Goal: Information Seeking & Learning: Find specific fact

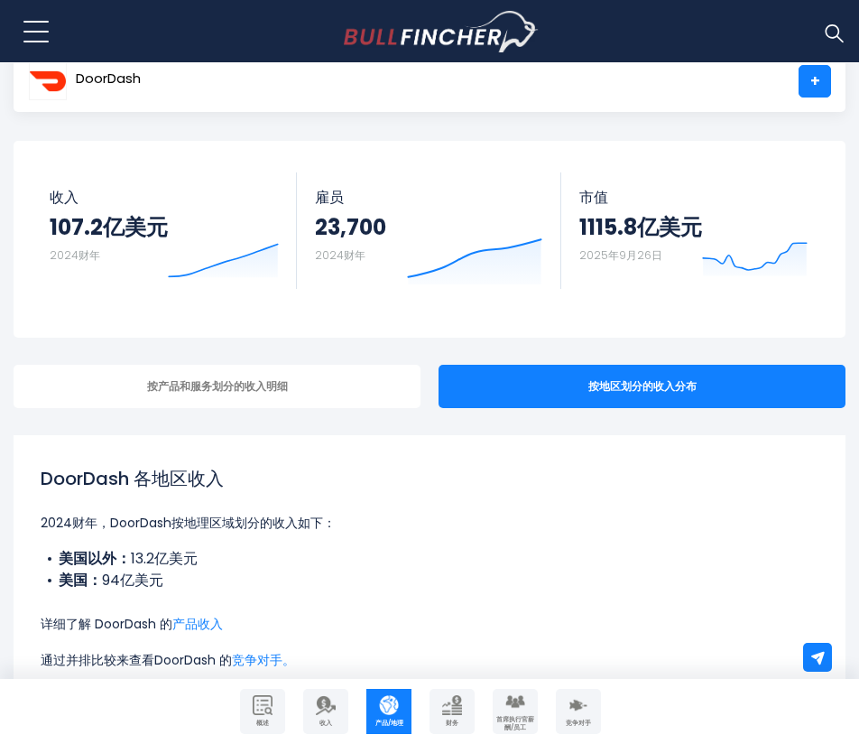
scroll to position [180, 0]
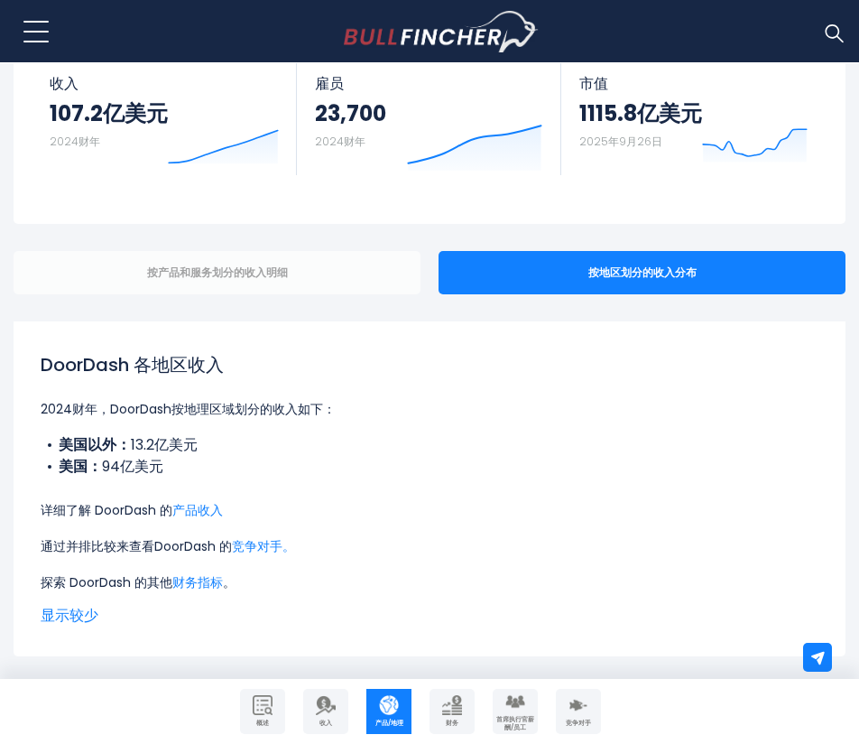
click at [302, 282] on div "按产品和服务划分的收入明细" at bounding box center [217, 272] width 407 height 43
click at [264, 265] on font "按产品和服务划分的收入明细" at bounding box center [217, 271] width 141 height 15
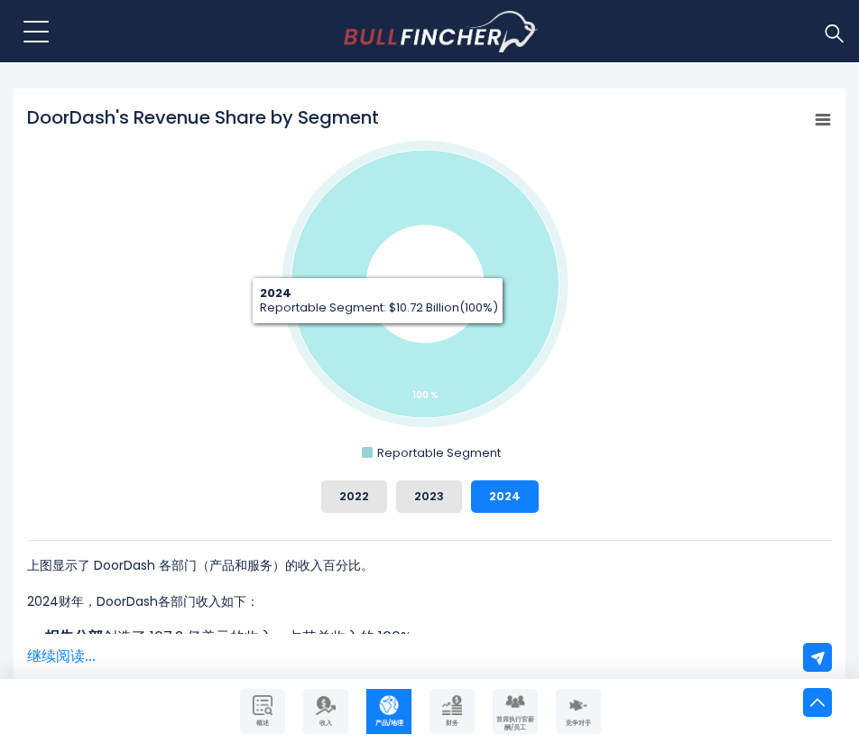
scroll to position [272, 0]
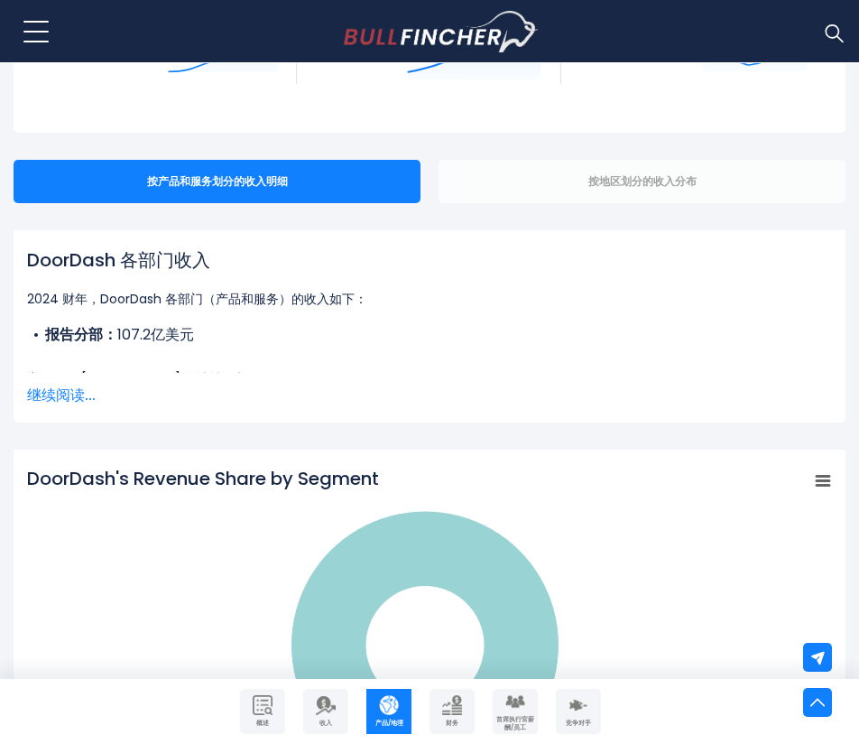
click at [615, 174] on font "按地区划分的收入分布" at bounding box center [642, 180] width 108 height 15
click at [546, 180] on div "按地区划分的收入分布" at bounding box center [642, 181] width 407 height 43
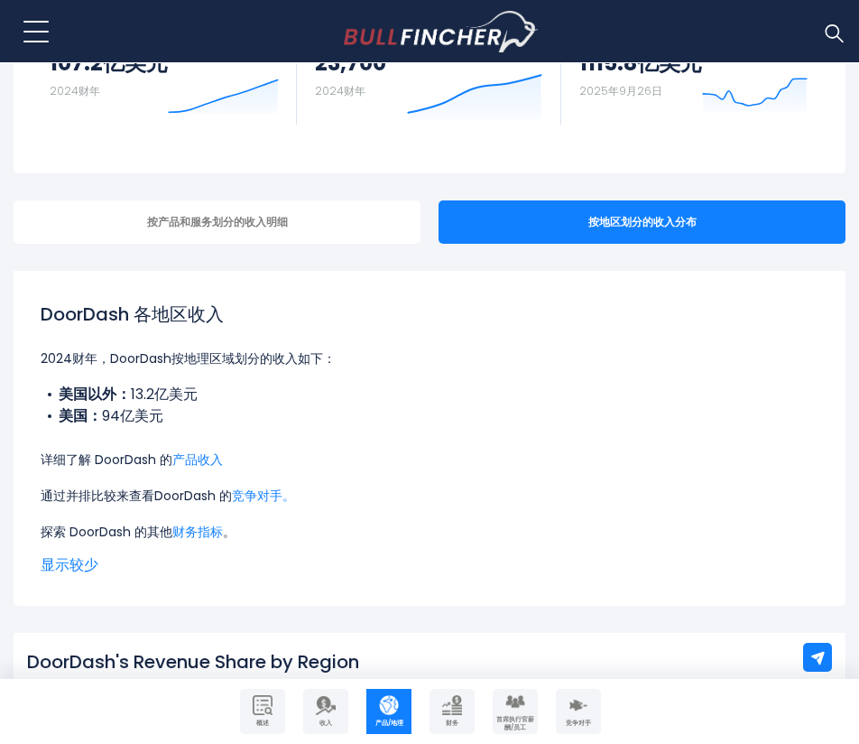
scroll to position [271, 0]
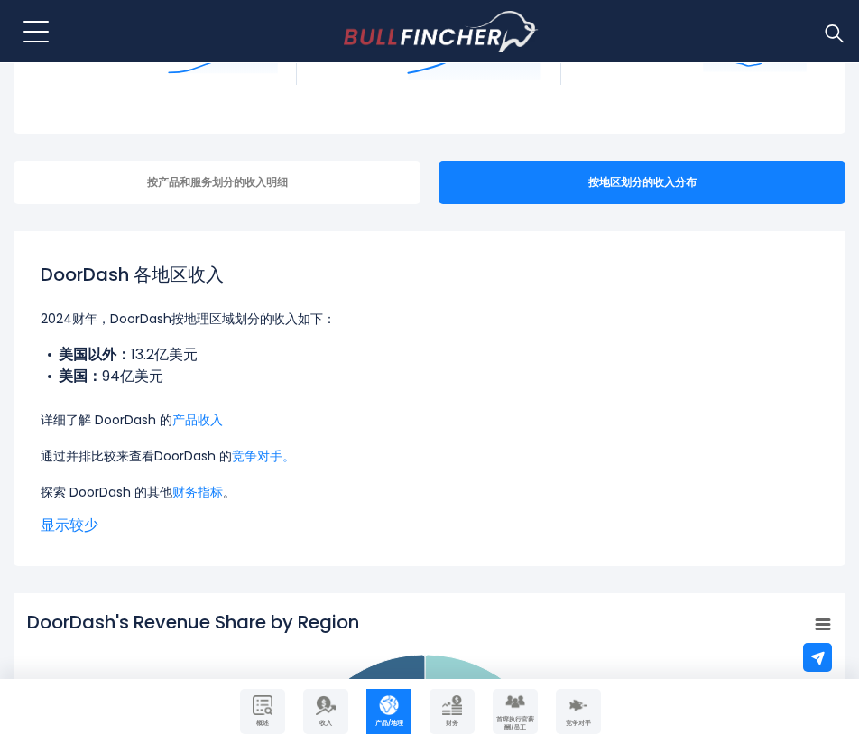
click at [179, 338] on div "DoorDash 各地区收入 2024财年，DoorDash按地理区域划分的收入如下： 美国以外： 13.2亿美元 美国： 94亿美元 详细了解 DoorDa…" at bounding box center [430, 382] width 778 height 242
click at [186, 328] on font "2024财年，DoorDash按地理区域划分的收入如下：" at bounding box center [188, 319] width 295 height 18
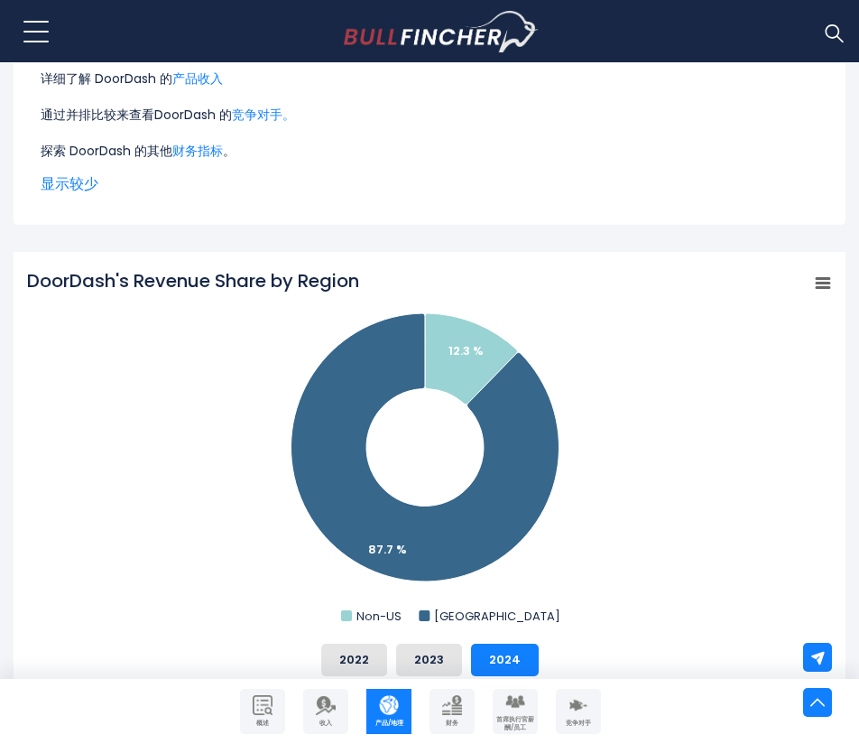
scroll to position [722, 0]
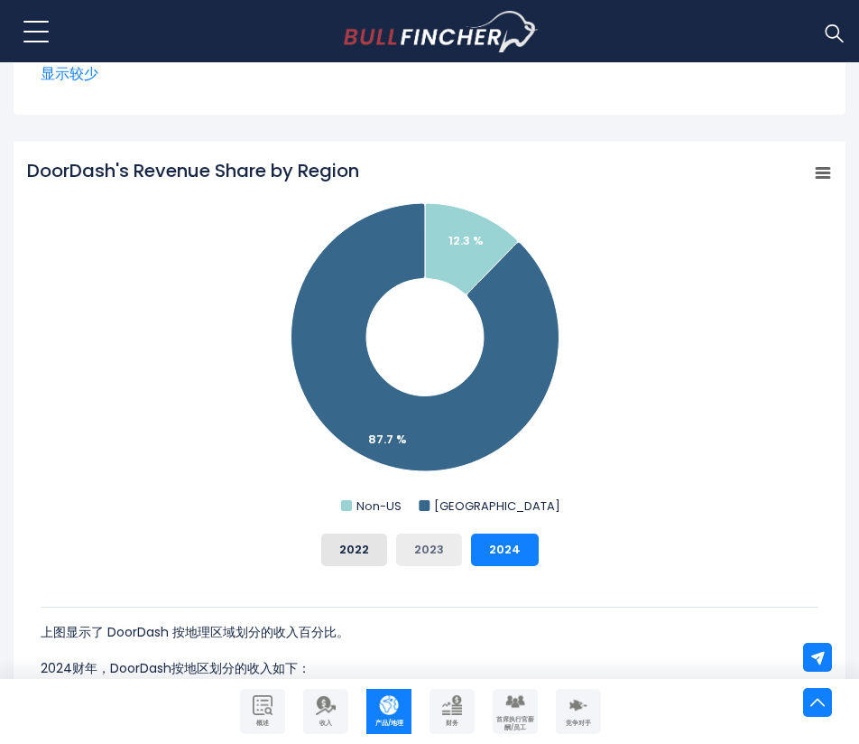
click at [434, 552] on font "2023" at bounding box center [429, 549] width 30 height 17
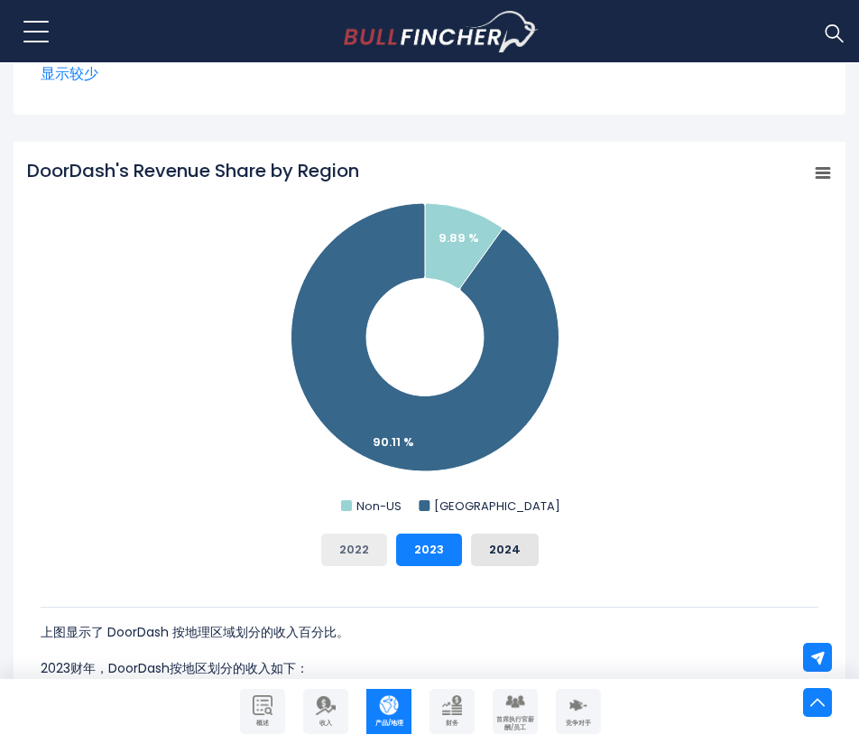
click at [361, 558] on font "2022" at bounding box center [354, 549] width 30 height 17
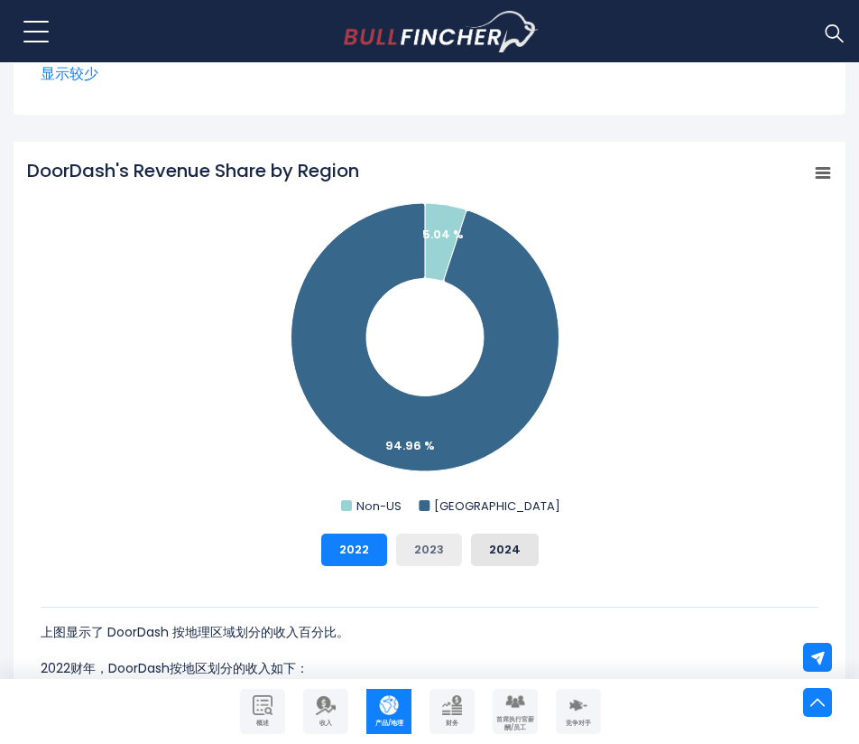
click at [415, 558] on font "2023" at bounding box center [429, 549] width 30 height 17
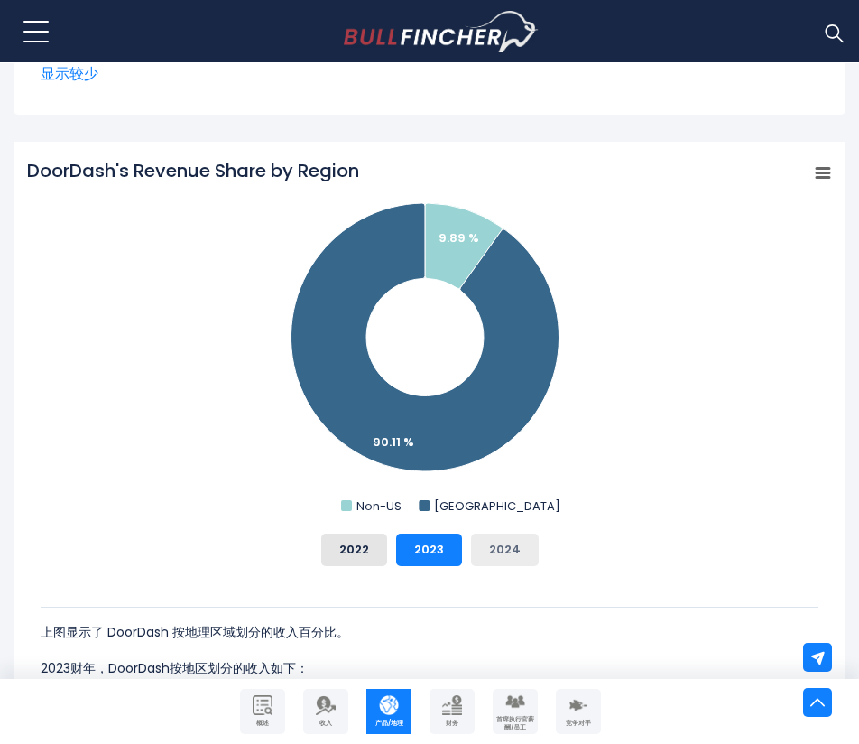
click at [524, 556] on button "2024" at bounding box center [505, 549] width 68 height 32
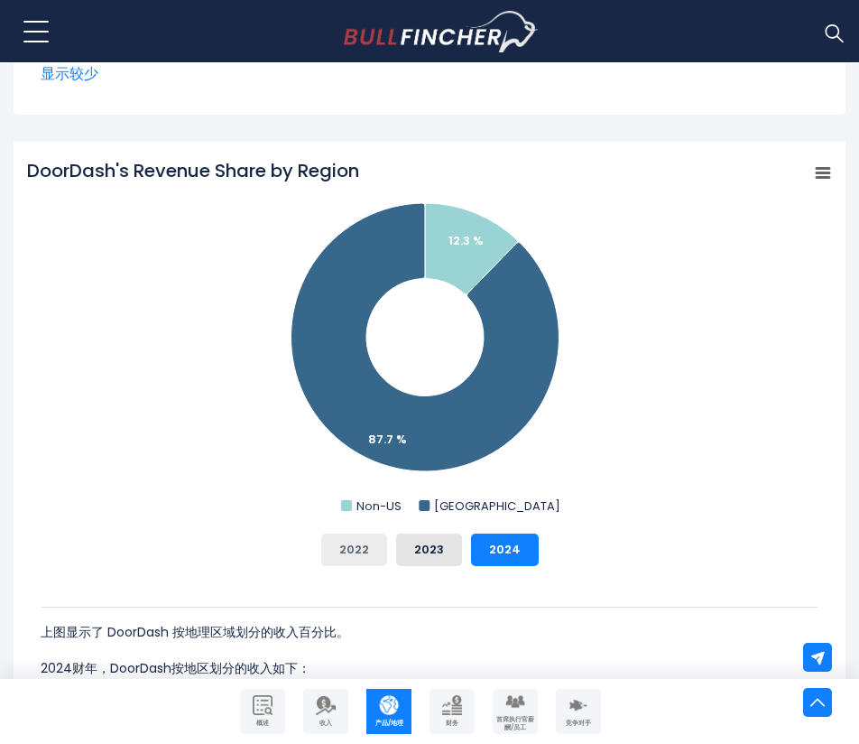
click at [352, 552] on font "2022" at bounding box center [354, 549] width 30 height 17
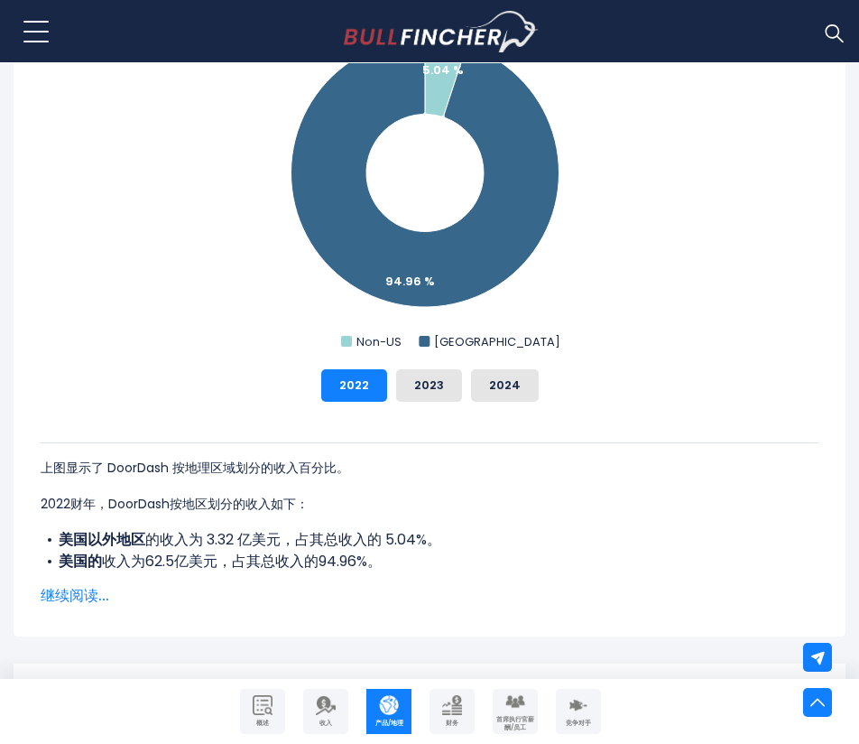
scroll to position [1083, 0]
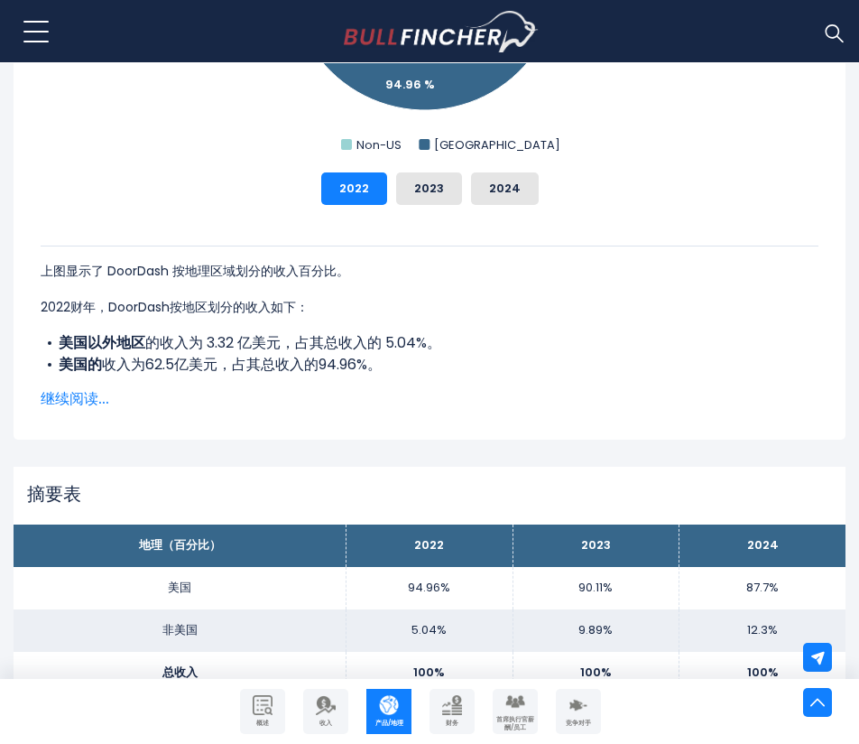
click at [90, 394] on font "继续阅读..." at bounding box center [75, 398] width 69 height 21
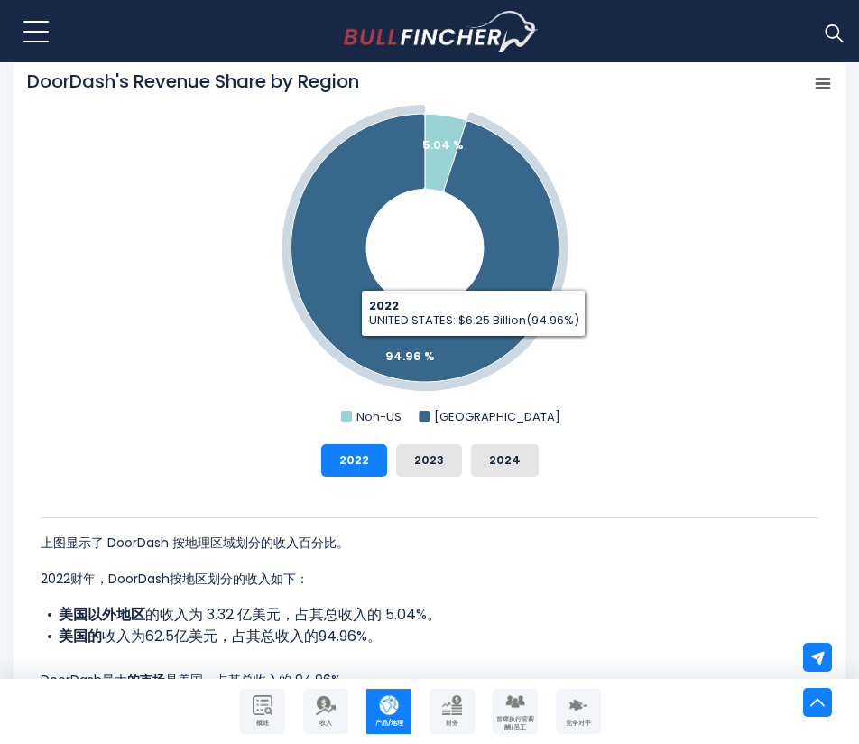
scroll to position [632, 0]
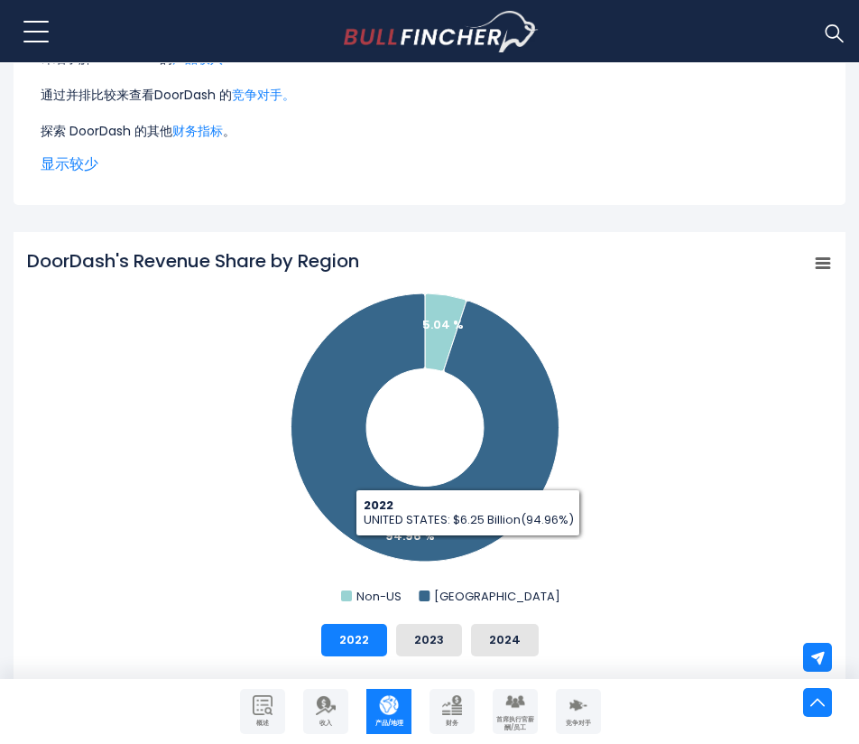
drag, startPoint x: 505, startPoint y: 645, endPoint x: 538, endPoint y: 602, distance: 54.1
click at [505, 645] on font "2024" at bounding box center [505, 639] width 32 height 17
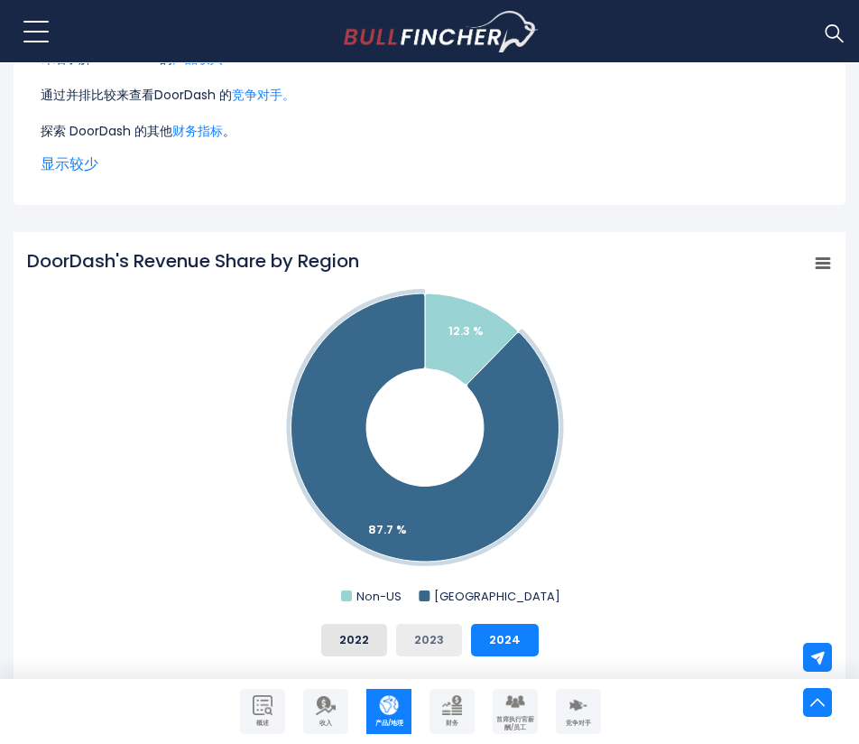
click at [421, 643] on font "2023" at bounding box center [429, 639] width 30 height 17
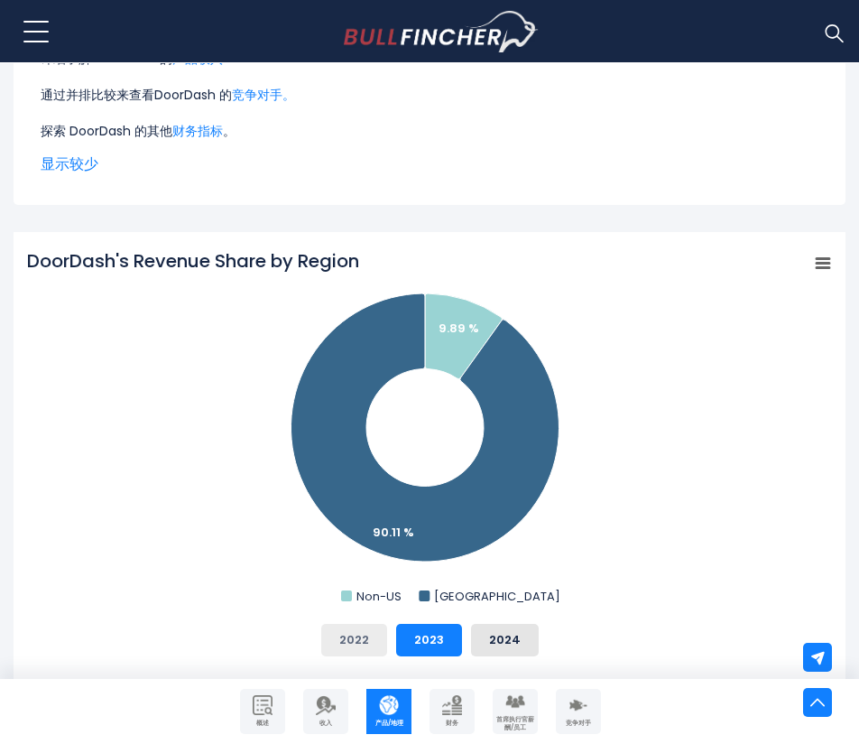
click at [364, 650] on button "2022" at bounding box center [354, 640] width 66 height 32
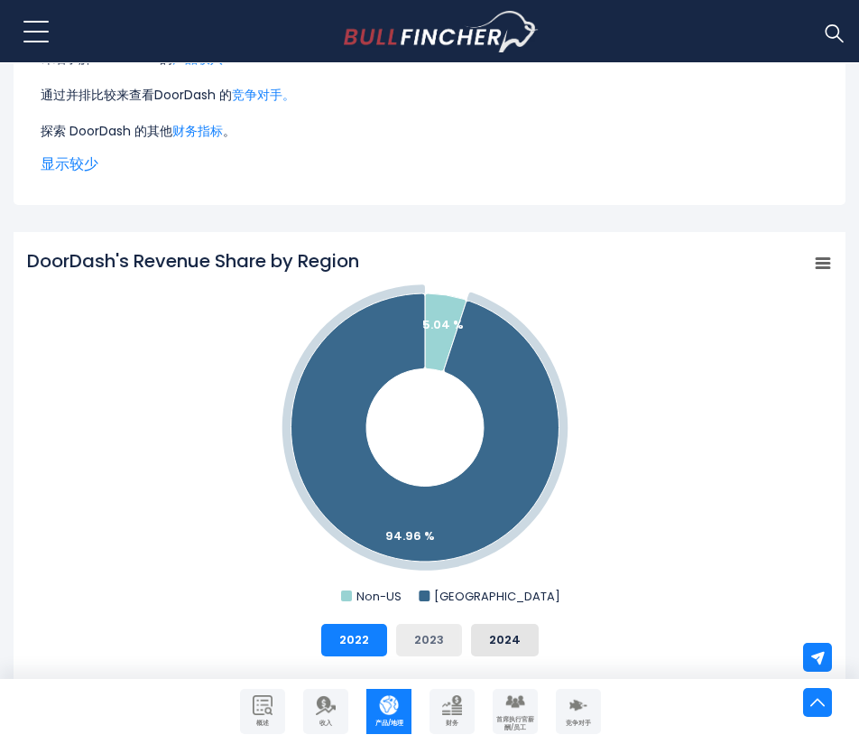
click at [426, 634] on font "2023" at bounding box center [429, 639] width 30 height 17
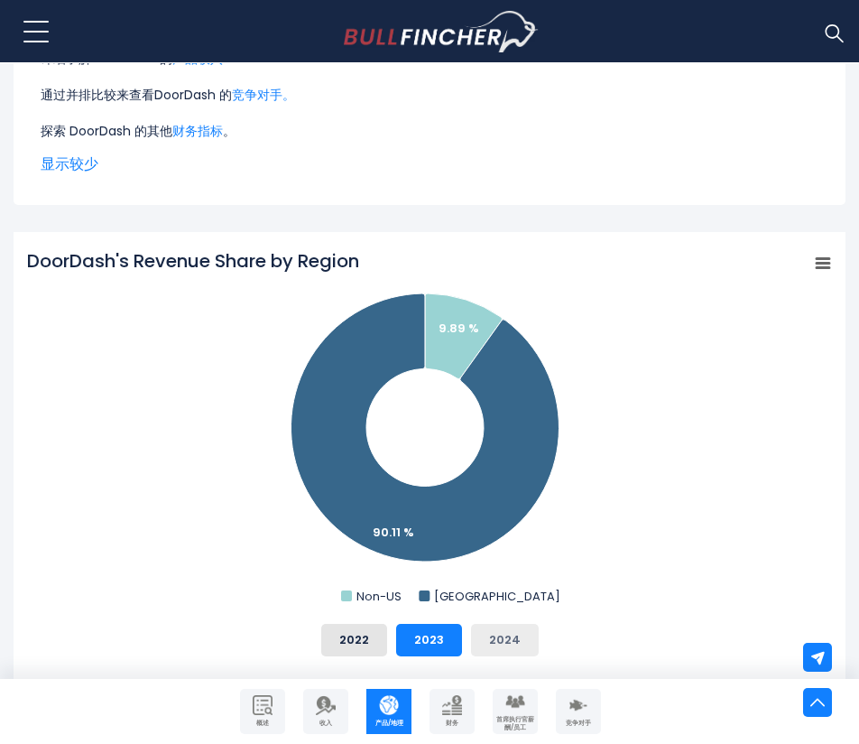
click at [492, 639] on font "2024" at bounding box center [505, 639] width 32 height 17
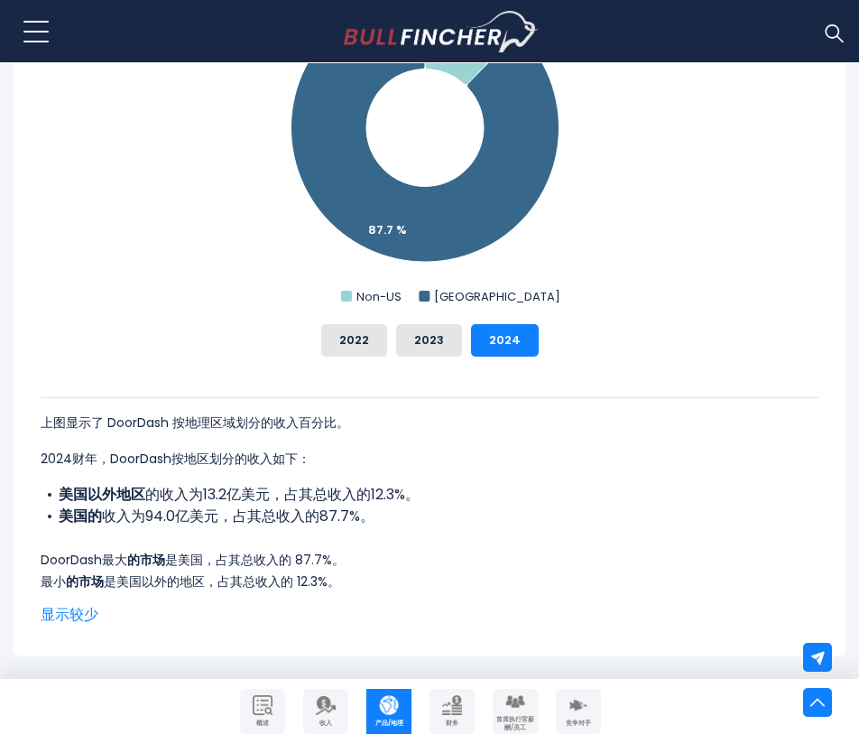
scroll to position [722, 0]
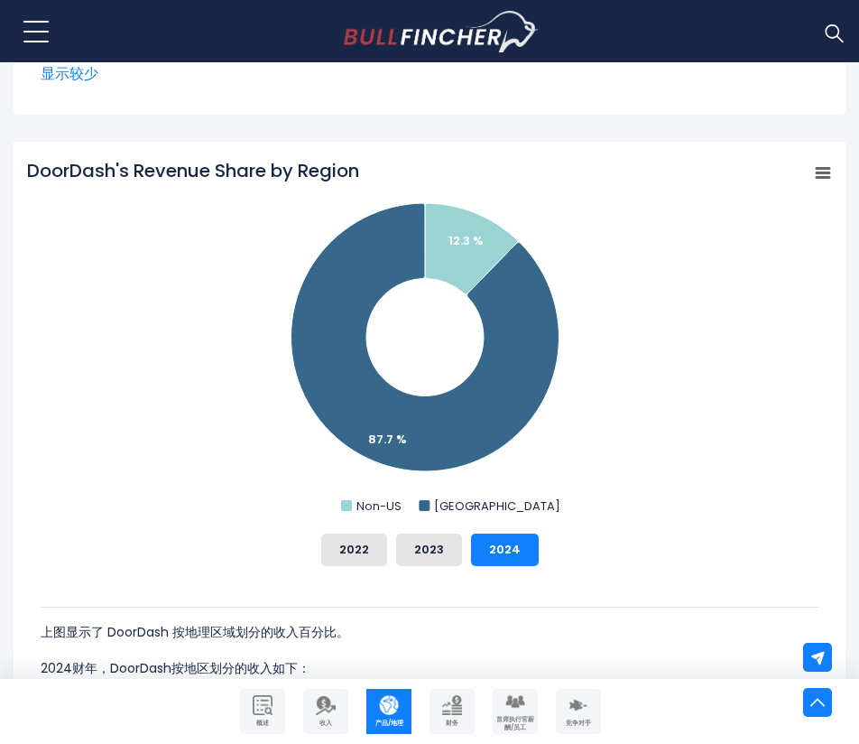
click at [458, 714] on img "公司财务" at bounding box center [452, 705] width 20 height 20
click at [449, 707] on img "公司财务" at bounding box center [452, 705] width 20 height 20
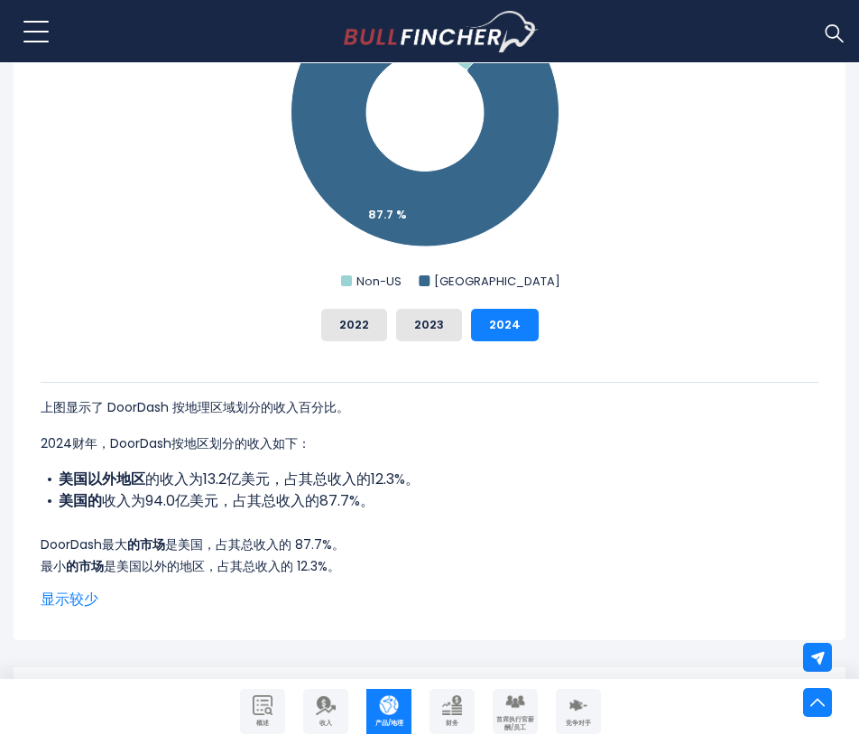
scroll to position [812, 0]
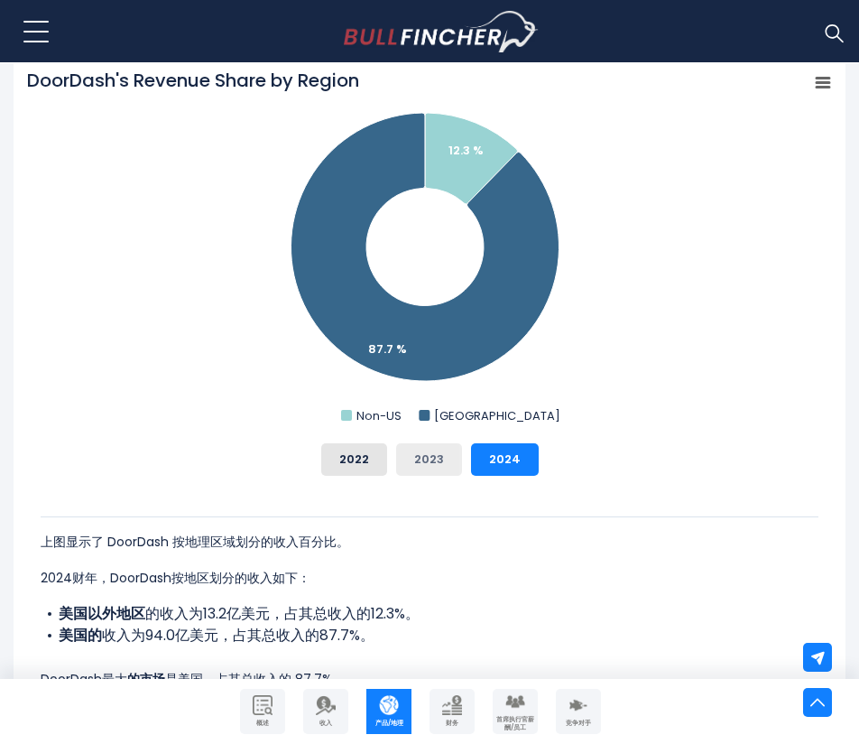
click at [426, 459] on font "2023" at bounding box center [429, 458] width 30 height 17
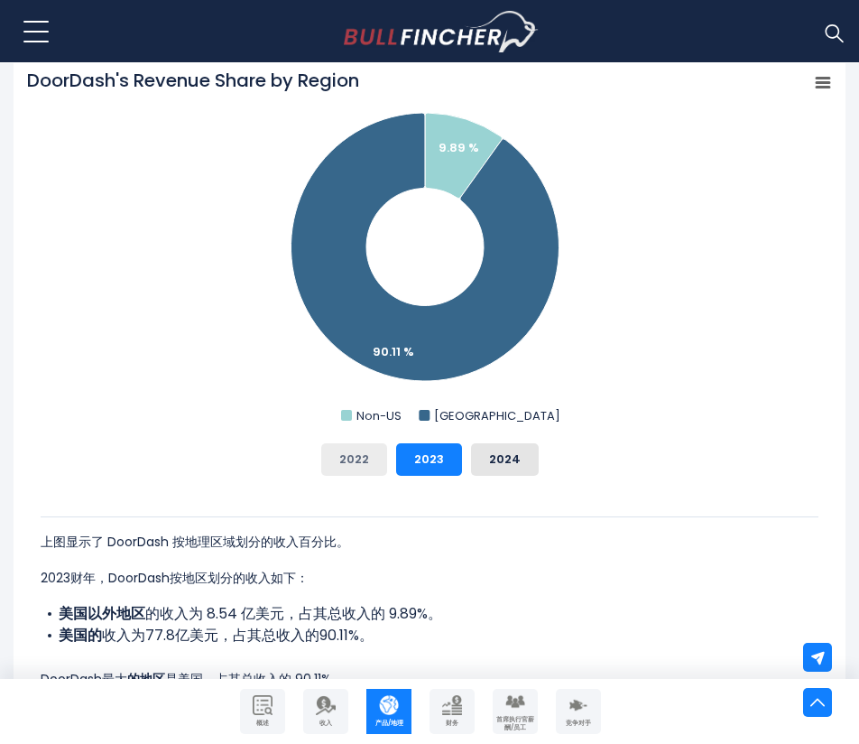
click at [359, 467] on font "2022" at bounding box center [354, 458] width 30 height 17
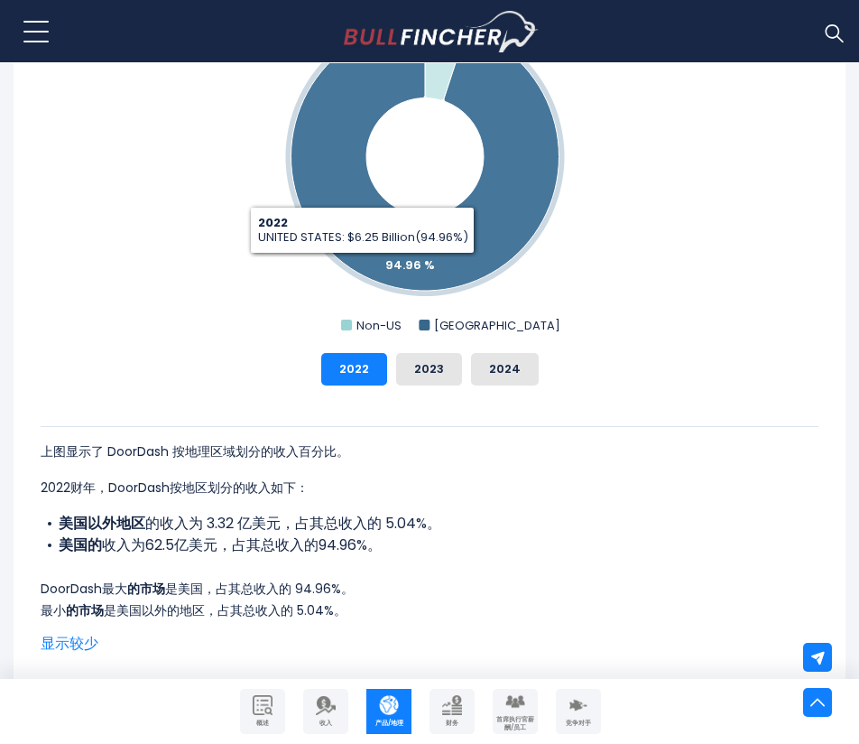
scroll to position [993, 0]
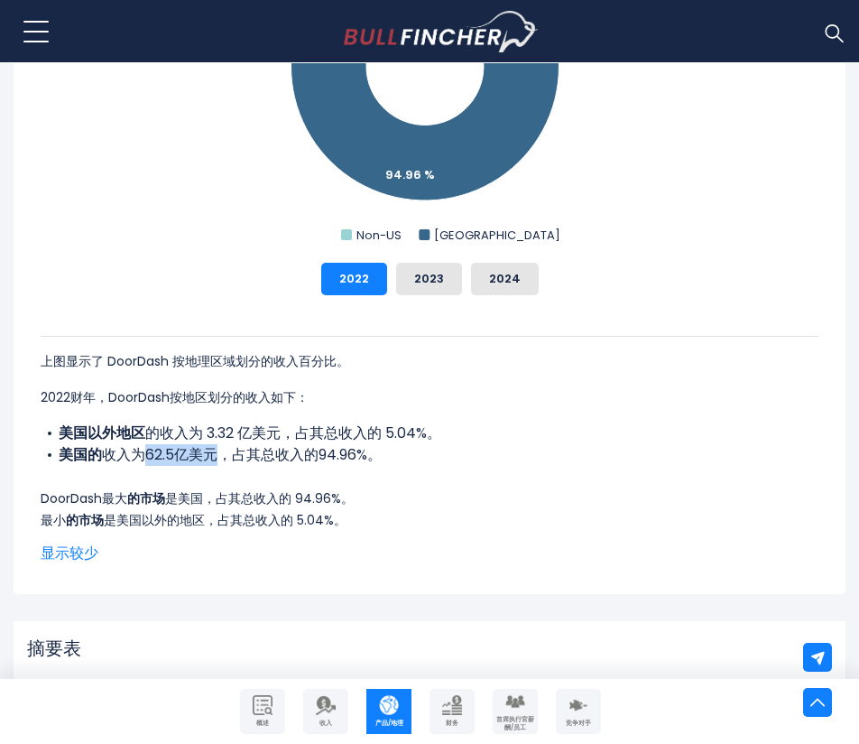
drag, startPoint x: 147, startPoint y: 458, endPoint x: 220, endPoint y: 467, distance: 73.5
click at [220, 466] on li "美国的 收入为62.5亿美元，占其总收入的94.96%。" at bounding box center [430, 455] width 778 height 22
copy font "62.5亿美元"
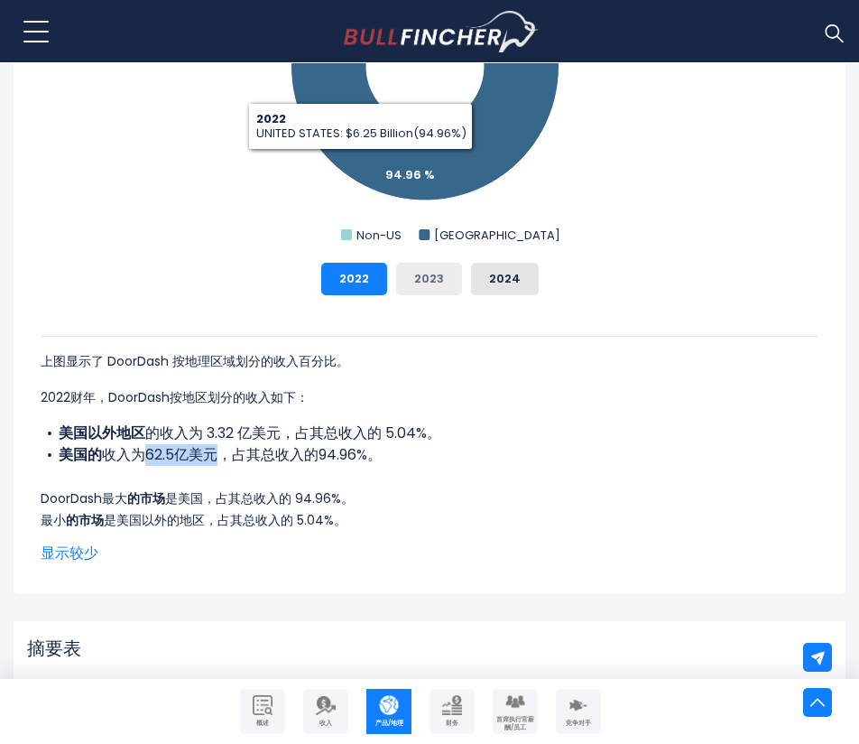
click at [433, 286] on font "2023" at bounding box center [429, 278] width 30 height 17
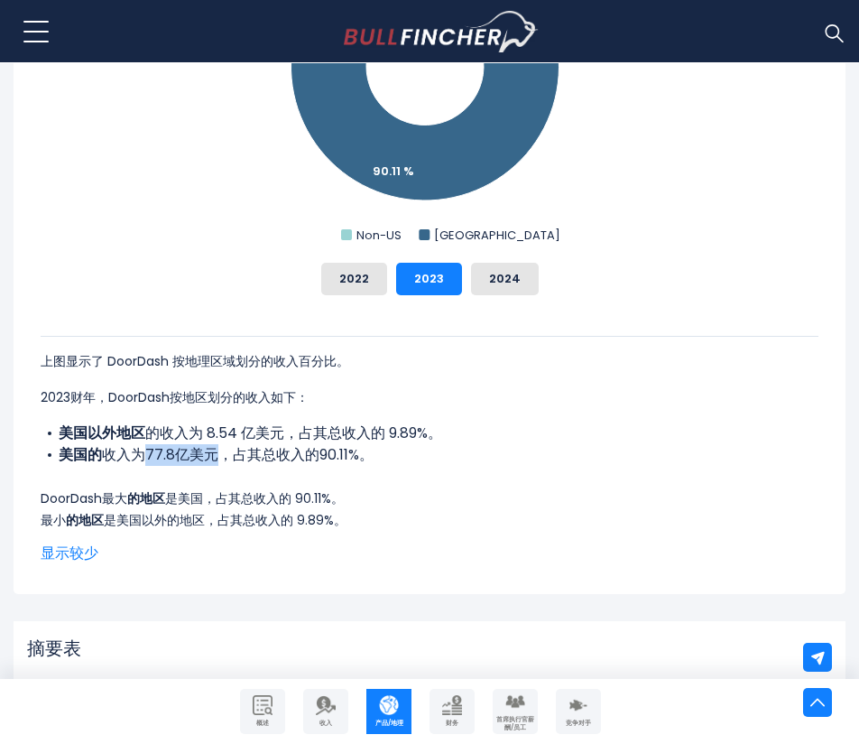
drag, startPoint x: 143, startPoint y: 461, endPoint x: 209, endPoint y: 462, distance: 66.8
click at [209, 462] on font "收入为77.8亿美元，占其总收入的90.11%。" at bounding box center [238, 454] width 272 height 21
copy font "77.8亿美元"
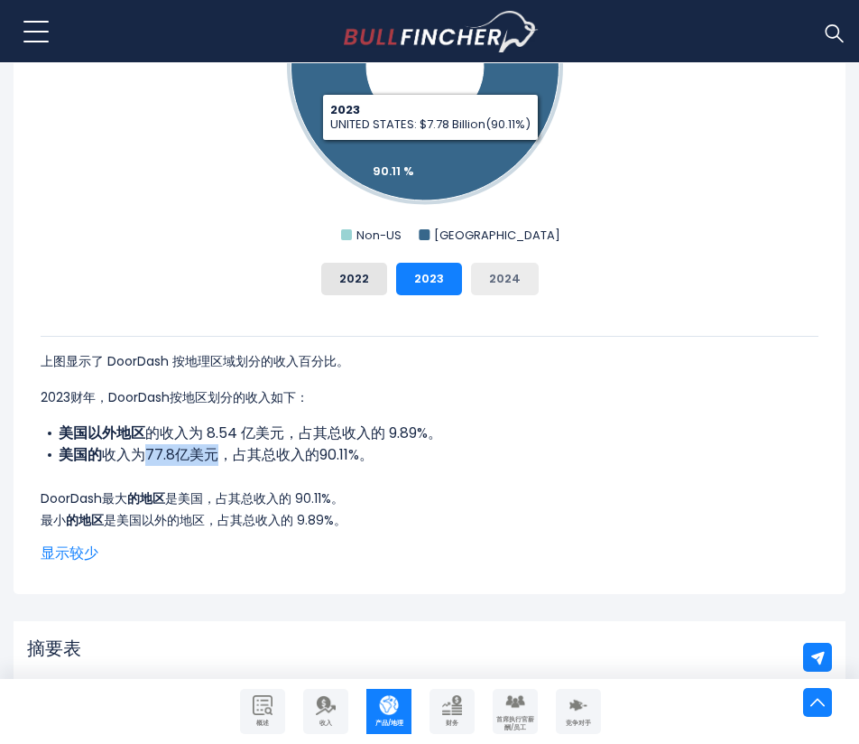
click at [508, 281] on font "2024" at bounding box center [505, 278] width 32 height 17
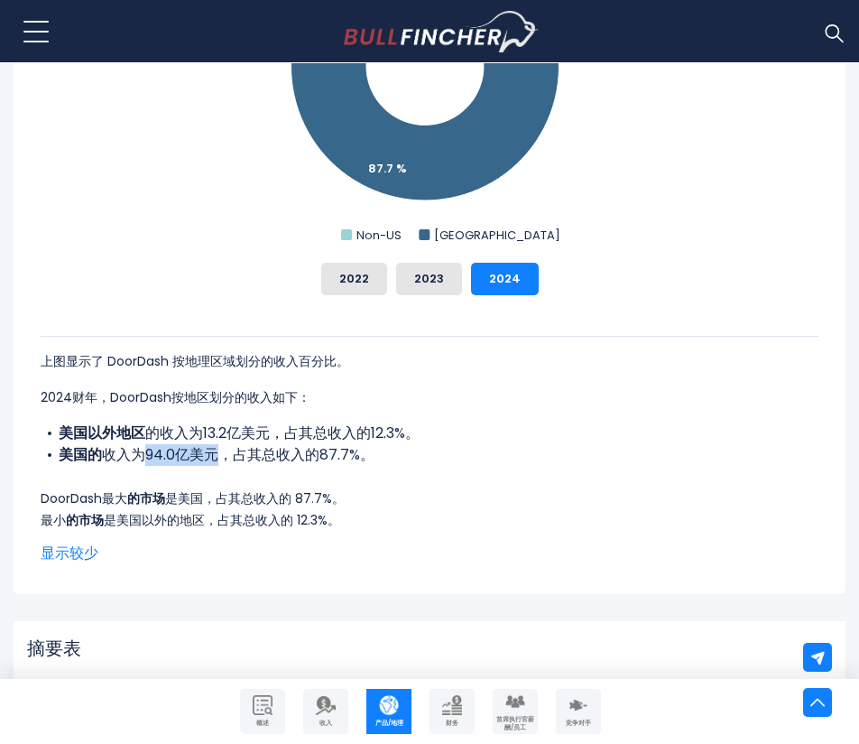
drag, startPoint x: 145, startPoint y: 460, endPoint x: 215, endPoint y: 465, distance: 69.6
click at [215, 465] on font "收入为94.0亿美元，占其总收入的87.7%。" at bounding box center [238, 454] width 273 height 21
copy font "94.0亿美元"
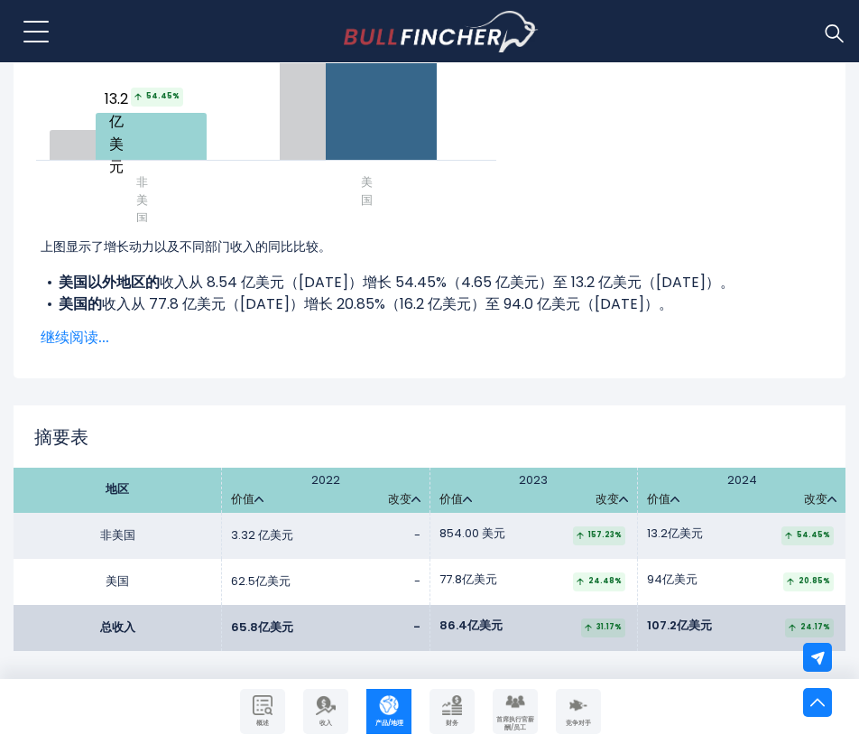
scroll to position [2798, 0]
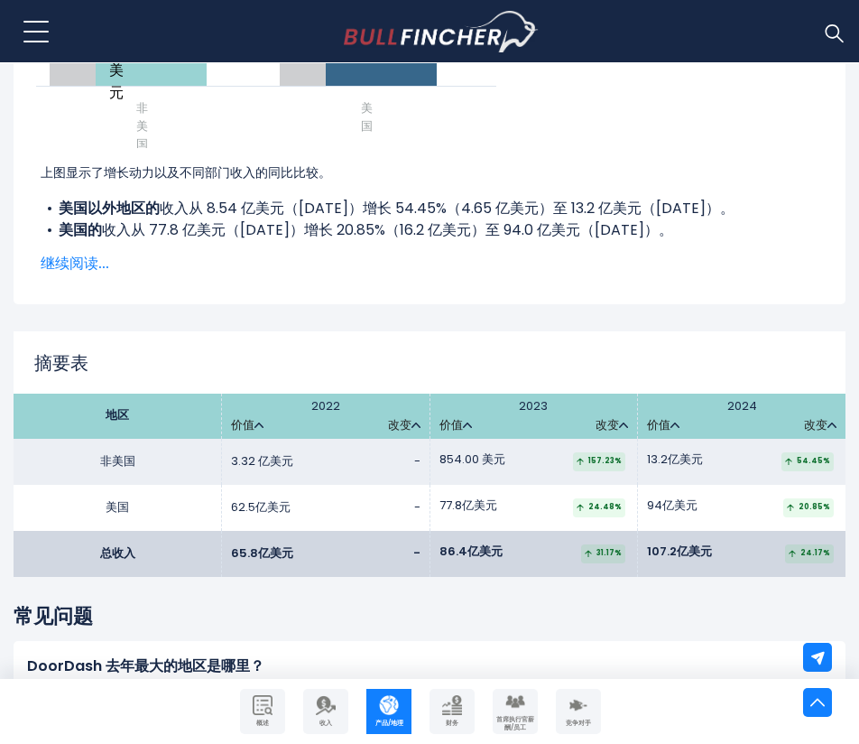
click at [81, 258] on font "继续阅读..." at bounding box center [75, 263] width 69 height 21
click at [87, 270] on span "Show less" at bounding box center [430, 264] width 778 height 22
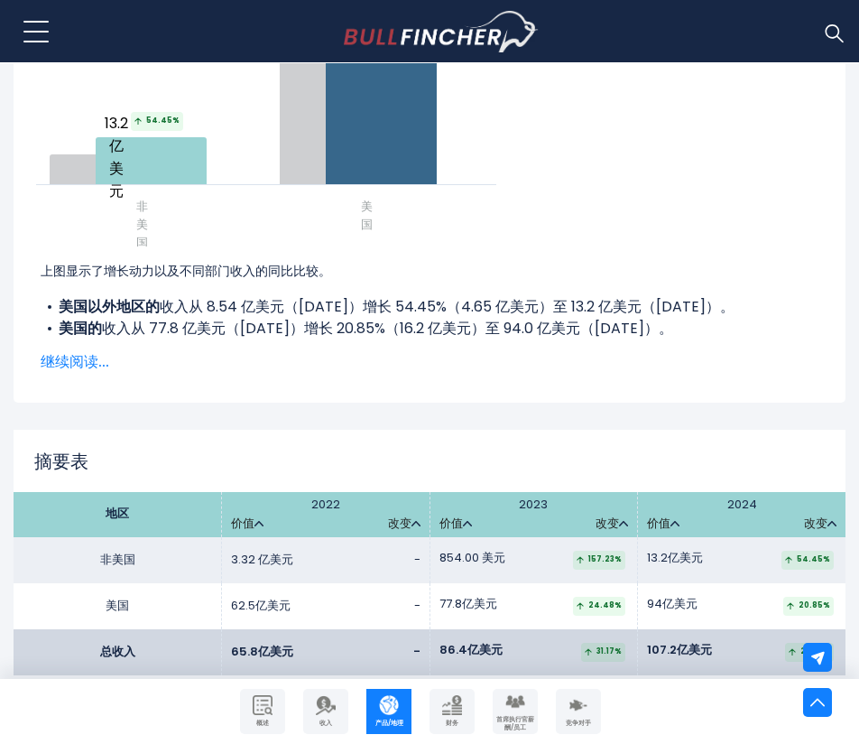
scroll to position [2617, 0]
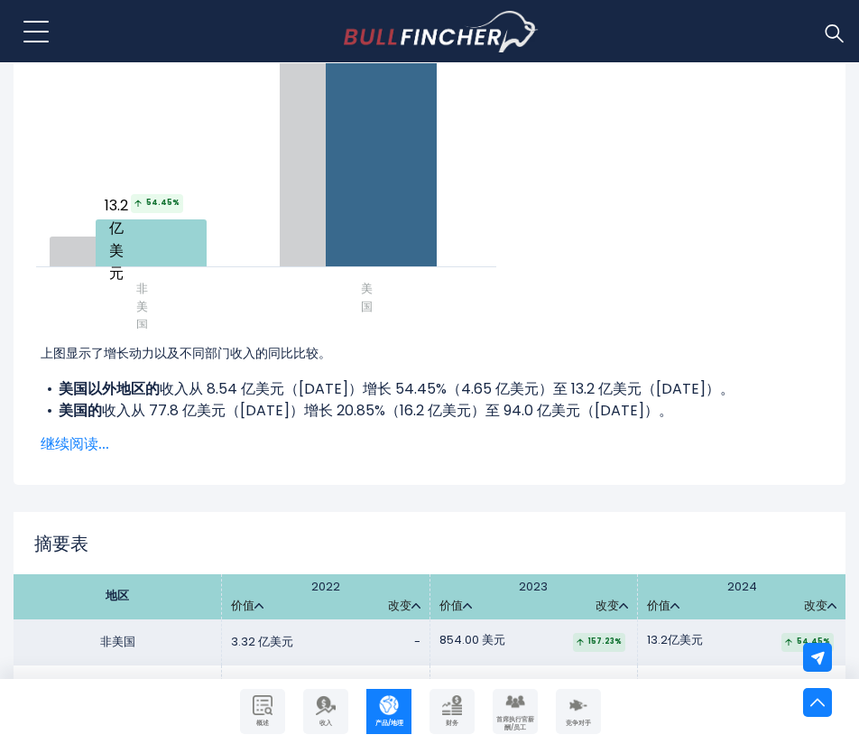
click at [78, 447] on font "继续阅读..." at bounding box center [75, 443] width 69 height 21
click at [90, 449] on font "显示较少" at bounding box center [70, 443] width 58 height 21
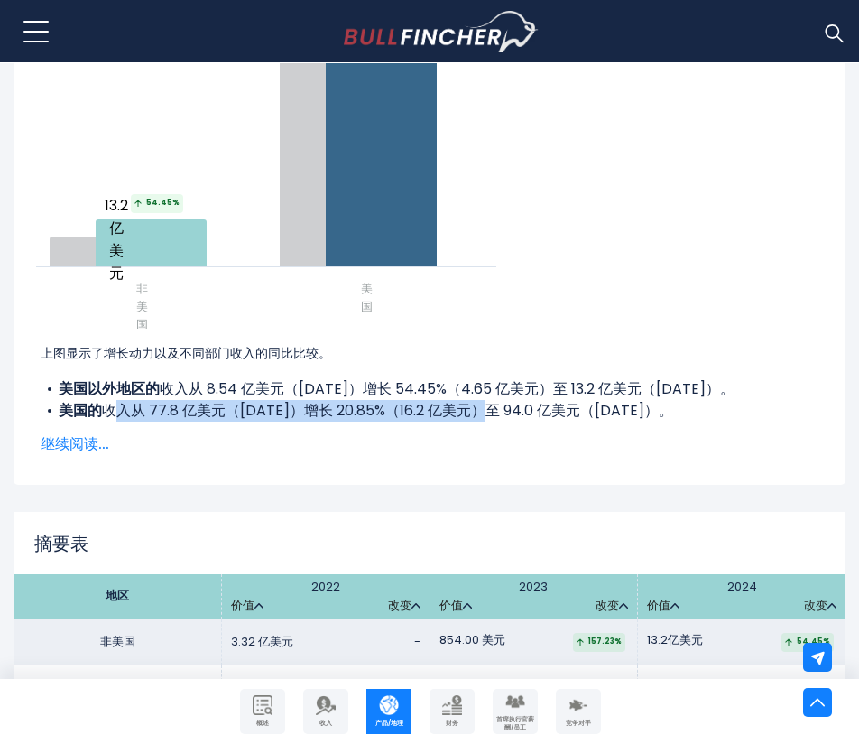
drag, startPoint x: 117, startPoint y: 414, endPoint x: 484, endPoint y: 412, distance: 366.4
click at [484, 412] on font "收入从 77.8 亿美元（[DATE]）增长 20.85%（16.2 亿美元）至 94.0 亿美元（[DATE]）。" at bounding box center [387, 410] width 571 height 21
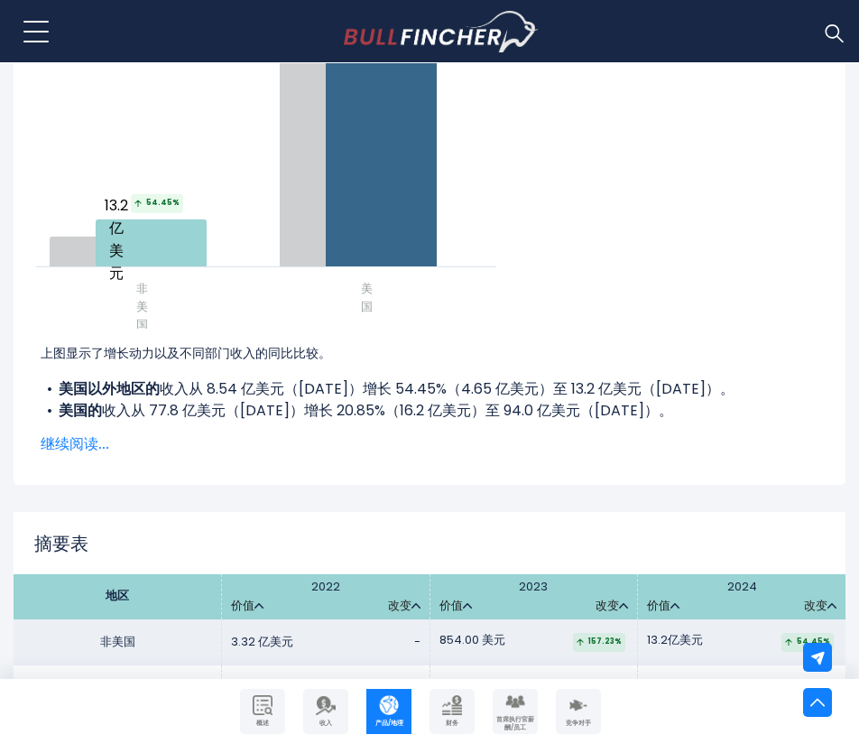
click at [442, 485] on div "Created with Highcharts 12.1.2 Chart context menu DoorDash 的收入增长动力 非美国 美国 13.2亿…" at bounding box center [430, 173] width 832 height 624
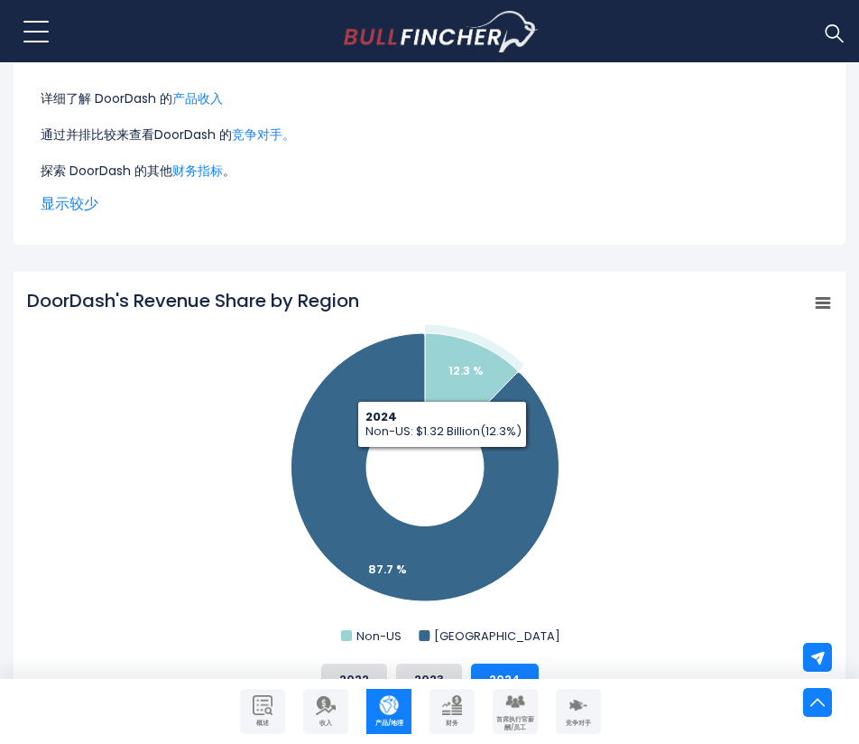
scroll to position [0, 0]
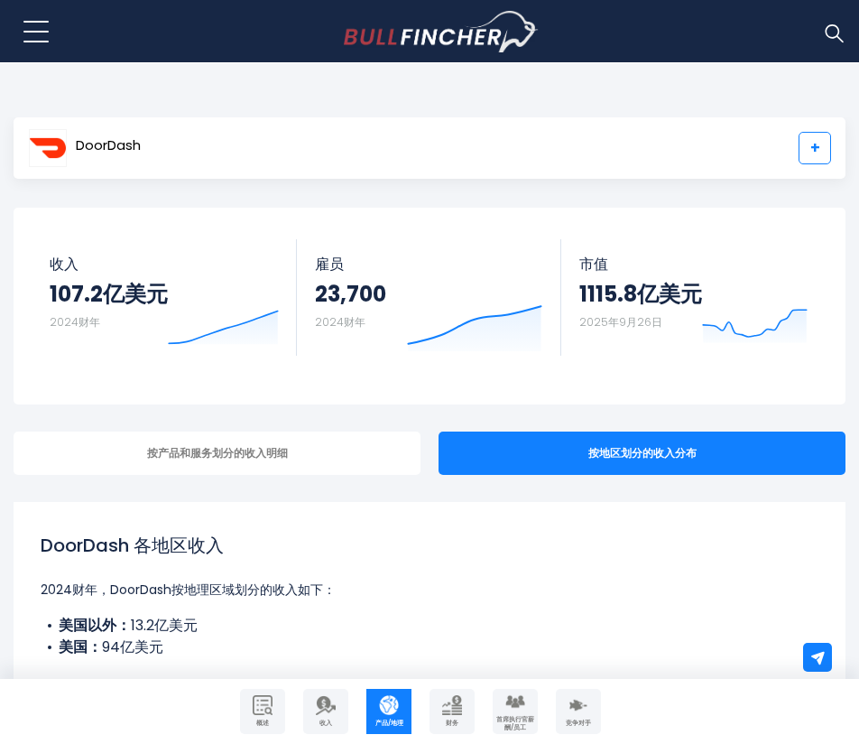
click at [814, 140] on font "+" at bounding box center [815, 148] width 10 height 22
click at [823, 39] on img at bounding box center [833, 32] width 23 height 23
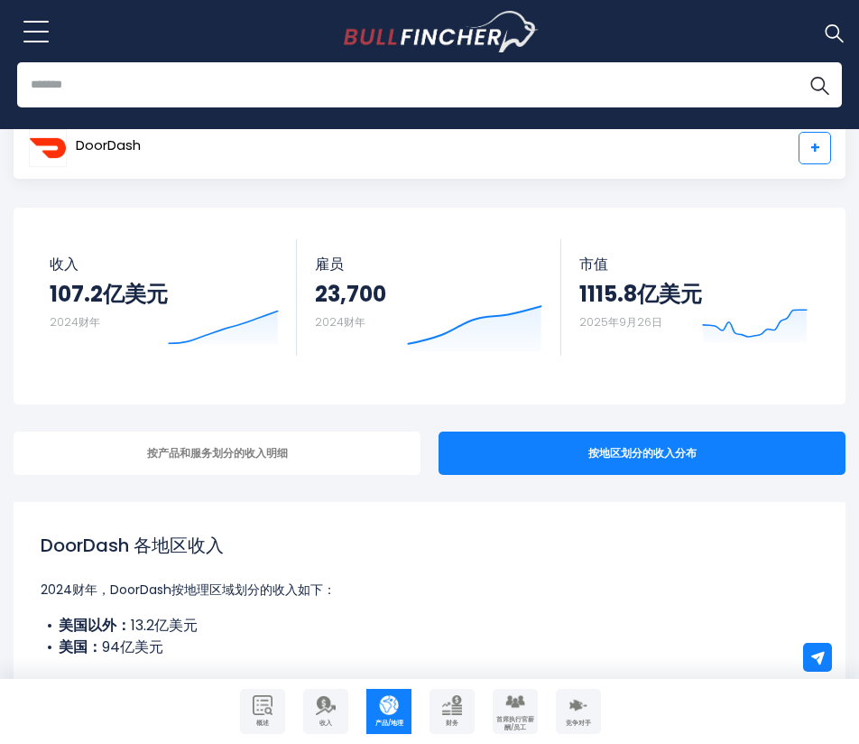
click at [588, 106] on input "search" at bounding box center [429, 84] width 825 height 45
type input "*********"
click at [797, 62] on button "搜索" at bounding box center [819, 84] width 45 height 45
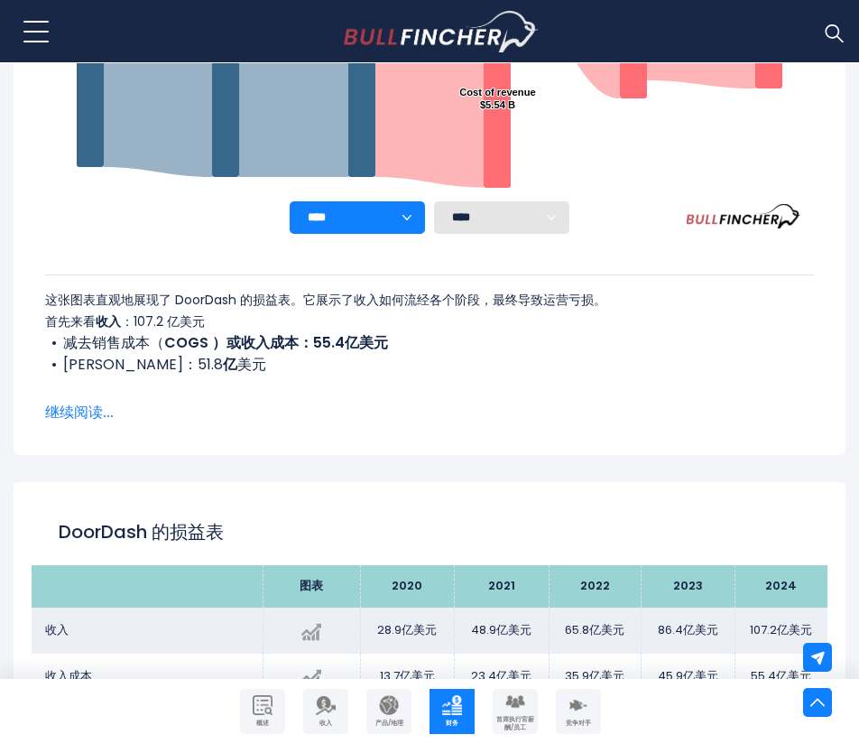
scroll to position [630, 0]
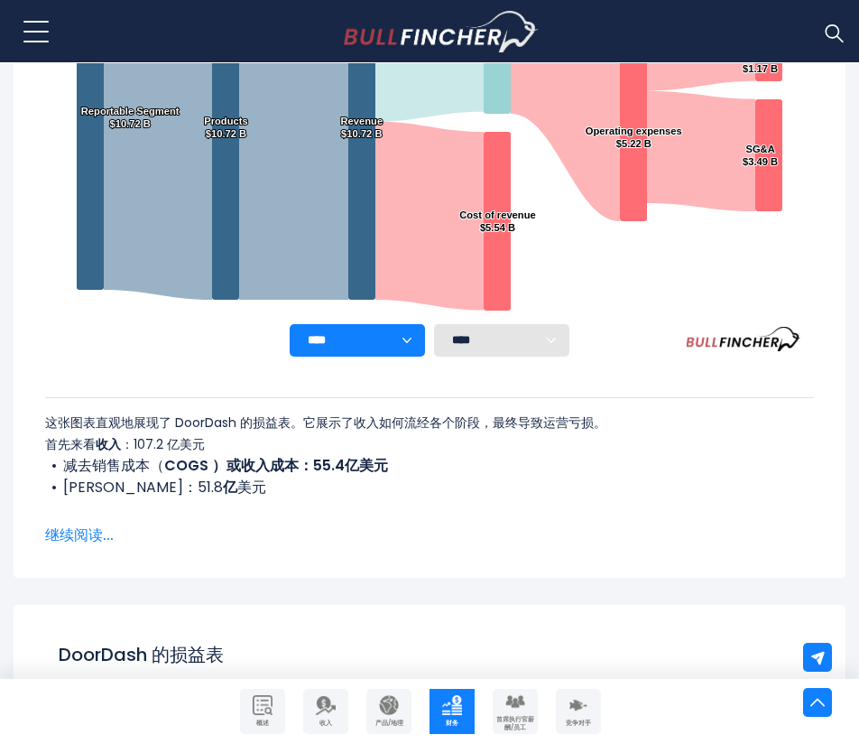
click at [90, 532] on font "继续阅读..." at bounding box center [79, 534] width 69 height 21
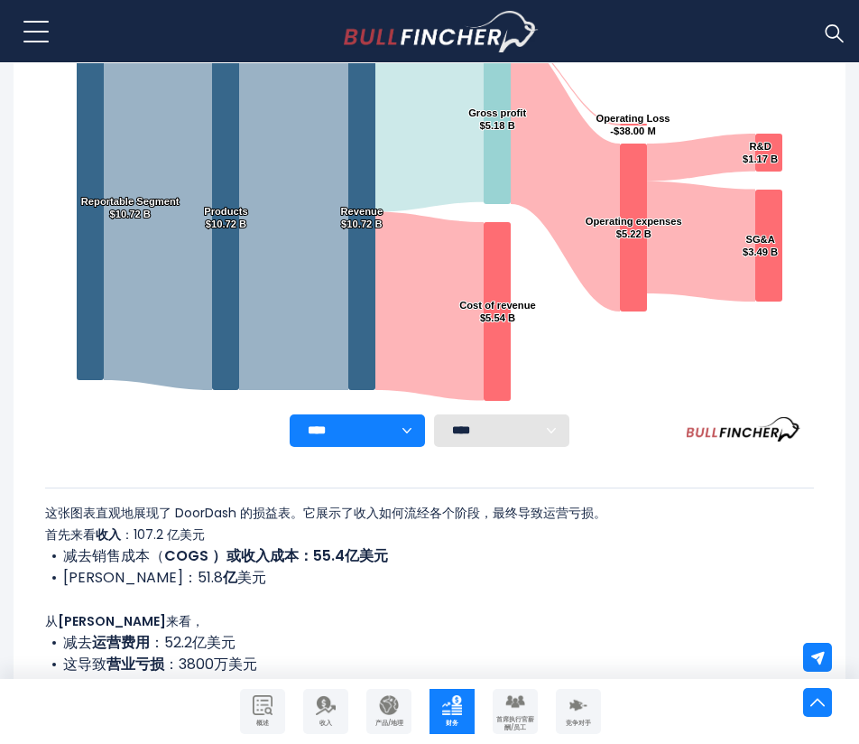
scroll to position [269, 0]
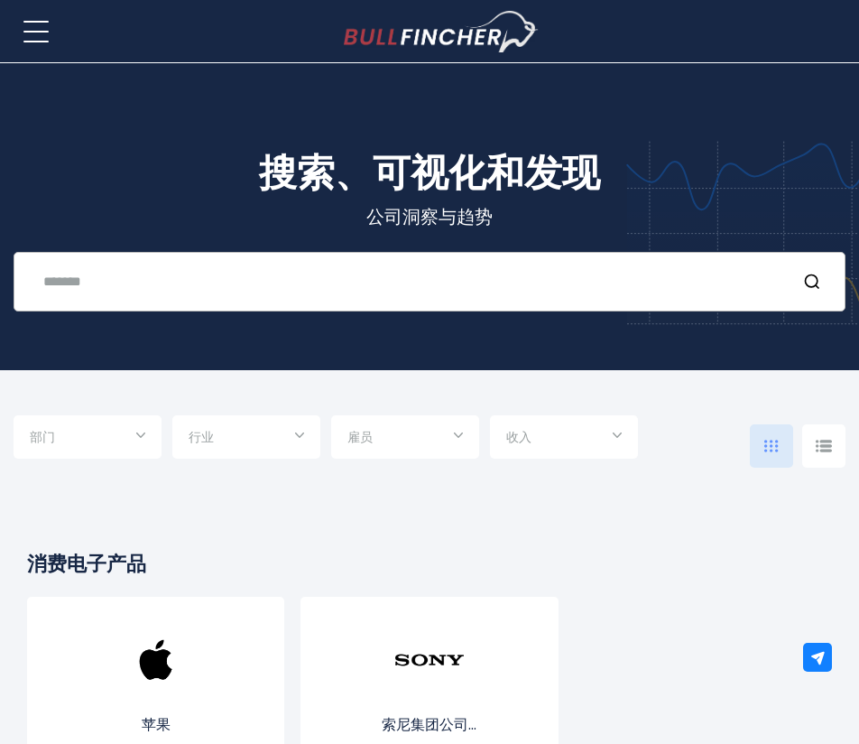
click at [345, 299] on div "近期搜索 热门搜索 苹果概述 元平台概述" at bounding box center [430, 282] width 832 height 60
click at [250, 290] on input "text" at bounding box center [406, 280] width 749 height 33
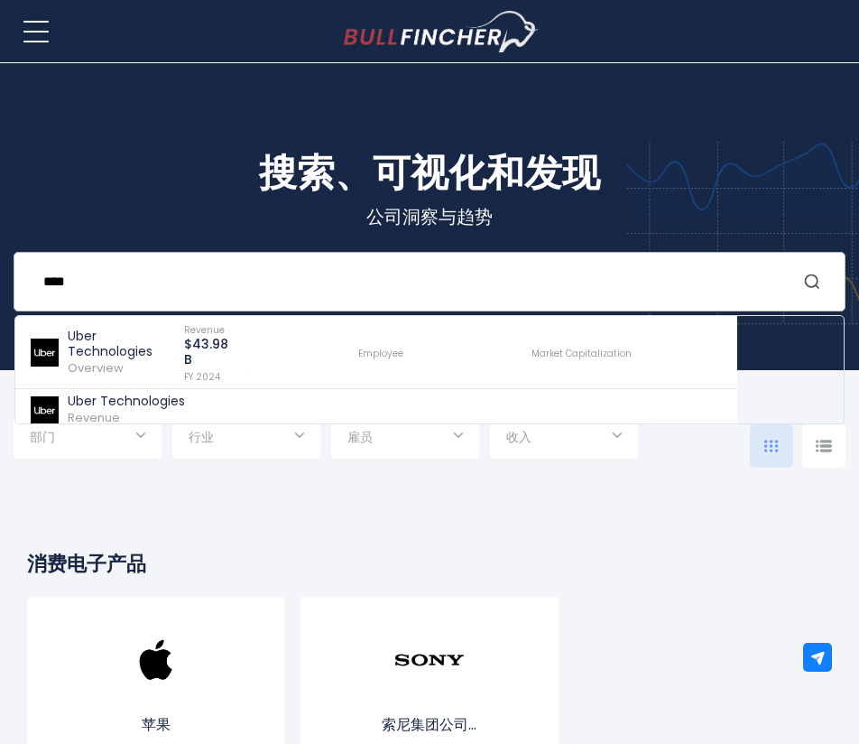
type input "****"
click at [816, 277] on circle "搜索" at bounding box center [812, 281] width 12 height 12
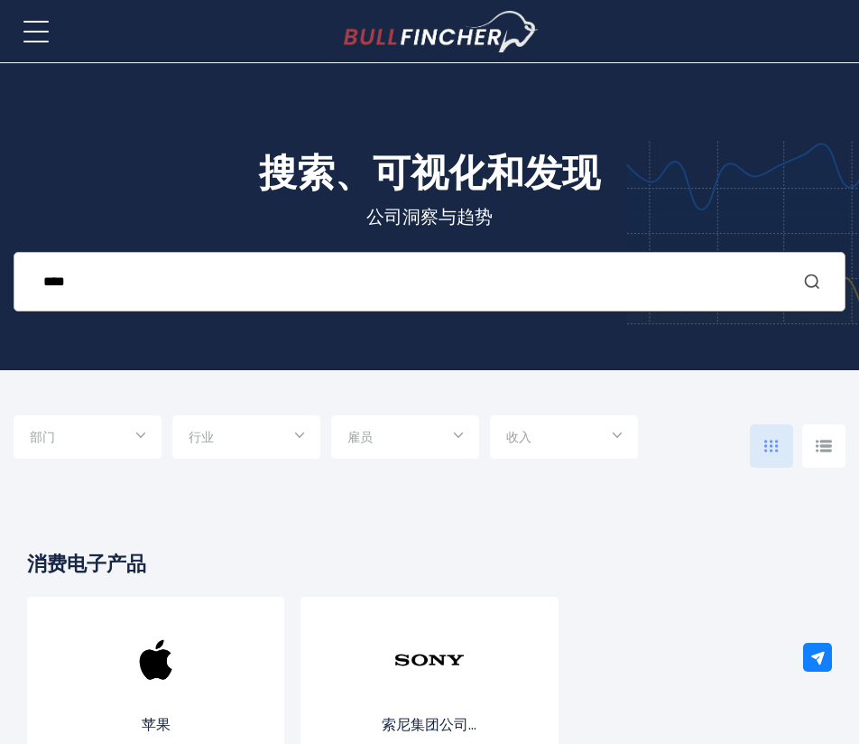
click at [809, 283] on icon "搜索" at bounding box center [812, 282] width 18 height 18
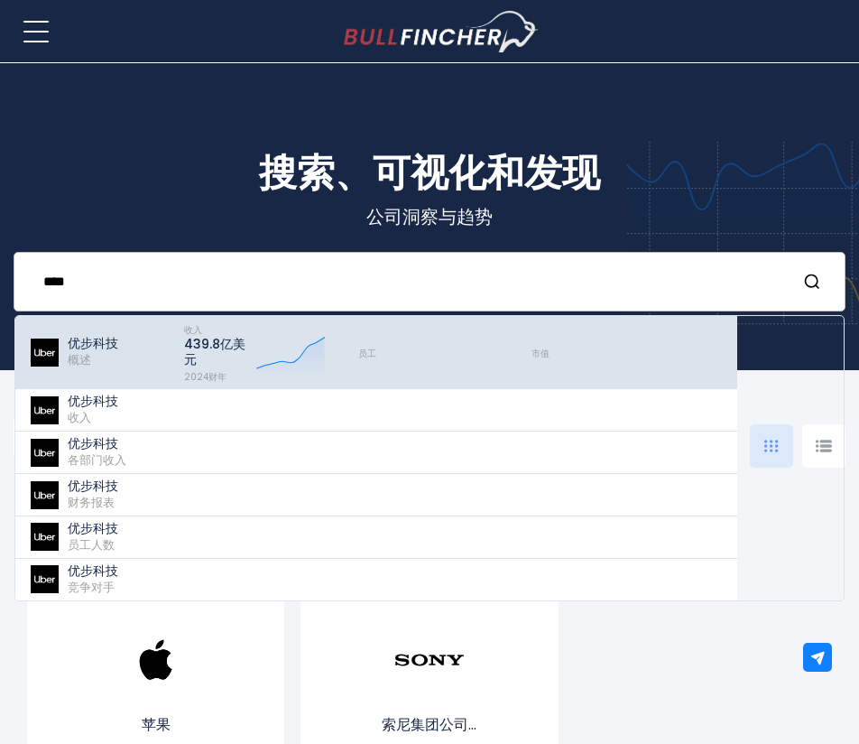
click at [112, 373] on div "优步科技 概述" at bounding box center [98, 351] width 139 height 63
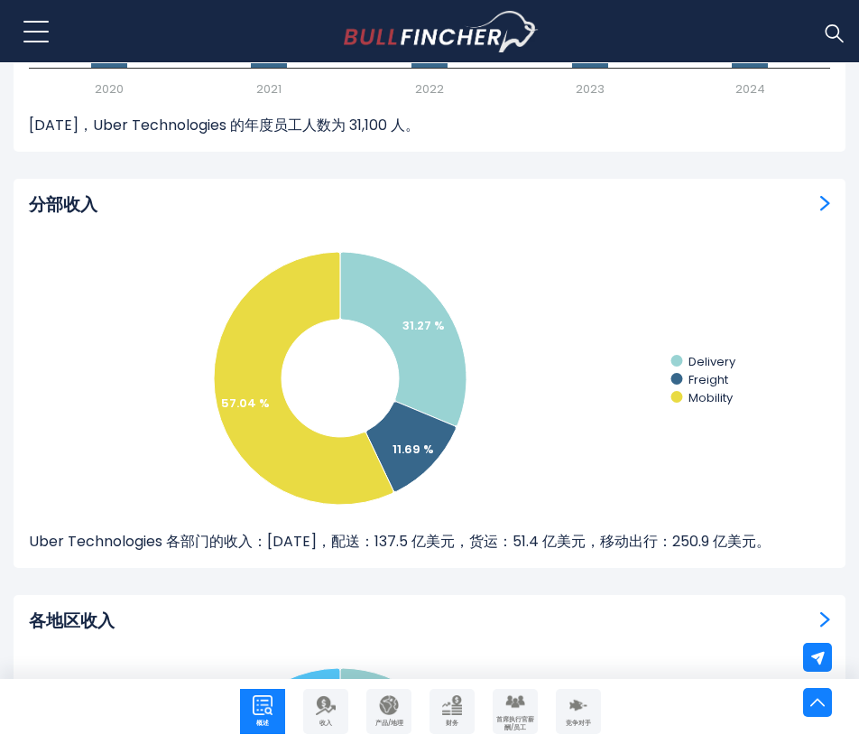
scroll to position [2798, 0]
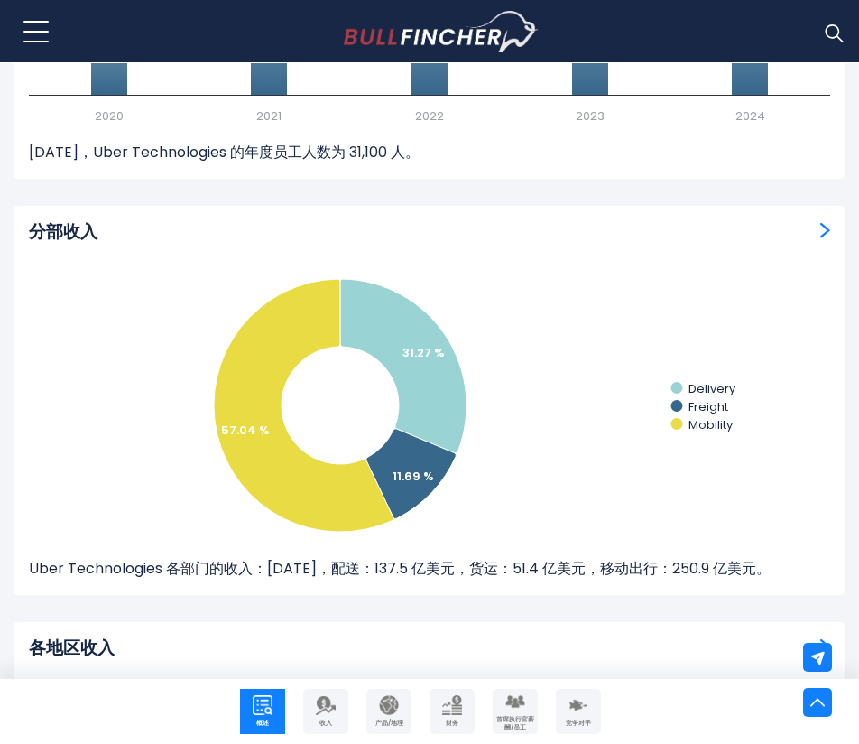
click at [823, 228] on img "分部收入" at bounding box center [825, 230] width 10 height 16
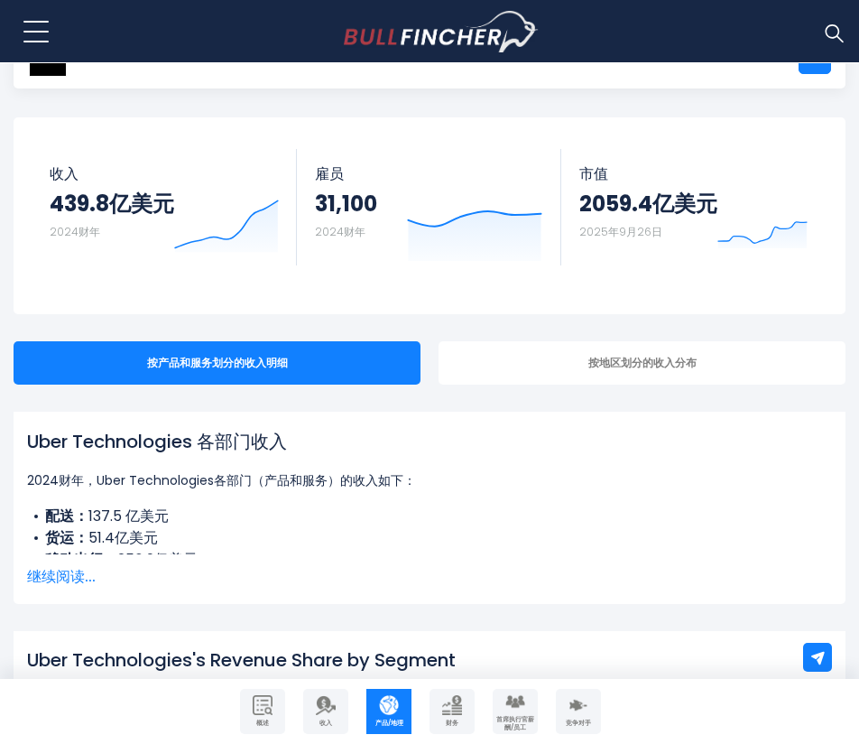
scroll to position [271, 0]
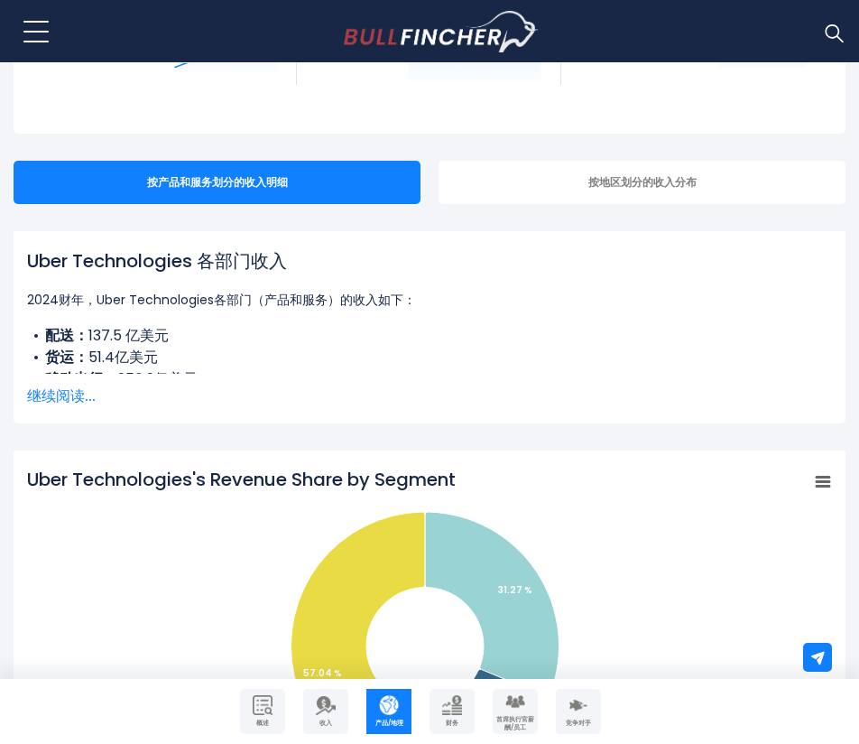
click at [58, 395] on font "继续阅读..." at bounding box center [61, 395] width 69 height 21
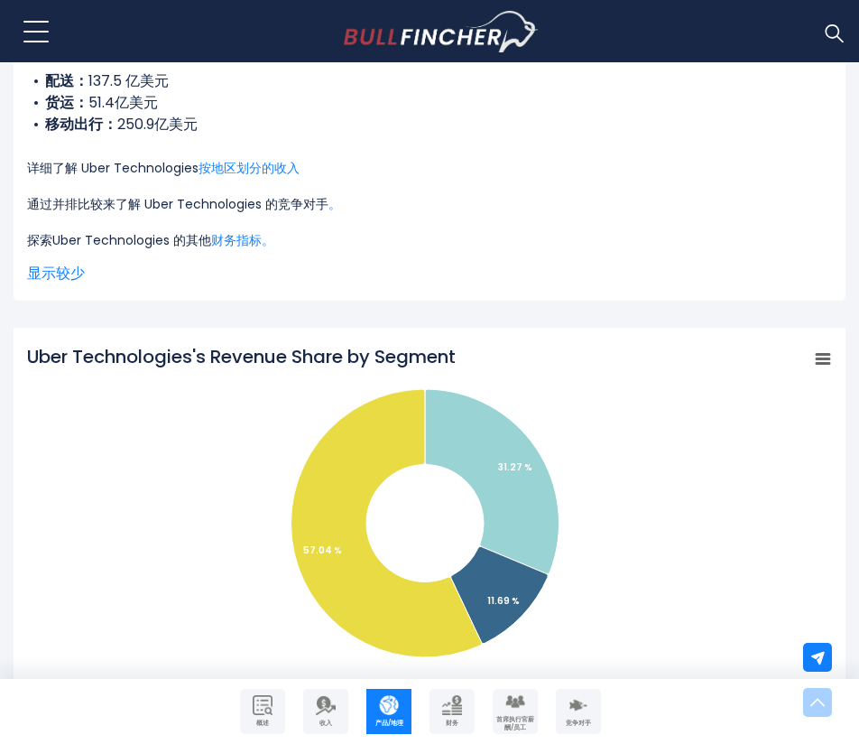
scroll to position [541, 0]
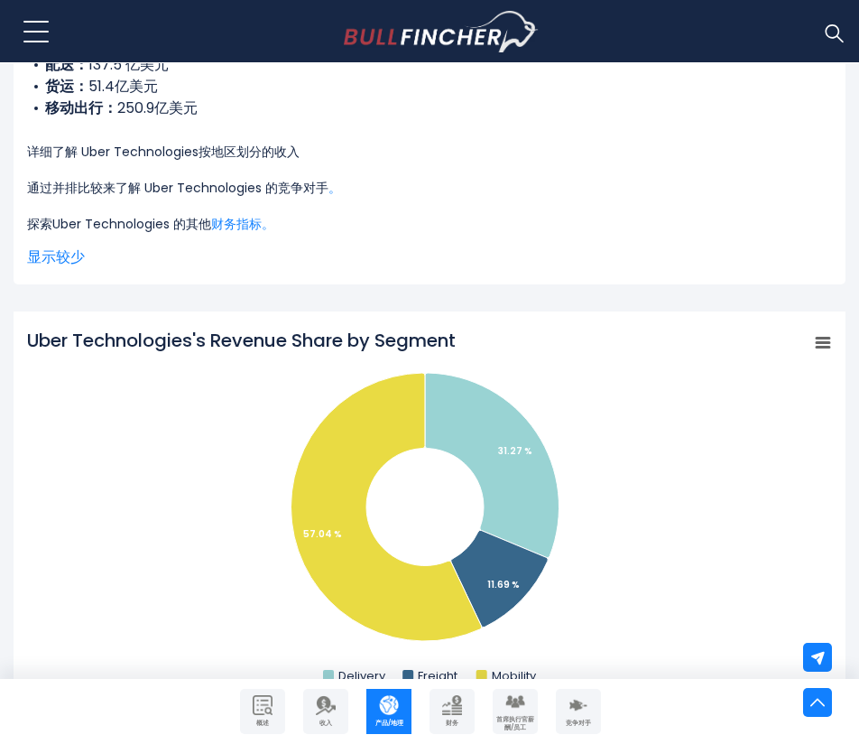
click at [238, 153] on font "按地区划分的收入" at bounding box center [249, 152] width 101 height 18
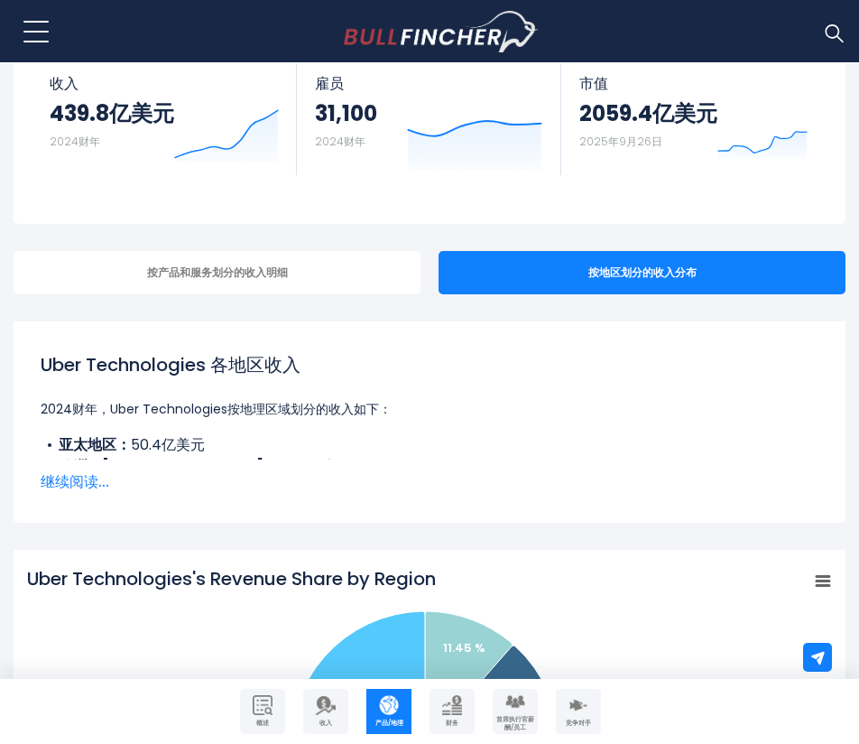
click at [70, 485] on font "继续阅读..." at bounding box center [75, 481] width 69 height 21
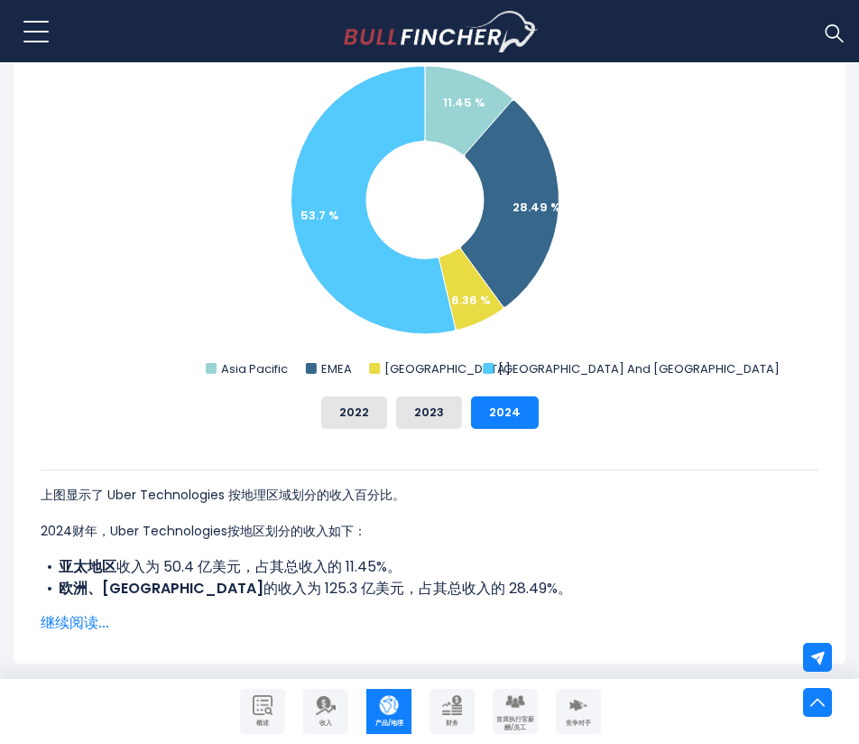
scroll to position [1083, 0]
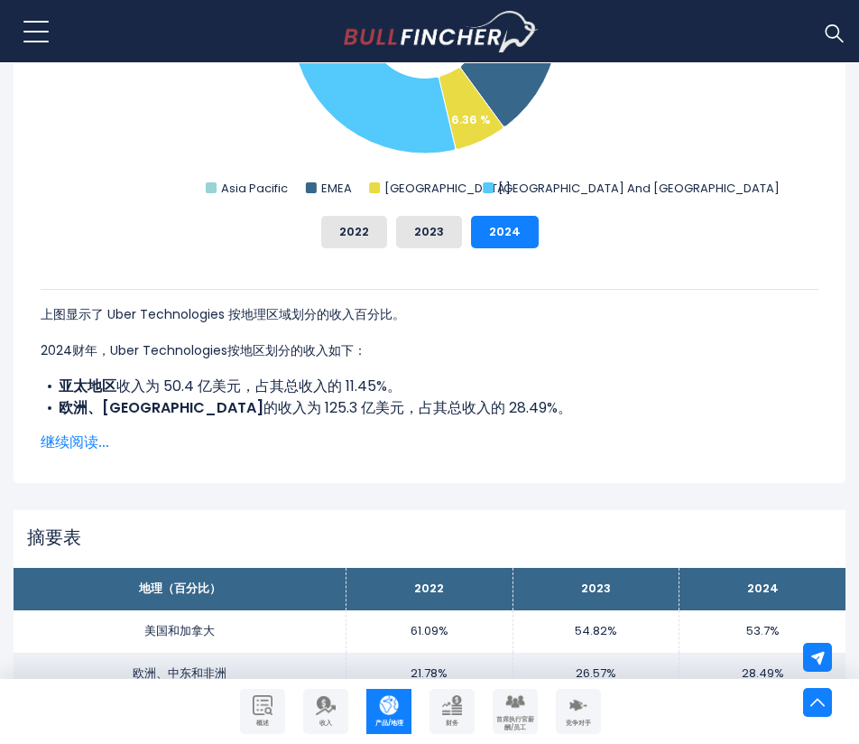
click at [96, 441] on font "继续阅读..." at bounding box center [75, 441] width 69 height 21
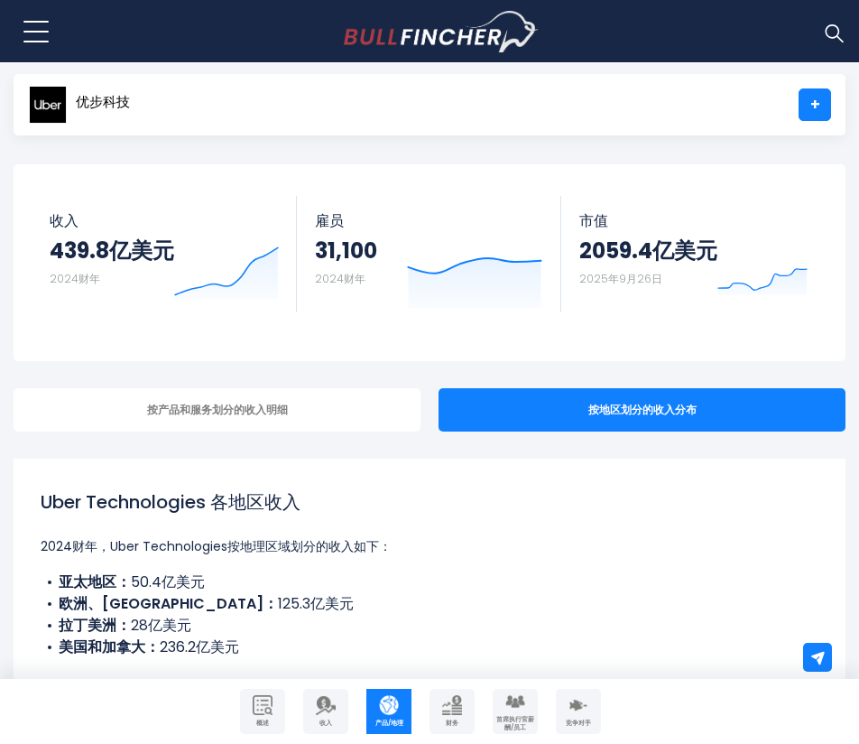
scroll to position [0, 0]
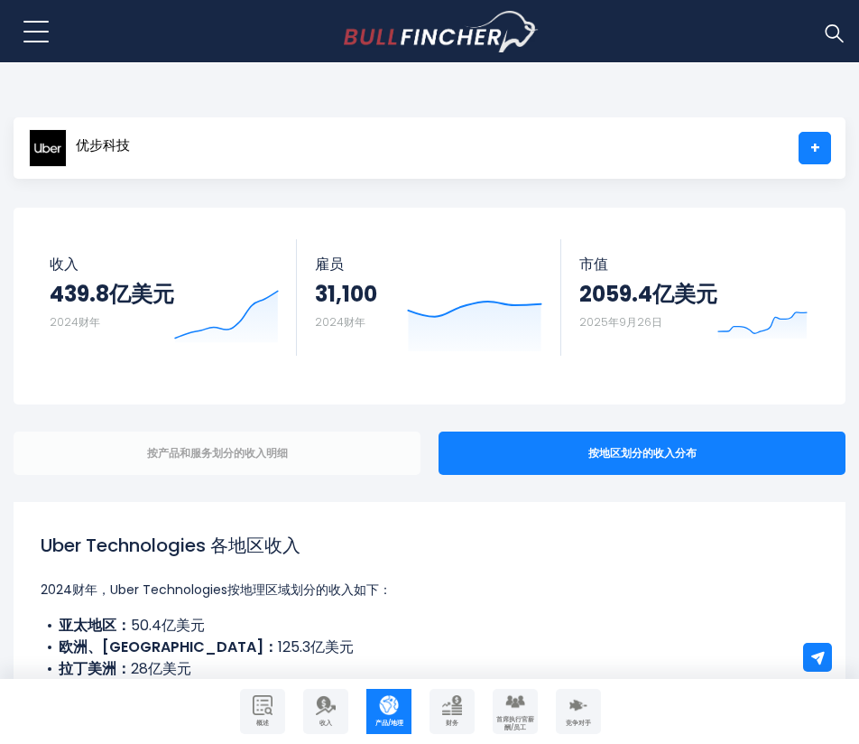
click at [225, 463] on div "按产品和服务划分的收入明细" at bounding box center [217, 452] width 407 height 43
click at [164, 458] on font "按产品和服务划分的收入明细" at bounding box center [217, 452] width 141 height 15
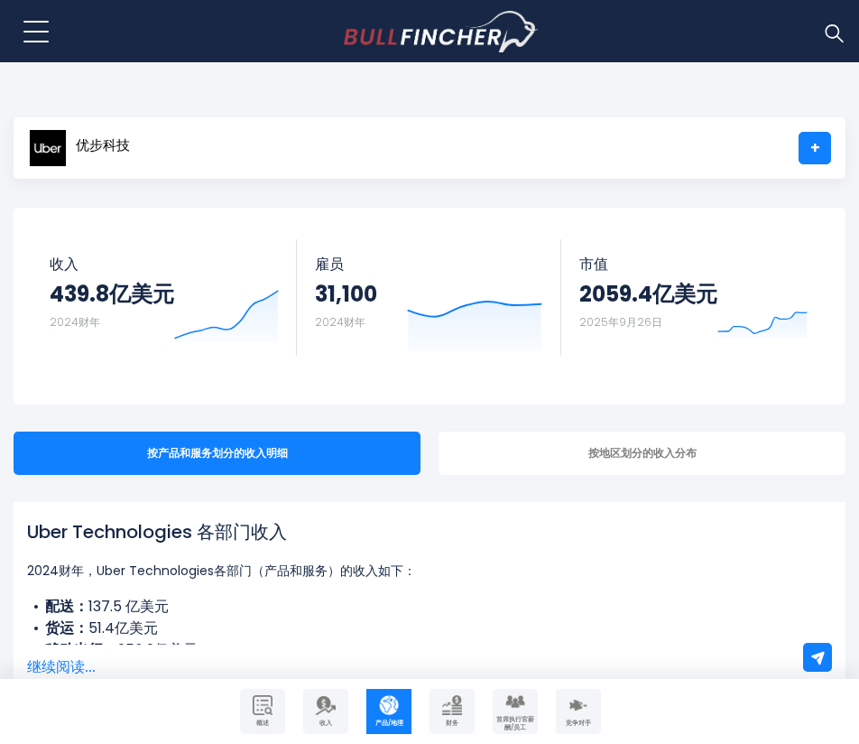
click at [500, 403] on div "优步科技 优步 + 跟随 收入 439.8亿美元 2024财年 Created with Highcharts [DATE] 雇员 31,100 2024财年…" at bounding box center [430, 306] width 832 height 197
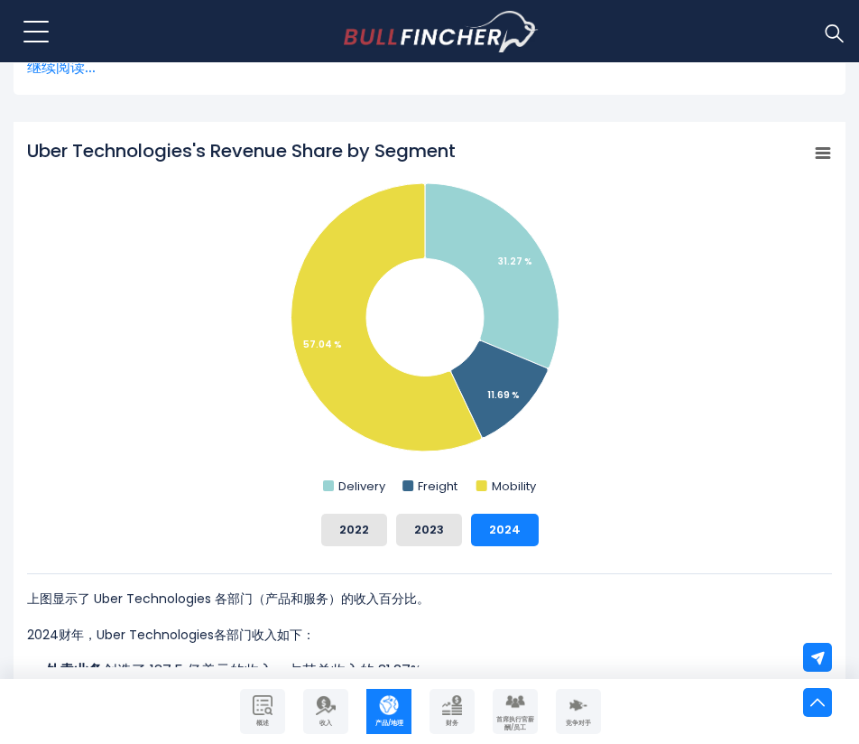
scroll to position [722, 0]
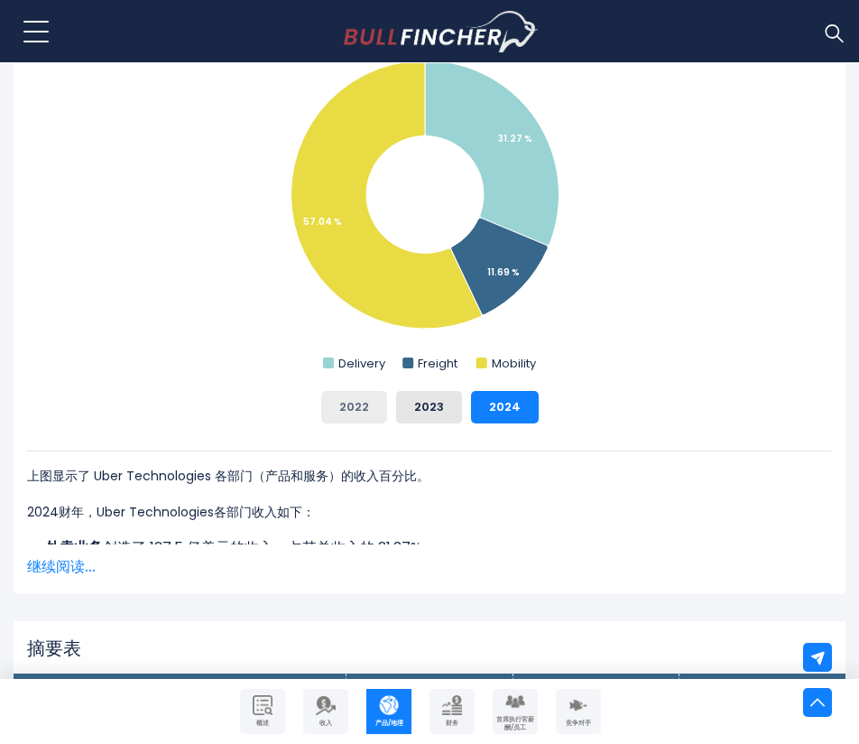
click at [354, 410] on font "2022" at bounding box center [354, 406] width 30 height 17
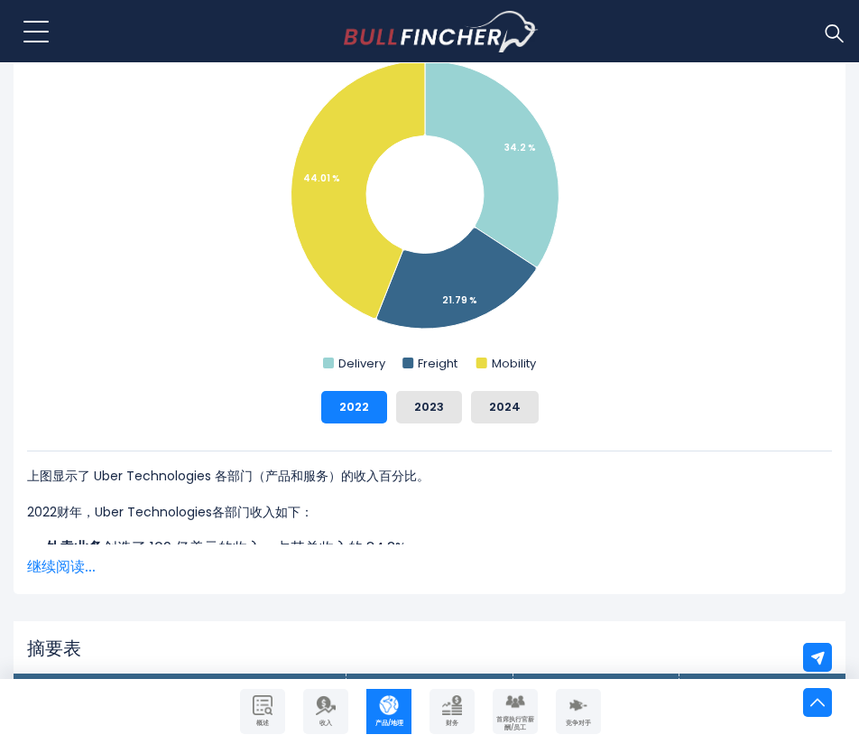
click at [66, 569] on font "继续阅读..." at bounding box center [61, 566] width 69 height 21
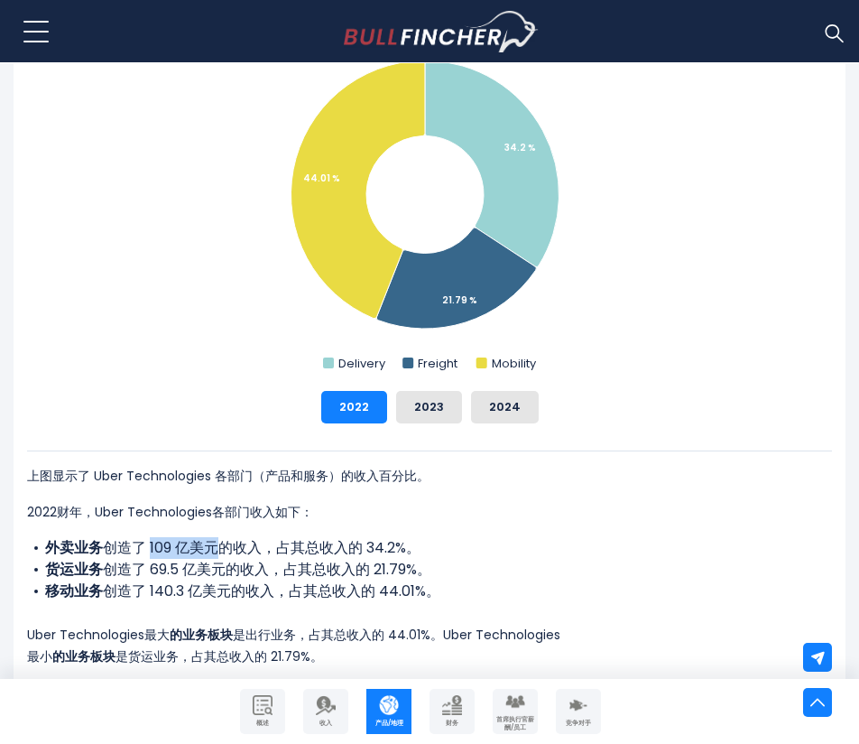
drag, startPoint x: 150, startPoint y: 552, endPoint x: 217, endPoint y: 552, distance: 66.8
click at [217, 552] on font "创造了 109 亿美元的收入，占其总收入的 34.2%。" at bounding box center [262, 547] width 318 height 21
copy font "109 亿美元"
click at [417, 400] on font "2023" at bounding box center [429, 406] width 30 height 17
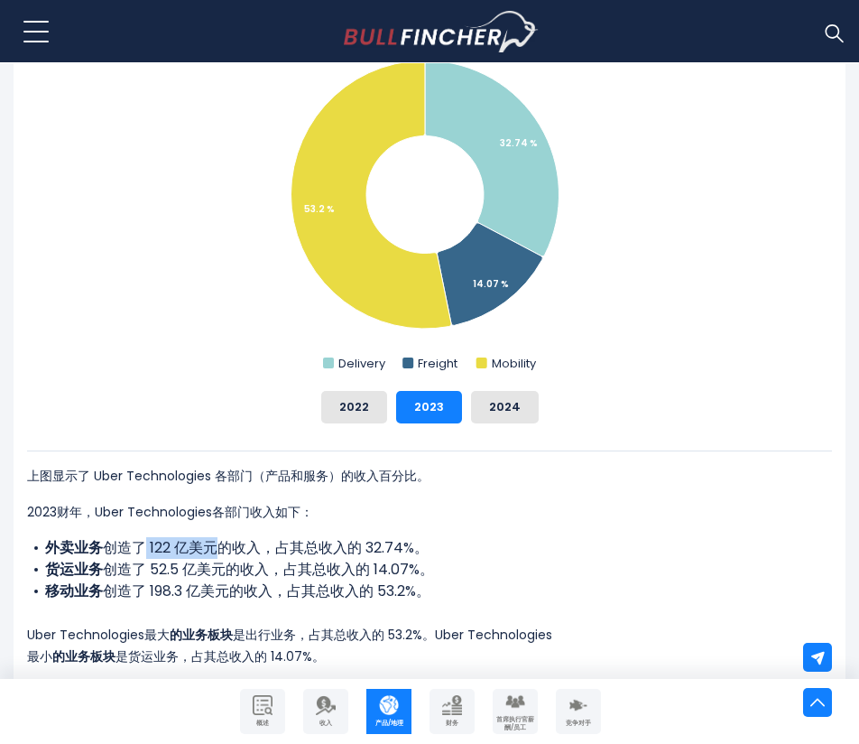
drag, startPoint x: 147, startPoint y: 547, endPoint x: 218, endPoint y: 550, distance: 71.3
click at [218, 550] on font "创造了 122 亿美元的收入，占其总收入的 32.74%。" at bounding box center [266, 547] width 326 height 21
copy font "122 亿美元"
click at [456, 545] on li "外卖业务 创造了 122 亿美元的收入，占其总收入的 32.74%。" at bounding box center [429, 548] width 805 height 22
click at [481, 416] on button "2024" at bounding box center [505, 407] width 68 height 32
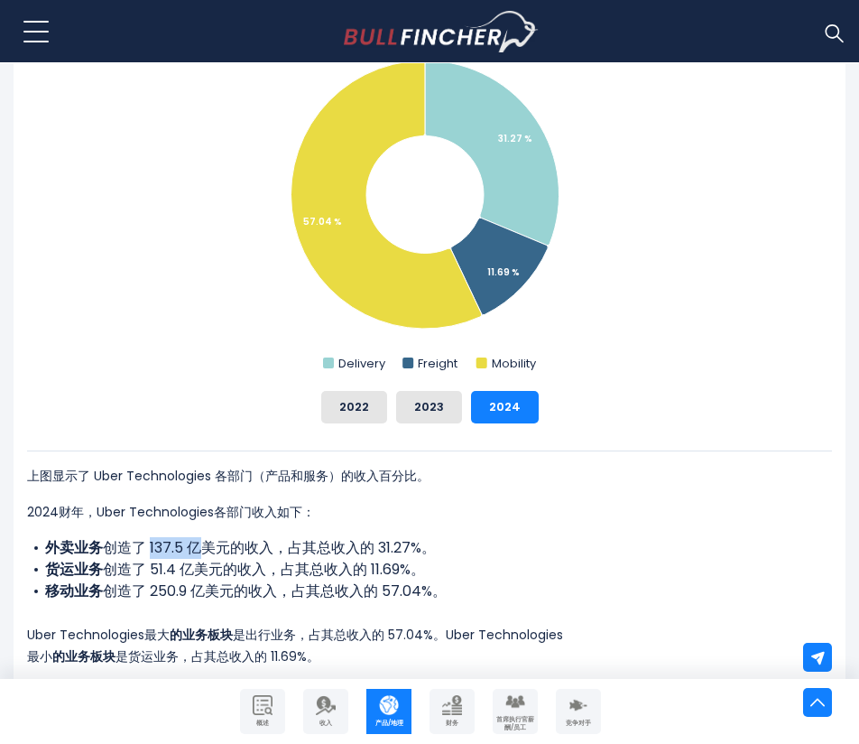
drag, startPoint x: 150, startPoint y: 550, endPoint x: 200, endPoint y: 554, distance: 50.7
click at [200, 554] on font "创造了 137.5 亿美元的收入，占其总收入的 31.27%。" at bounding box center [269, 547] width 333 height 21
click at [179, 560] on font "创造了 51.4 亿美元的收入，占其总收入的 11.69%。" at bounding box center [264, 569] width 322 height 21
drag, startPoint x: 150, startPoint y: 549, endPoint x: 227, endPoint y: 549, distance: 77.6
click at [227, 549] on font "创造了 137.5 亿美元的收入，占其总收入的 31.27%。" at bounding box center [269, 547] width 333 height 21
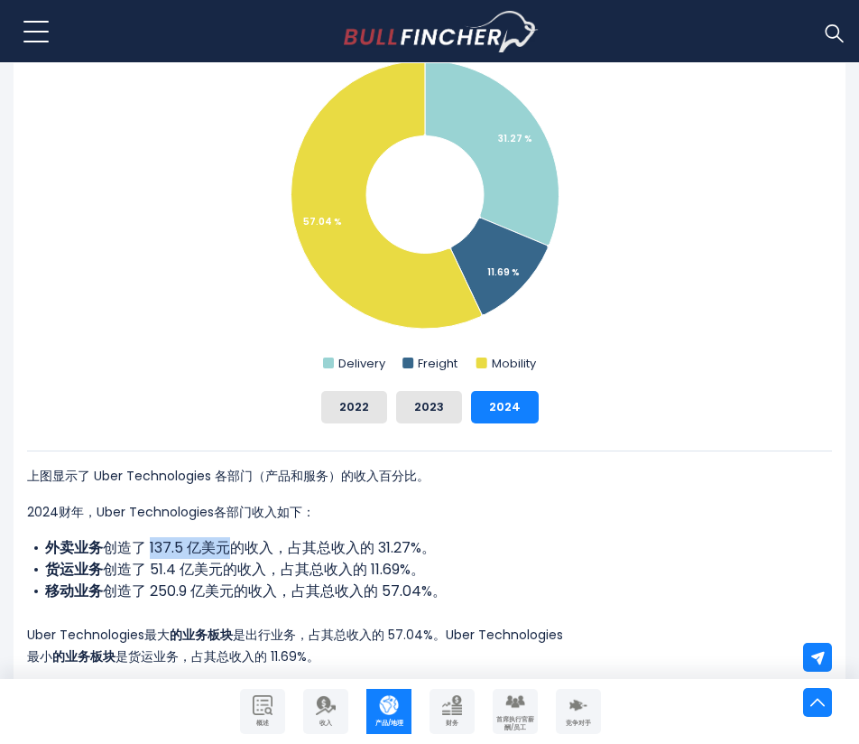
copy font "137.5 亿美元"
click at [432, 510] on p "2024财年，Uber Technologies各部门收入如下：" at bounding box center [429, 512] width 805 height 22
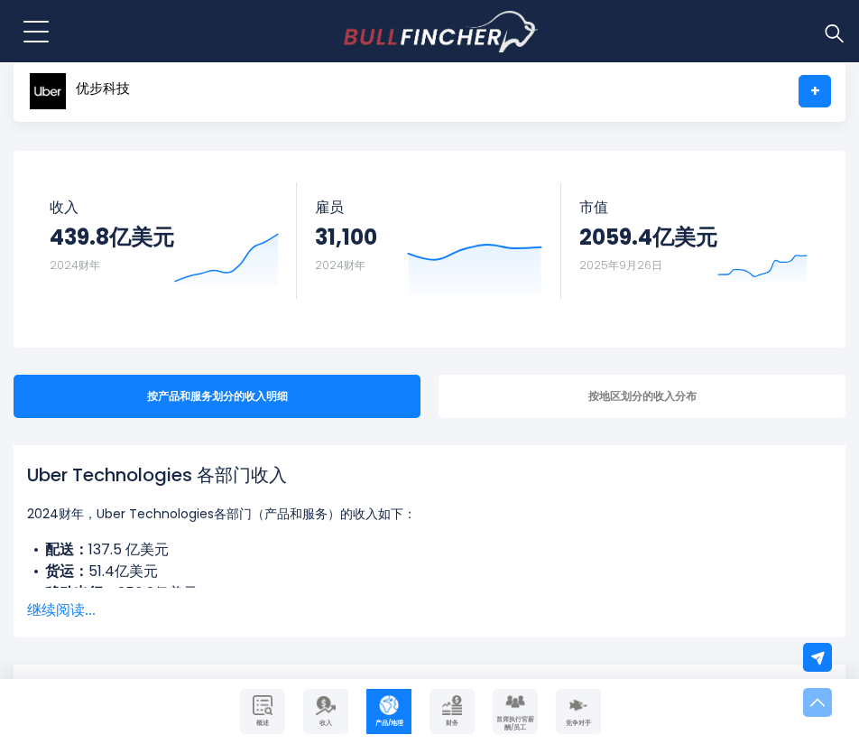
scroll to position [0, 0]
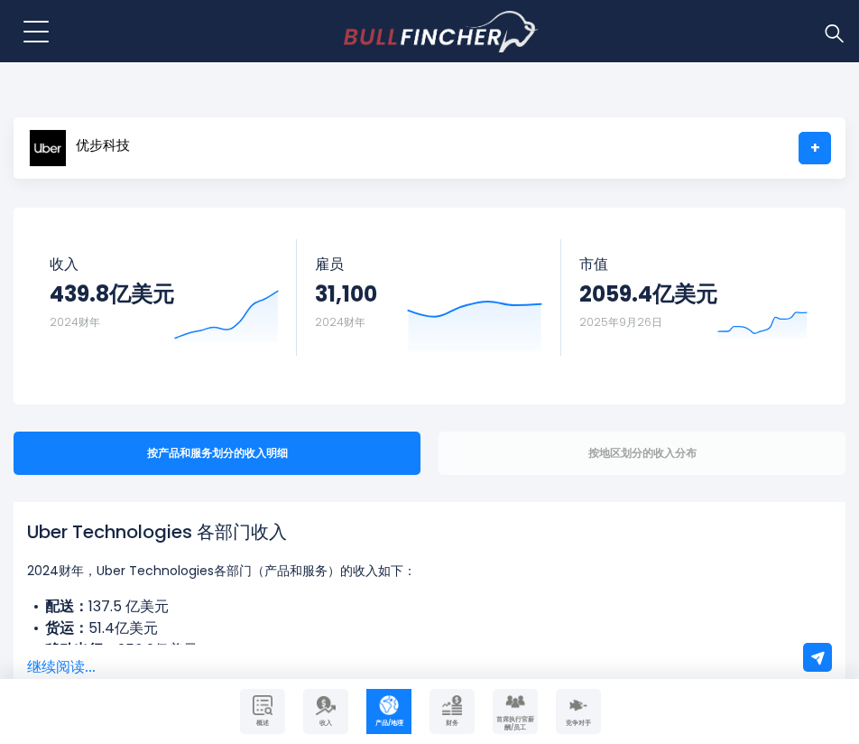
click at [563, 466] on div "按地区划分的收入分布" at bounding box center [642, 452] width 407 height 43
click at [560, 454] on div "按地区划分的收入分布" at bounding box center [642, 452] width 407 height 43
click at [576, 441] on div "按地区划分的收入分布" at bounding box center [642, 452] width 407 height 43
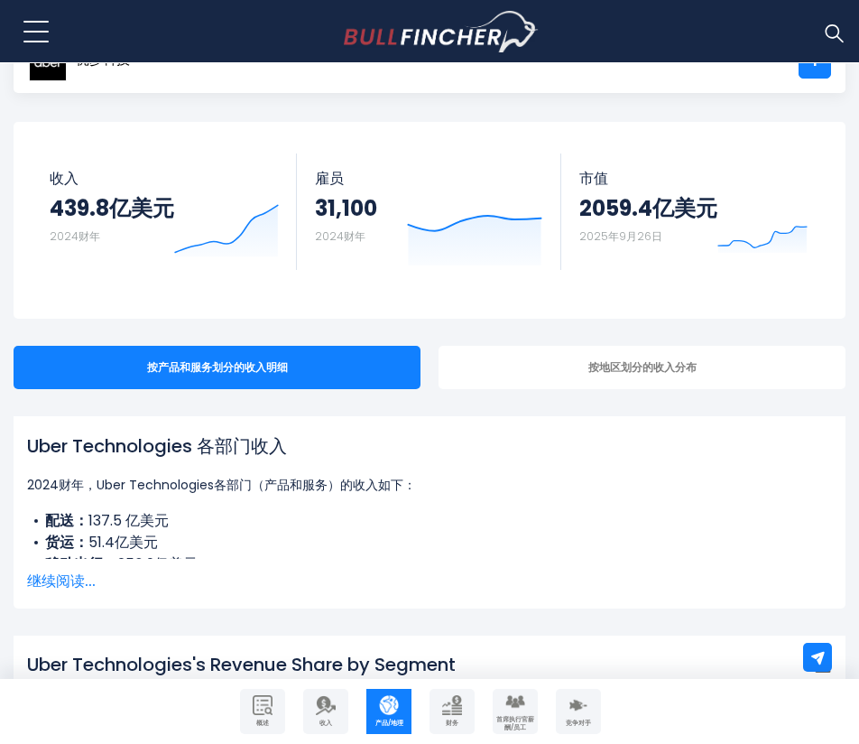
scroll to position [180, 0]
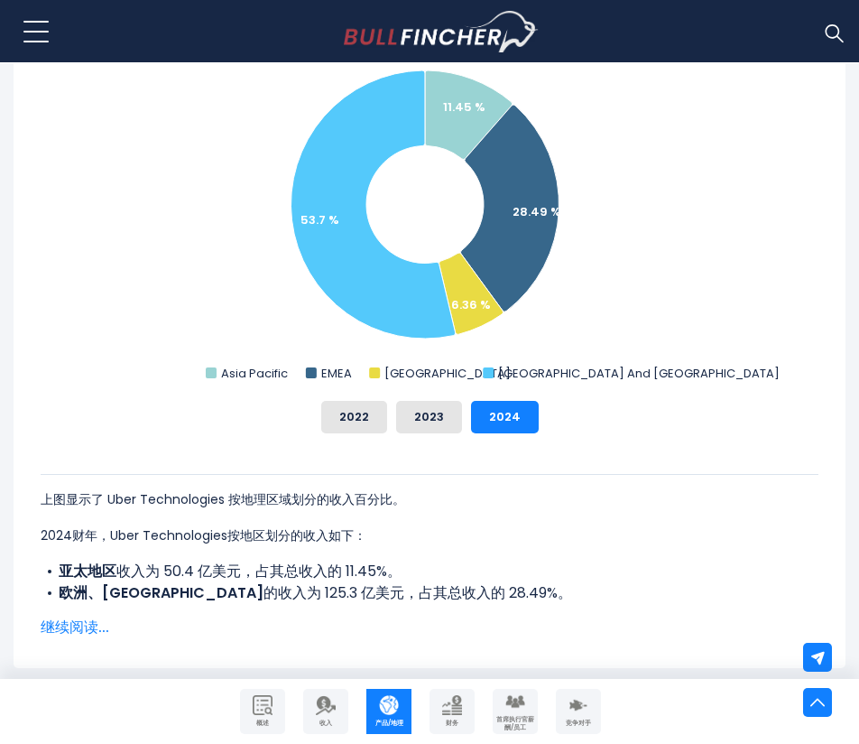
scroll to position [722, 0]
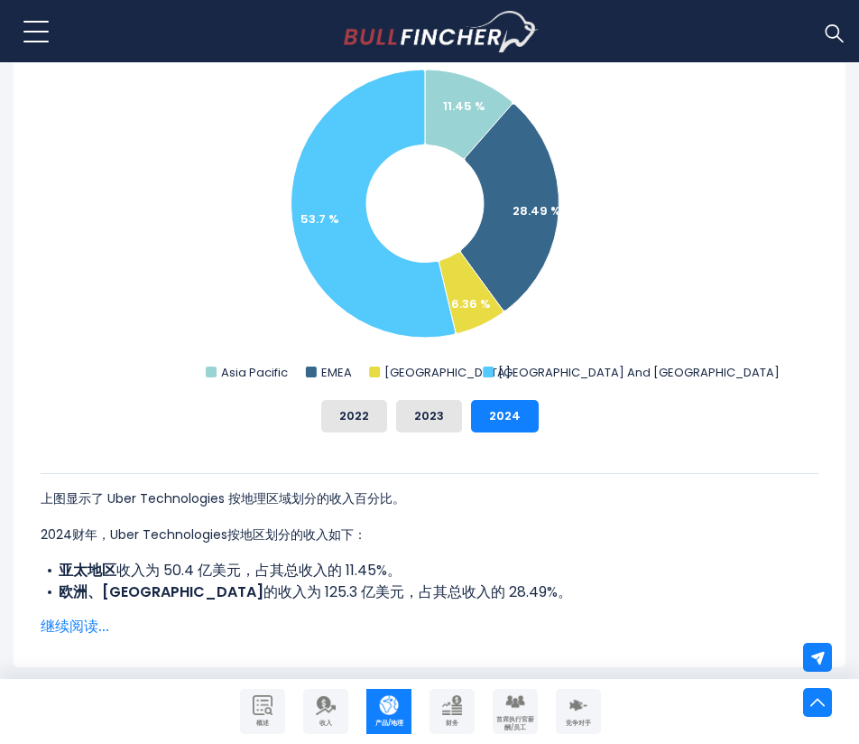
click at [70, 627] on font "继续阅读..." at bounding box center [75, 625] width 69 height 21
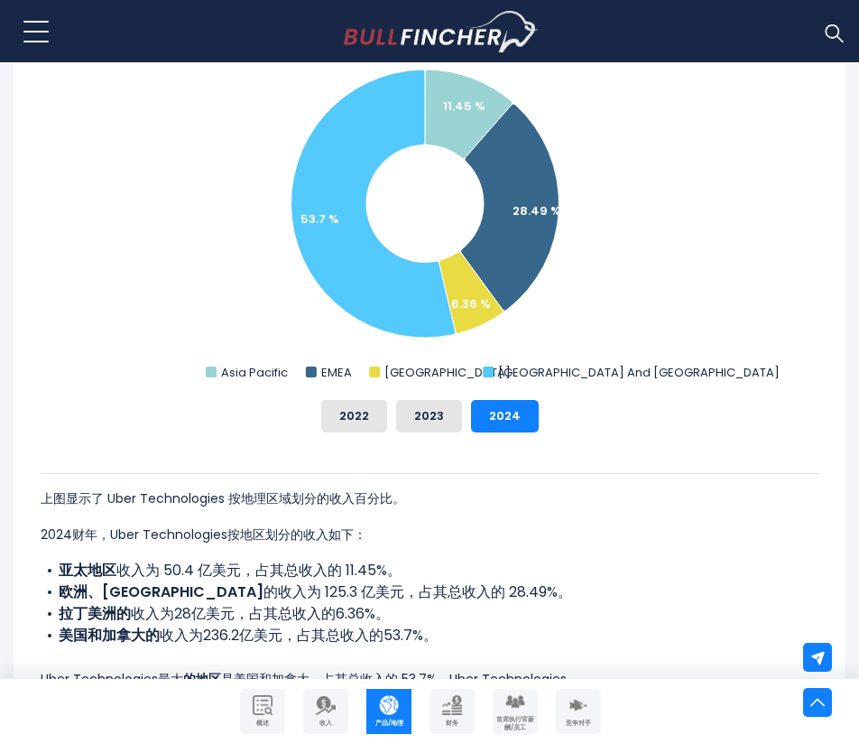
scroll to position [812, 0]
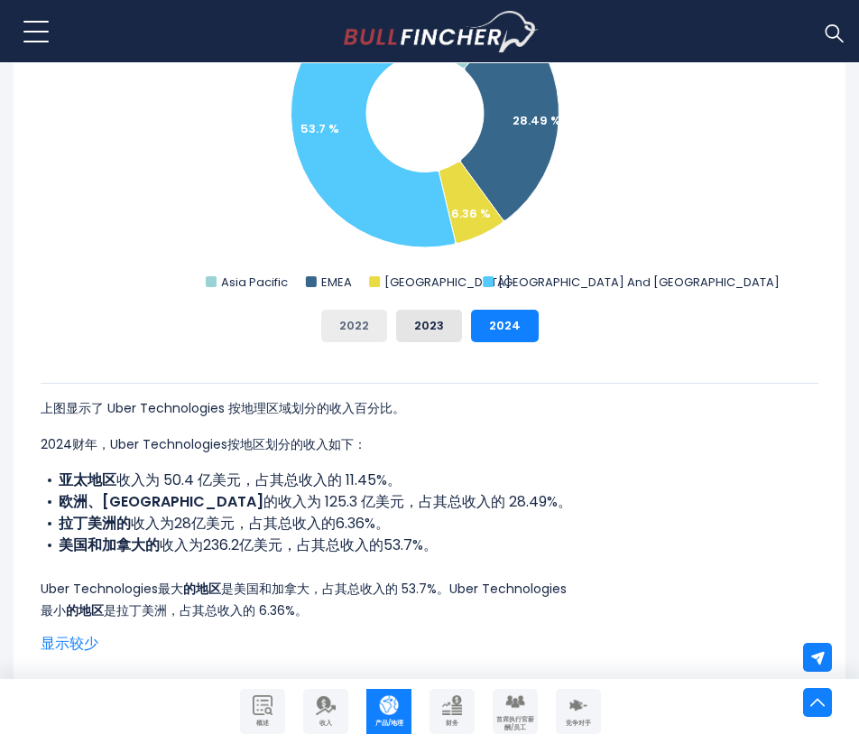
click at [348, 323] on font "2022" at bounding box center [354, 325] width 30 height 17
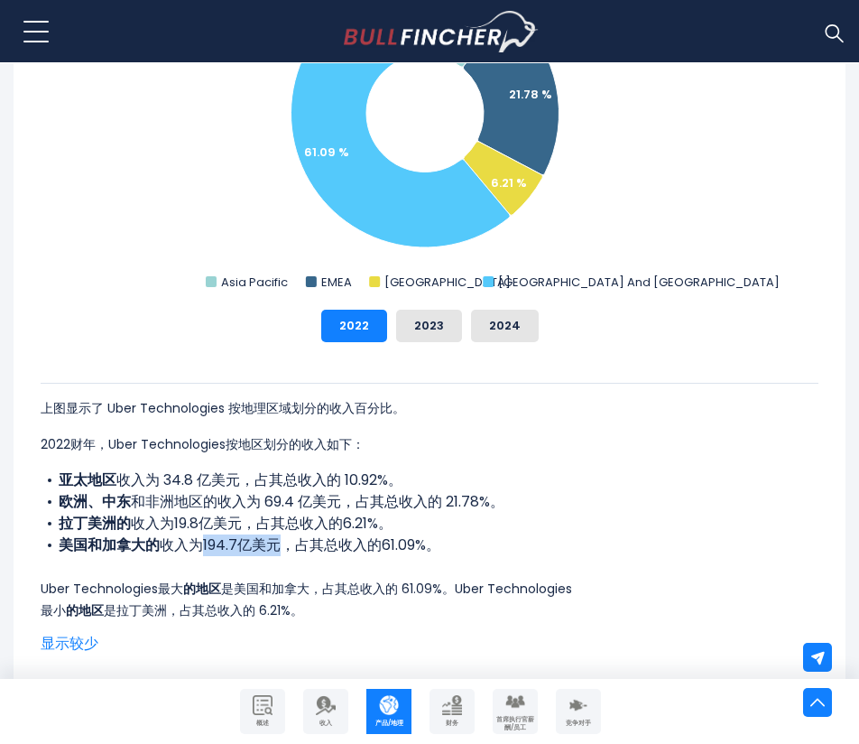
drag, startPoint x: 201, startPoint y: 547, endPoint x: 274, endPoint y: 551, distance: 73.2
click at [274, 551] on font "收入为194.7亿美元，占其总收入的61.09%。" at bounding box center [300, 544] width 281 height 21
copy font "194.7亿美元"
click at [453, 545] on li "美国和加拿大的 收入为194.7亿美元，占其总收入的61.09%。" at bounding box center [430, 545] width 778 height 22
click at [437, 331] on font "2023" at bounding box center [429, 325] width 30 height 17
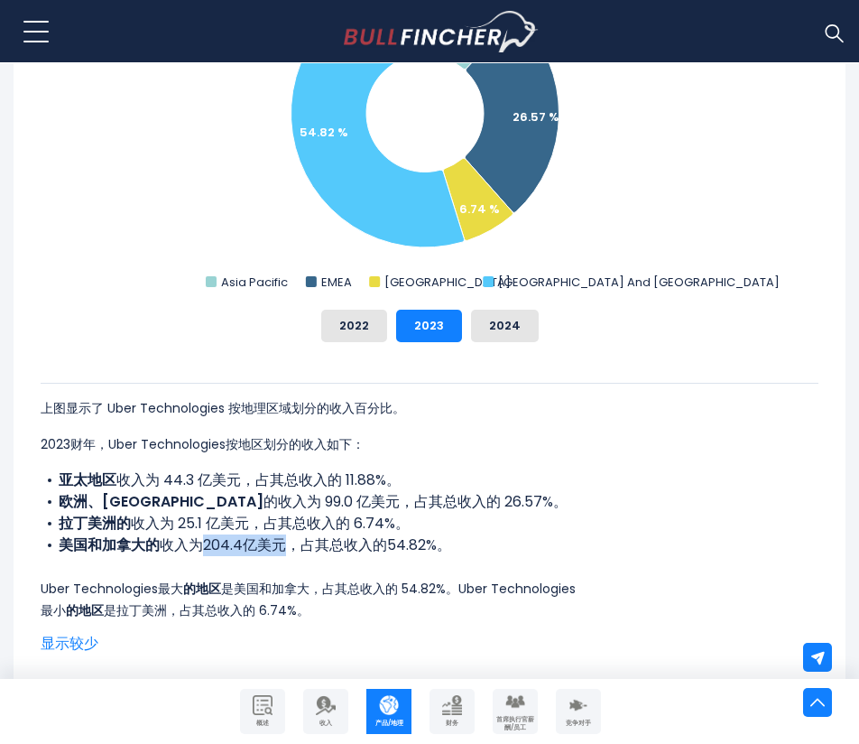
drag, startPoint x: 203, startPoint y: 551, endPoint x: 281, endPoint y: 552, distance: 77.6
click at [281, 552] on font "收入为204.4亿美元，占其总收入的54.82%。" at bounding box center [305, 544] width 291 height 21
copy font "204.4亿美元"
click at [447, 497] on font "的收入为 99.0 亿美元，占其总收入的 26.57%。" at bounding box center [416, 501] width 304 height 21
click at [501, 321] on font "2024" at bounding box center [505, 325] width 32 height 17
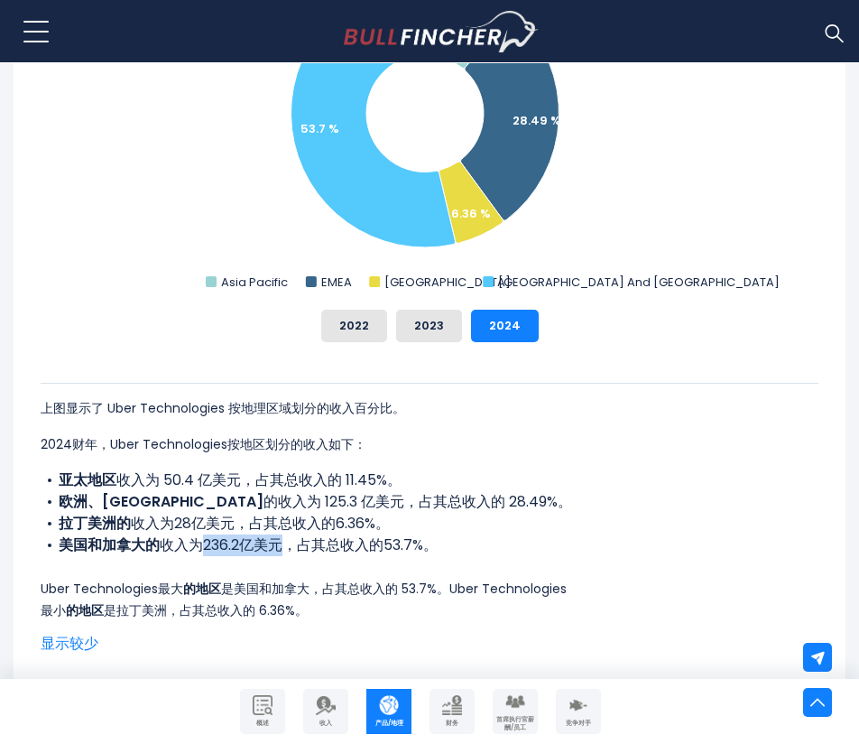
drag, startPoint x: 204, startPoint y: 548, endPoint x: 280, endPoint y: 551, distance: 75.9
click at [280, 551] on font "收入为236.2亿美元，占其总收入的53.7%。" at bounding box center [299, 544] width 278 height 21
copy font "236.2亿美元"
click at [658, 447] on p "2024财年，Uber Technologies按地区划分的收入如下：" at bounding box center [430, 444] width 778 height 22
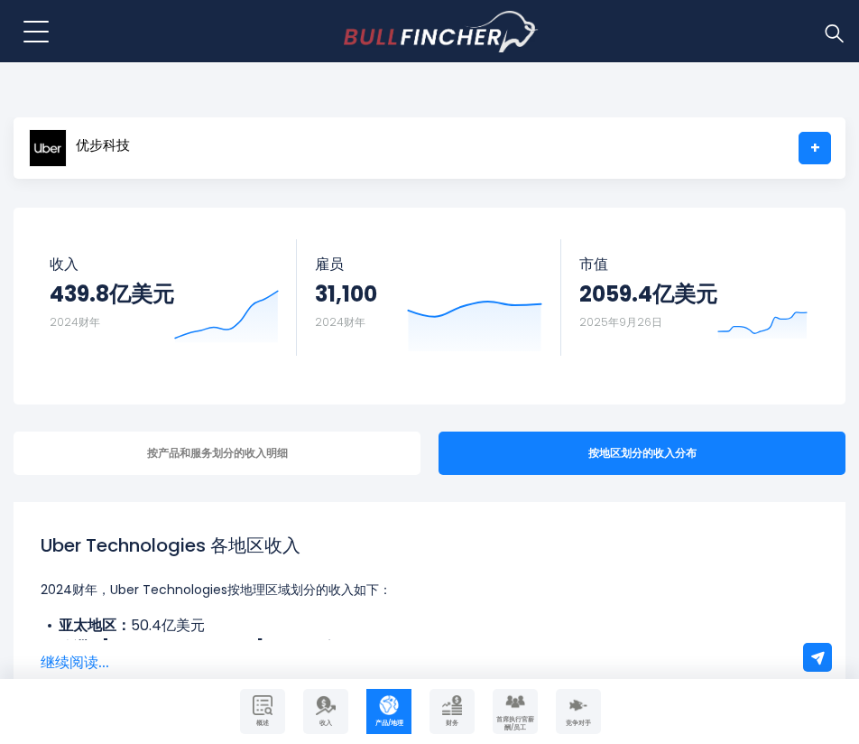
scroll to position [180, 0]
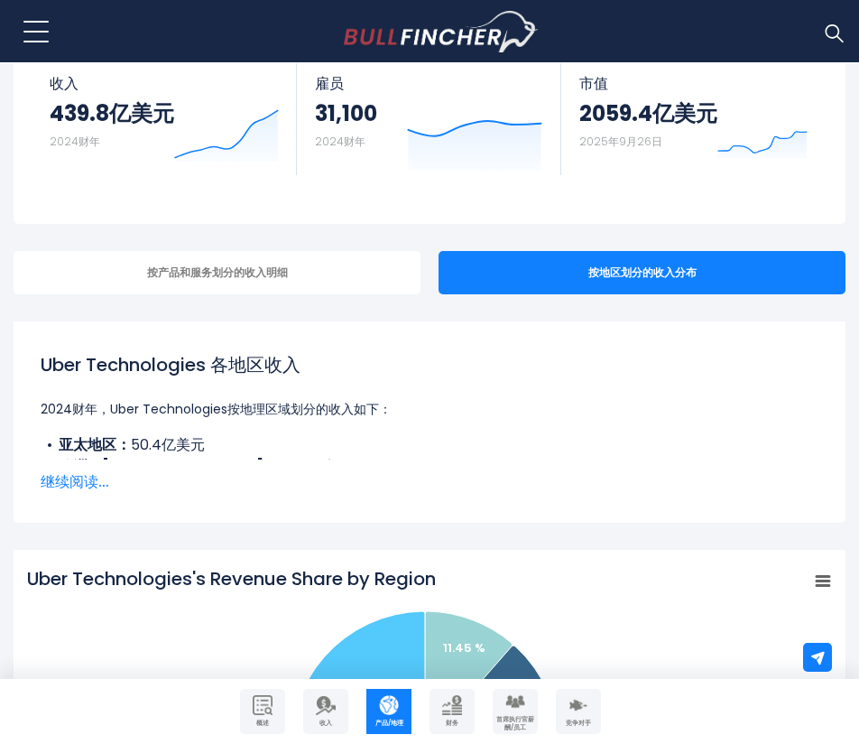
click at [73, 480] on font "继续阅读..." at bounding box center [75, 481] width 69 height 21
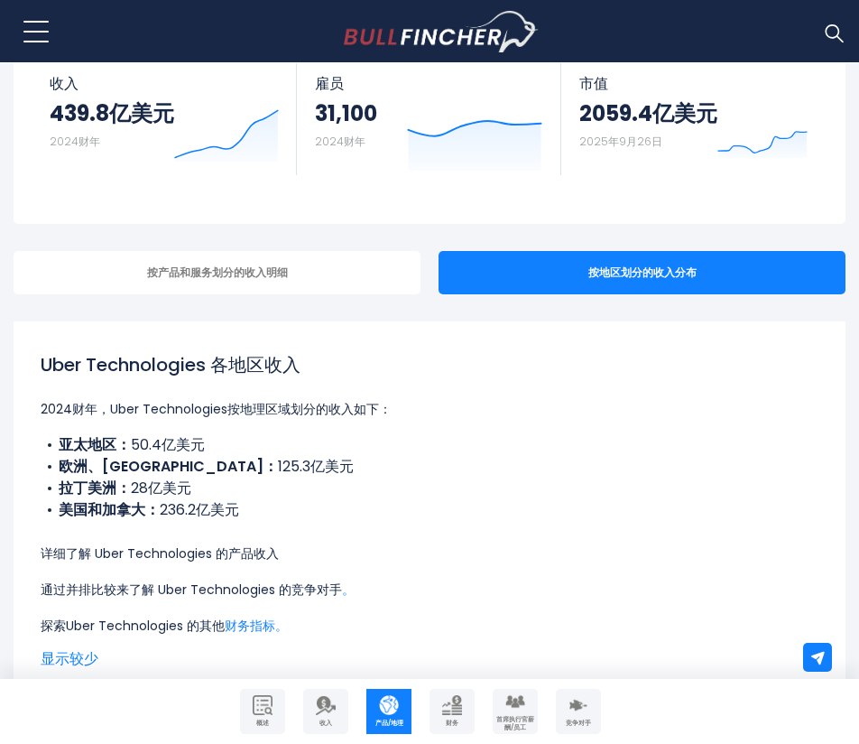
click at [255, 556] on font "产品收入" at bounding box center [253, 553] width 51 height 18
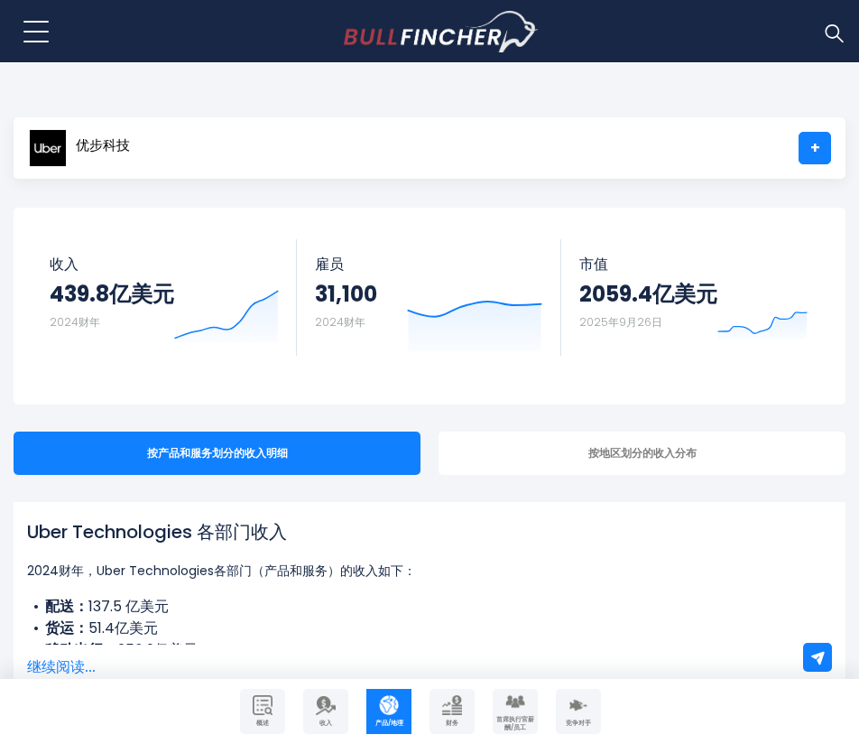
click at [513, 512] on div "Uber Technologies 各部门收入 2024财年，Uber Technologies各部门（产品和服务）的收入如下： 配送： 137.5 亿美元 …" at bounding box center [430, 598] width 832 height 192
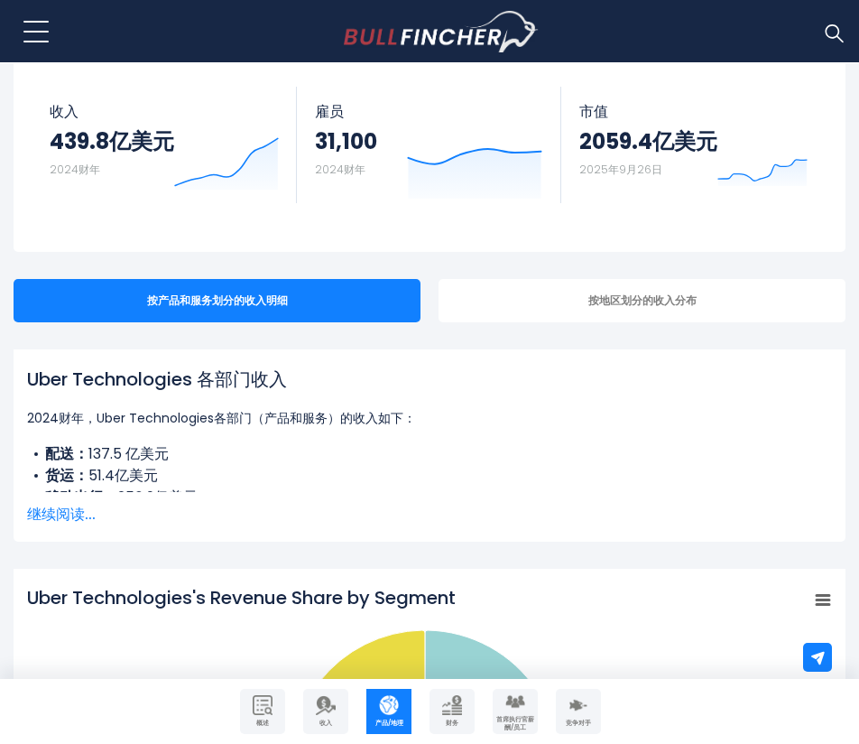
scroll to position [180, 0]
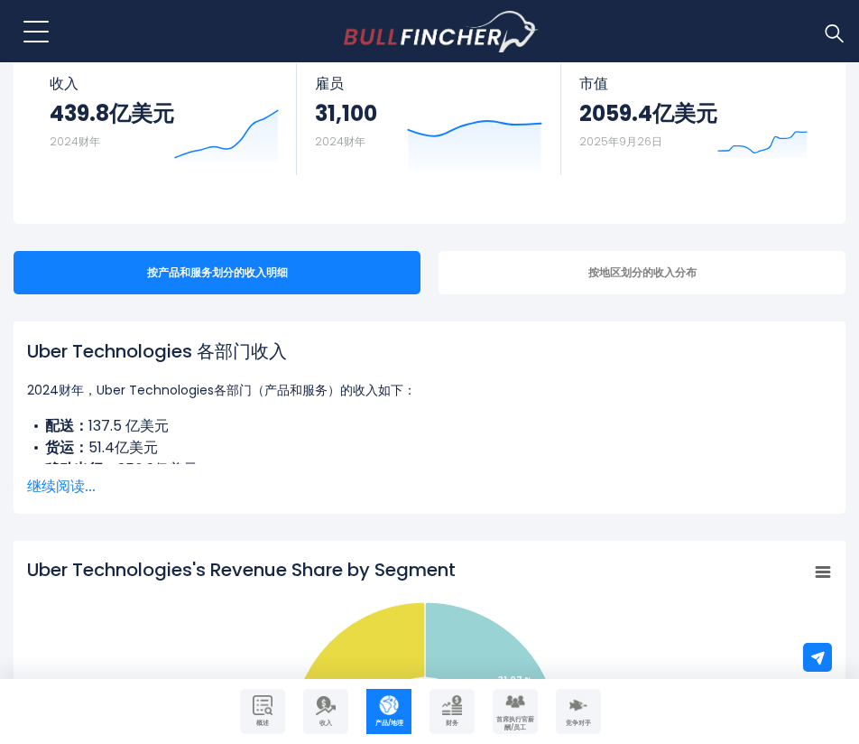
click at [85, 488] on font "继续阅读..." at bounding box center [61, 486] width 69 height 21
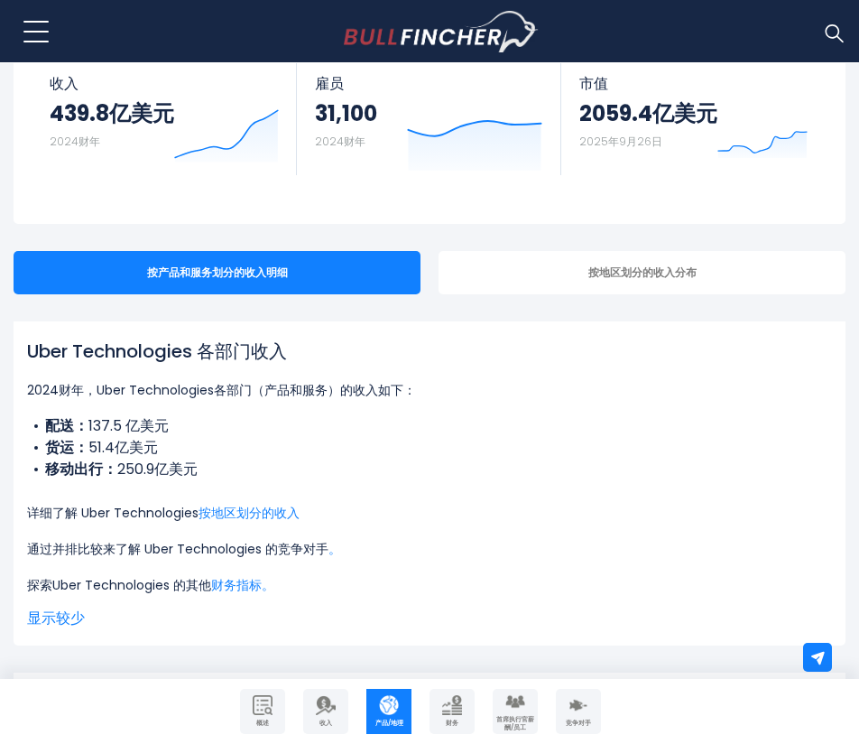
click at [507, 519] on p "详细了解 Uber Technologies 按地区划分的收入" at bounding box center [429, 513] width 805 height 22
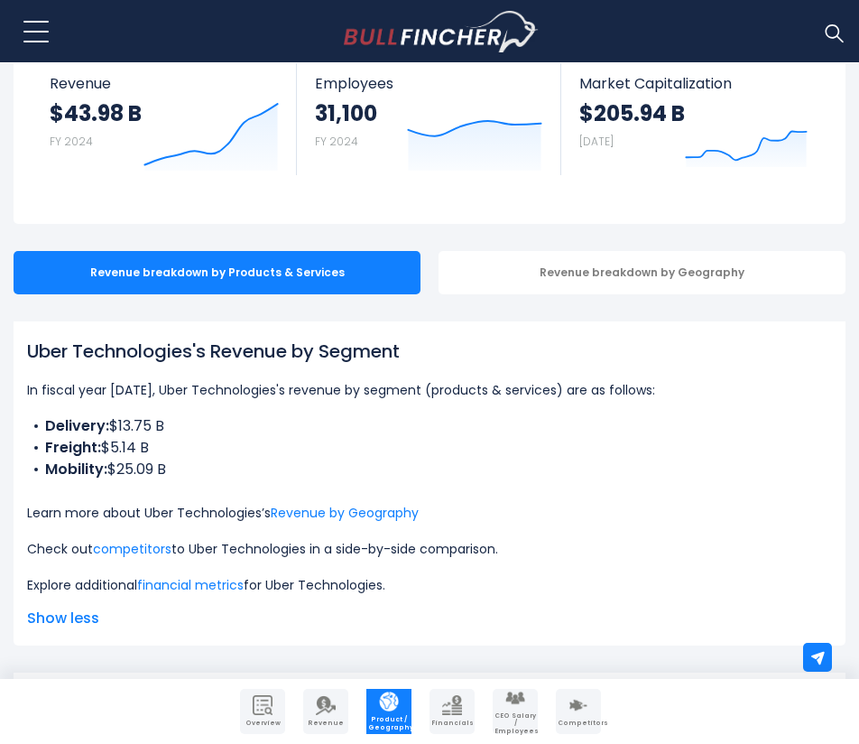
click at [245, 405] on div "Uber Technologies's Revenue by Segment In fiscal year 2024, Uber Technologies's…" at bounding box center [429, 467] width 805 height 258
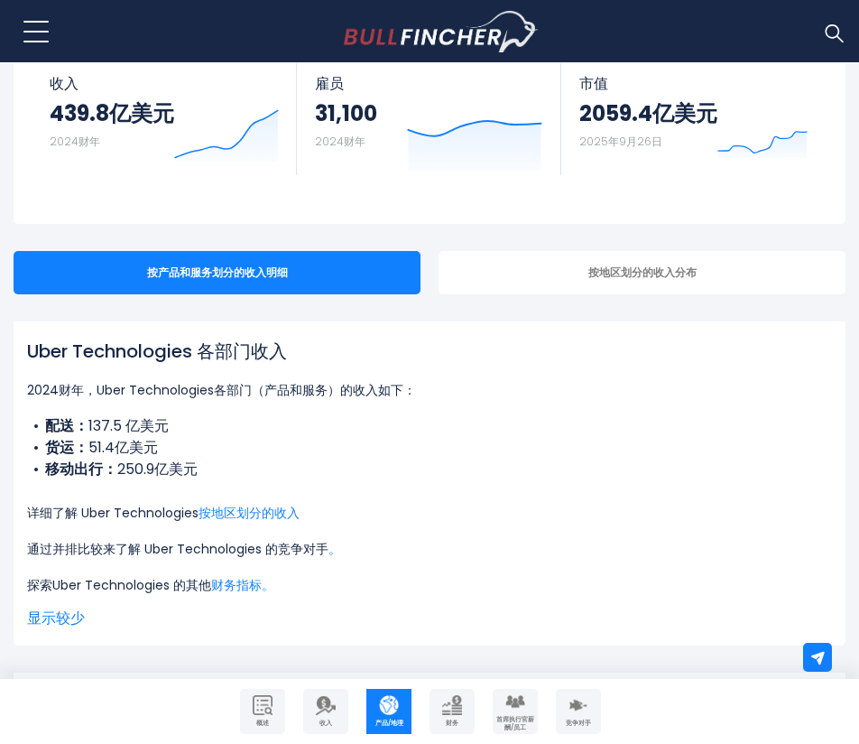
click at [380, 393] on font "2024财年，Uber Technologies各部门（产品和服务）的收入如下：" at bounding box center [221, 390] width 389 height 18
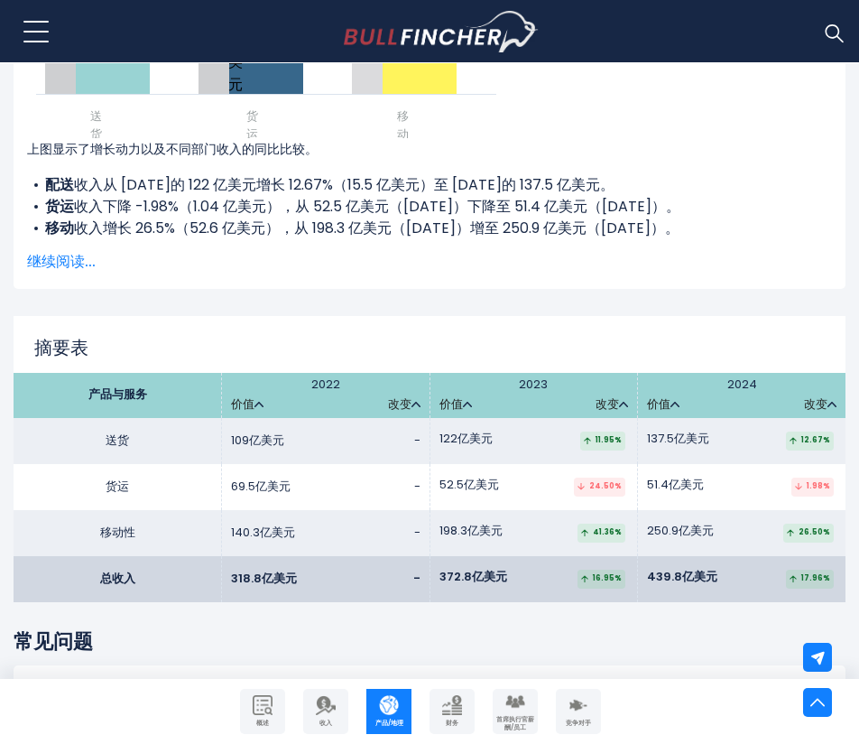
scroll to position [2707, 0]
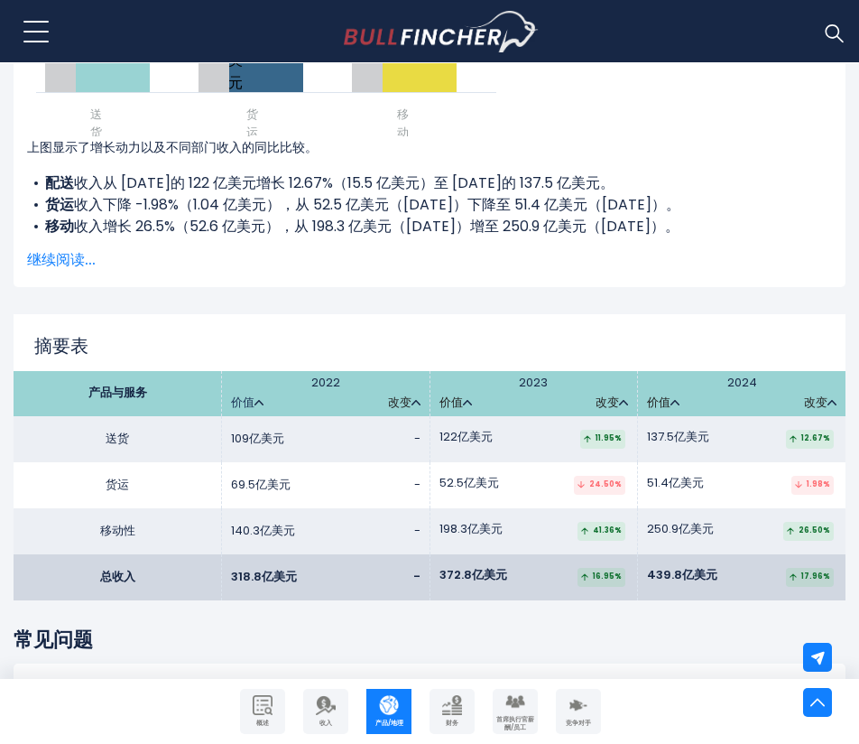
click at [251, 411] on font "价值" at bounding box center [242, 401] width 23 height 17
click at [252, 409] on font "价值" at bounding box center [242, 401] width 23 height 17
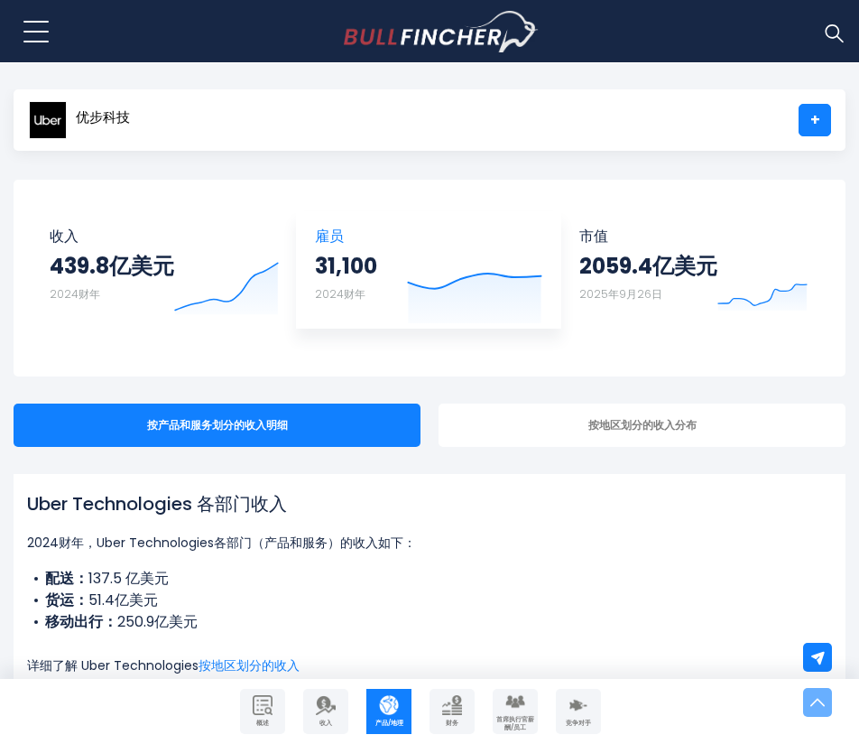
scroll to position [0, 0]
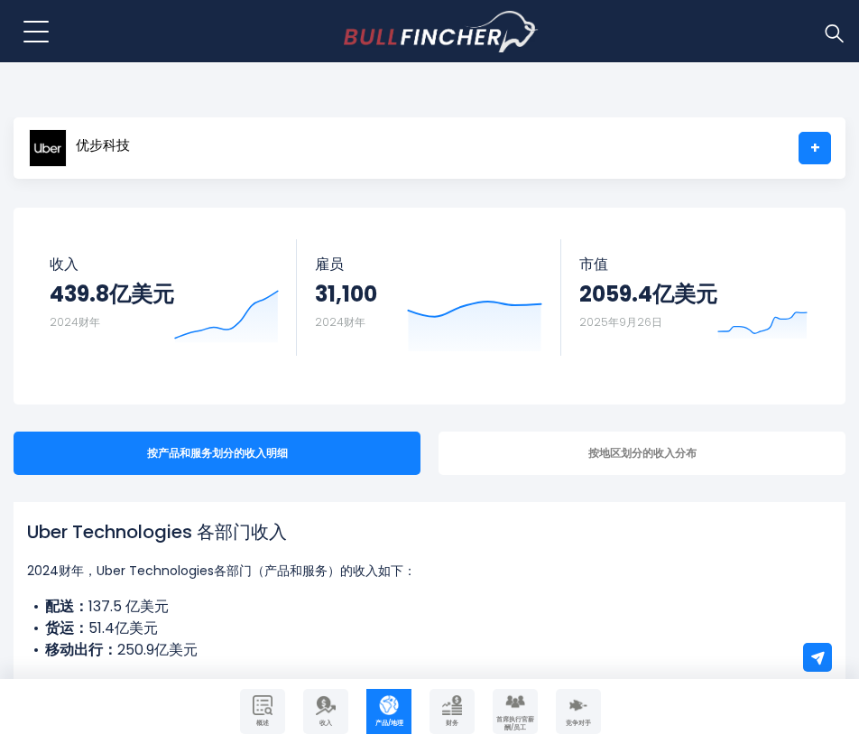
click at [836, 37] on img at bounding box center [833, 32] width 23 height 23
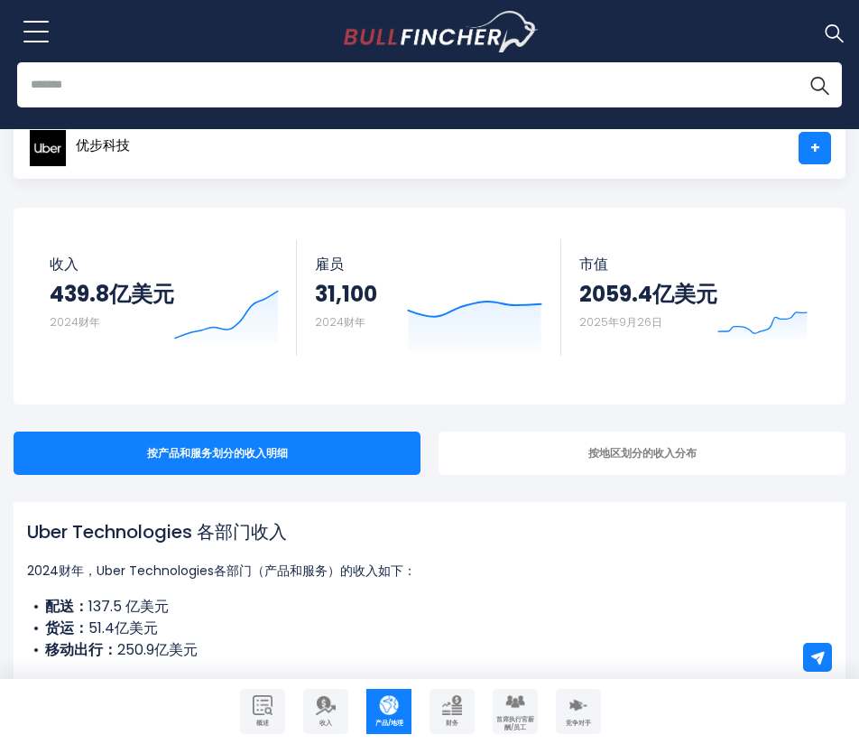
click at [206, 95] on input "search" at bounding box center [429, 84] width 825 height 45
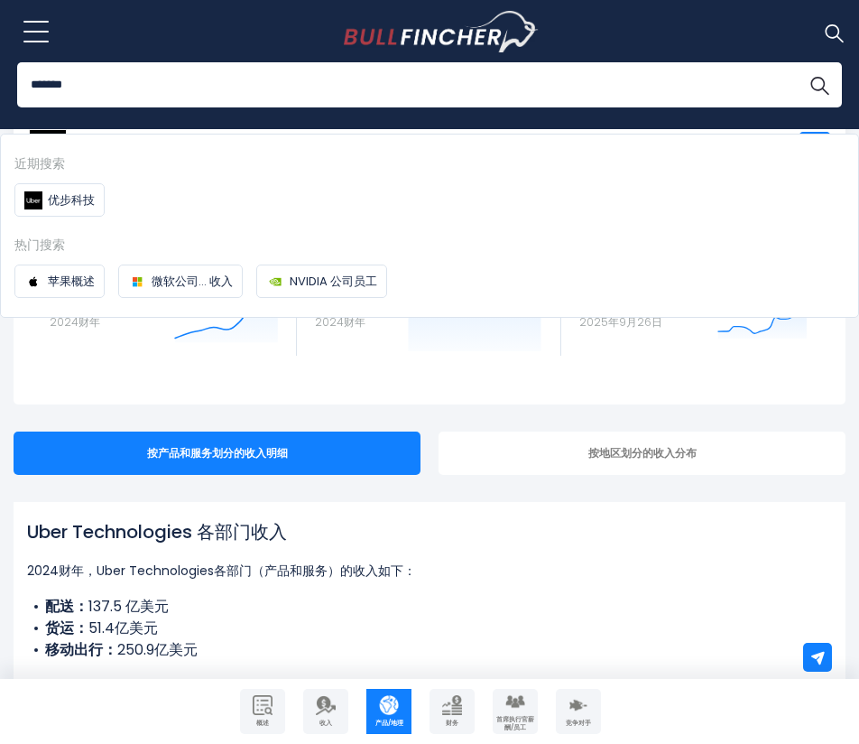
type input "*******"
click at [797, 62] on button "搜索" at bounding box center [819, 84] width 45 height 45
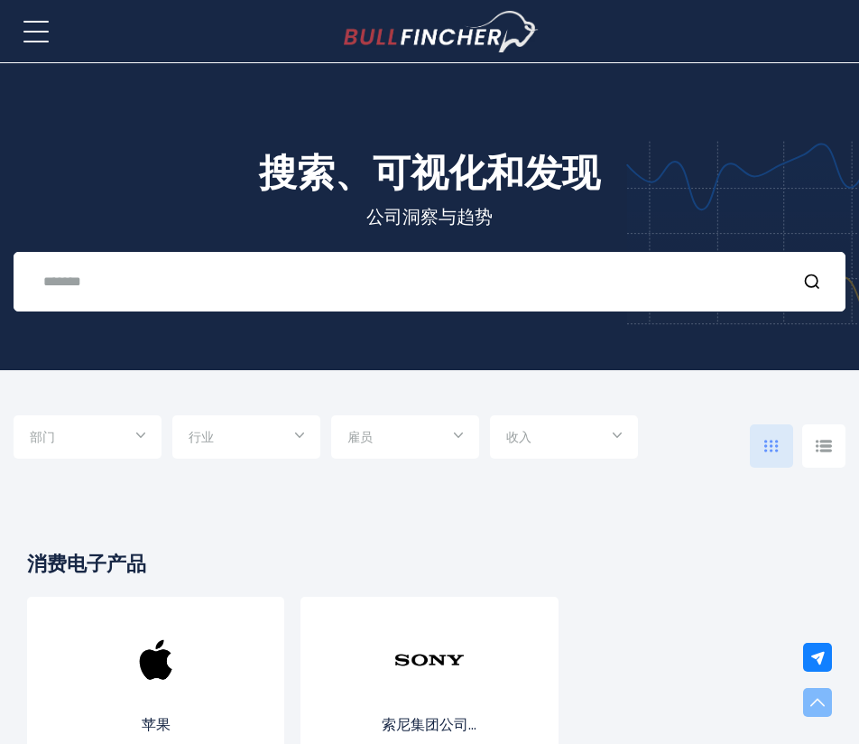
drag, startPoint x: 439, startPoint y: 524, endPoint x: 406, endPoint y: -79, distance: 603.7
click at [316, 266] on input "text" at bounding box center [406, 280] width 749 height 33
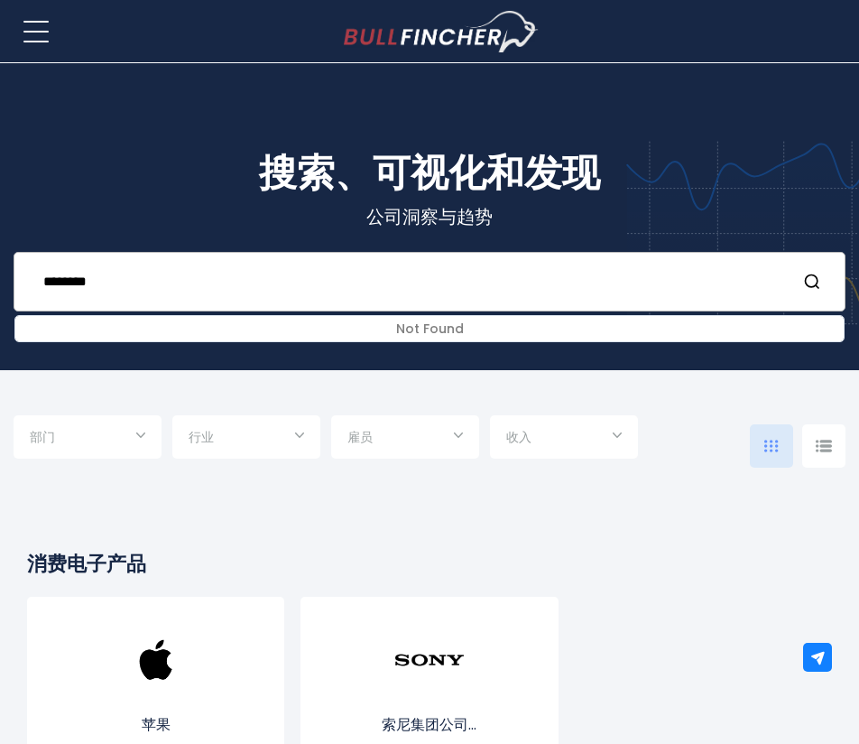
type input "********"
click at [805, 283] on icon "搜索" at bounding box center [812, 282] width 18 height 18
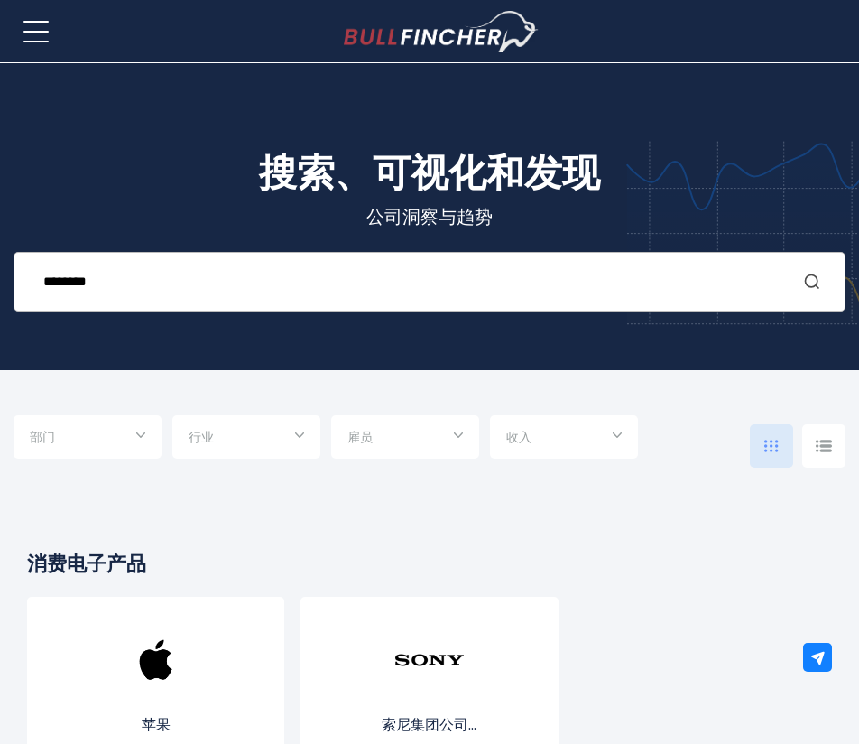
click at [809, 289] on icon "搜索" at bounding box center [812, 282] width 18 height 18
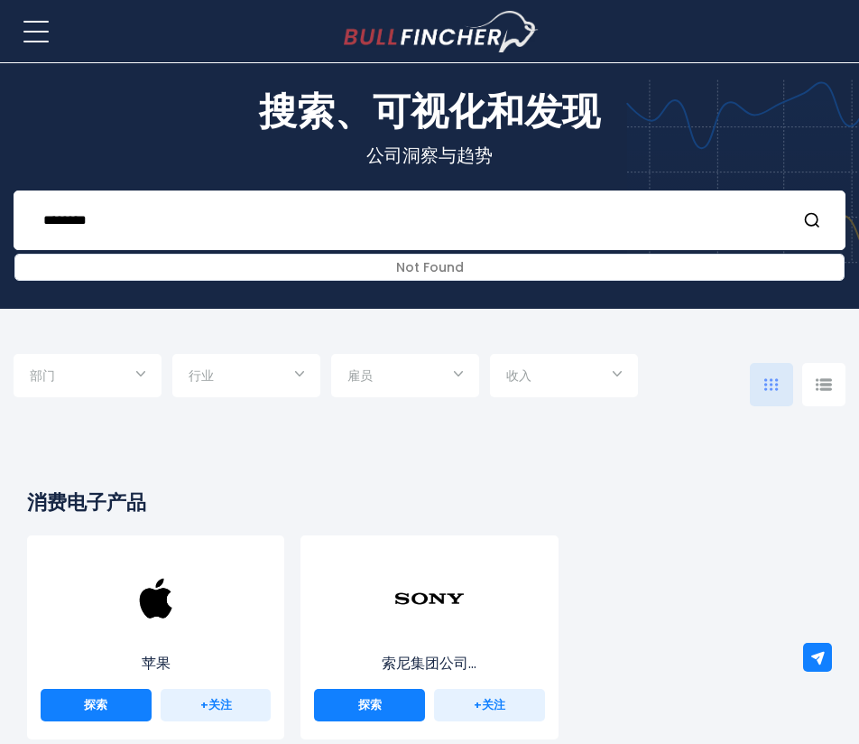
scroll to position [90, 0]
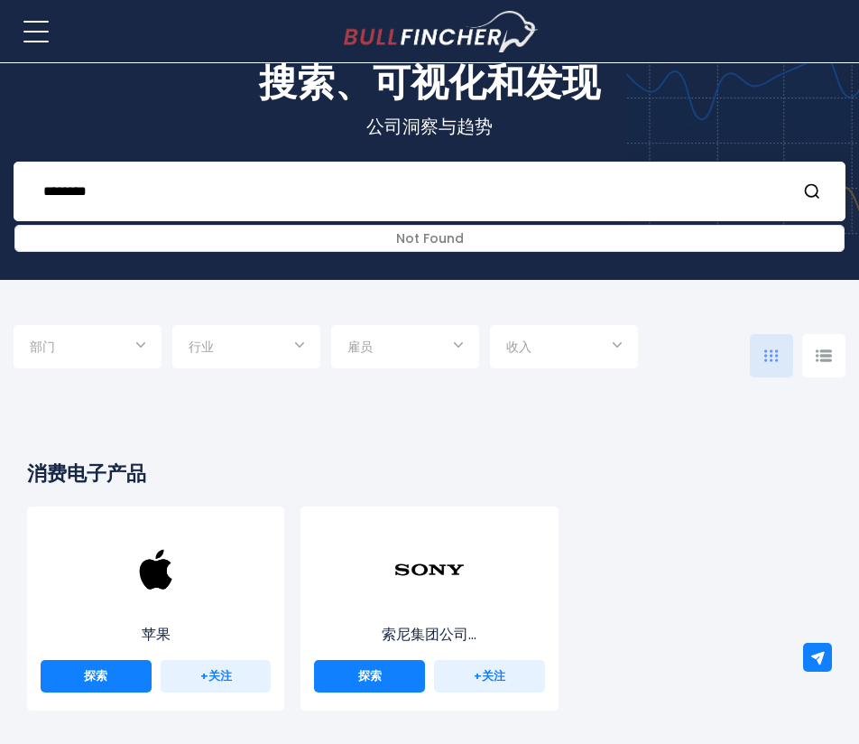
click at [137, 349] on div "部门" at bounding box center [88, 346] width 148 height 43
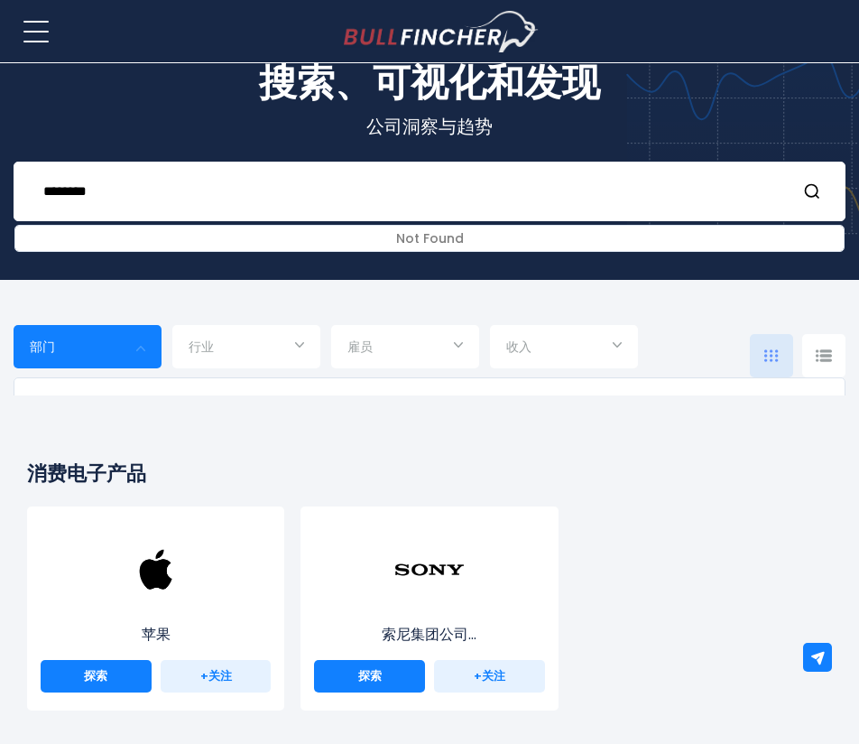
click at [282, 342] on div at bounding box center [429, 372] width 859 height 744
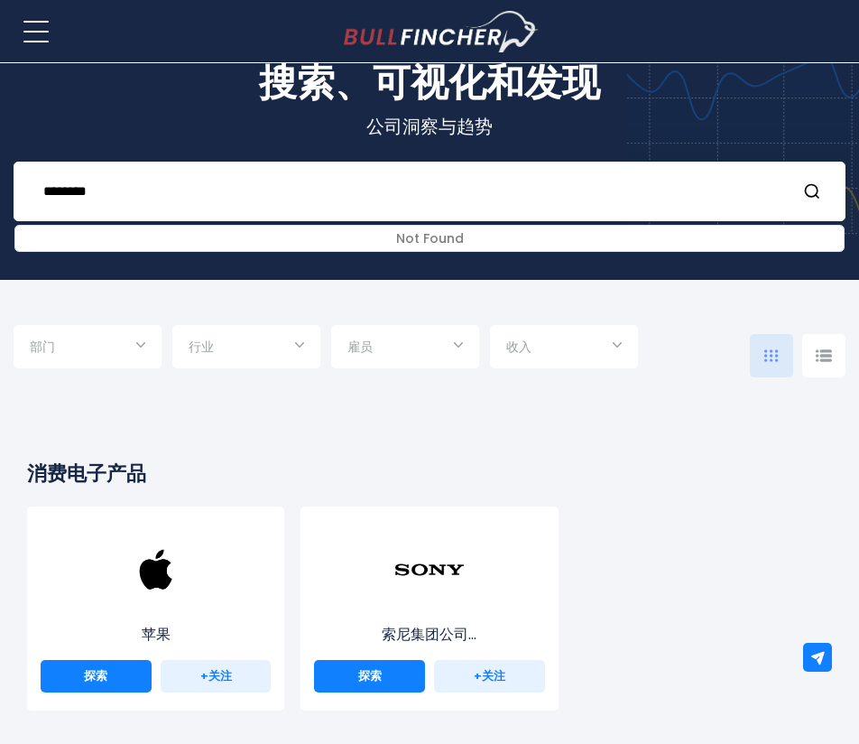
click at [301, 341] on input "选择" at bounding box center [247, 348] width 116 height 32
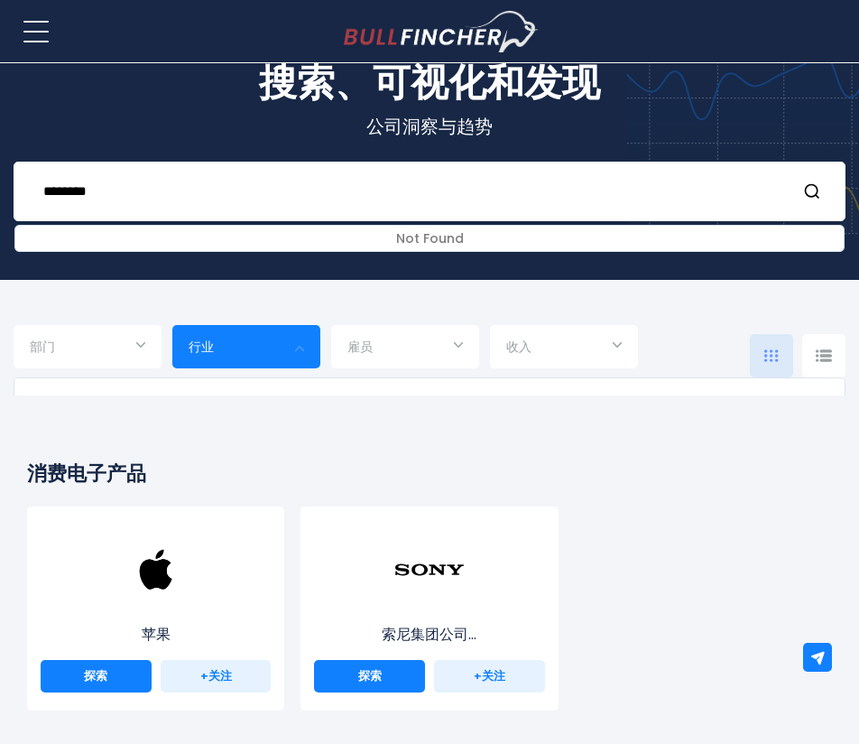
click at [301, 341] on div at bounding box center [429, 372] width 859 height 744
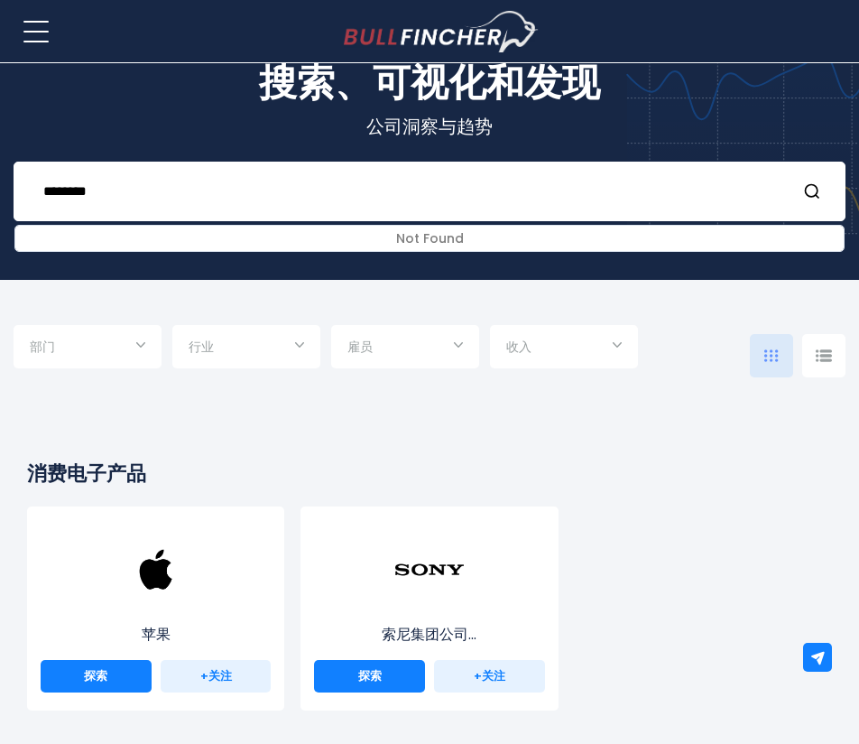
click at [301, 341] on input "选择" at bounding box center [247, 348] width 116 height 32
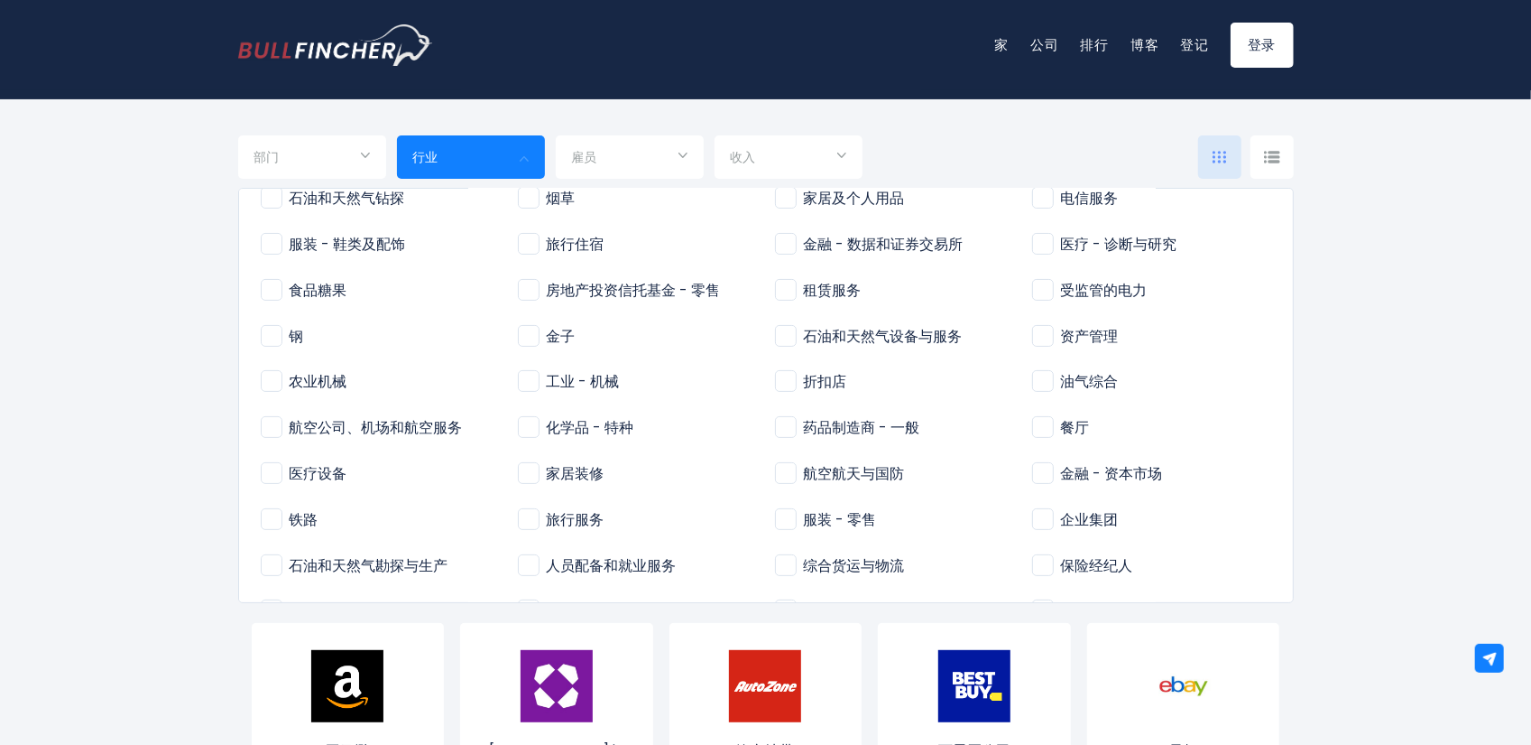
scroll to position [451, 0]
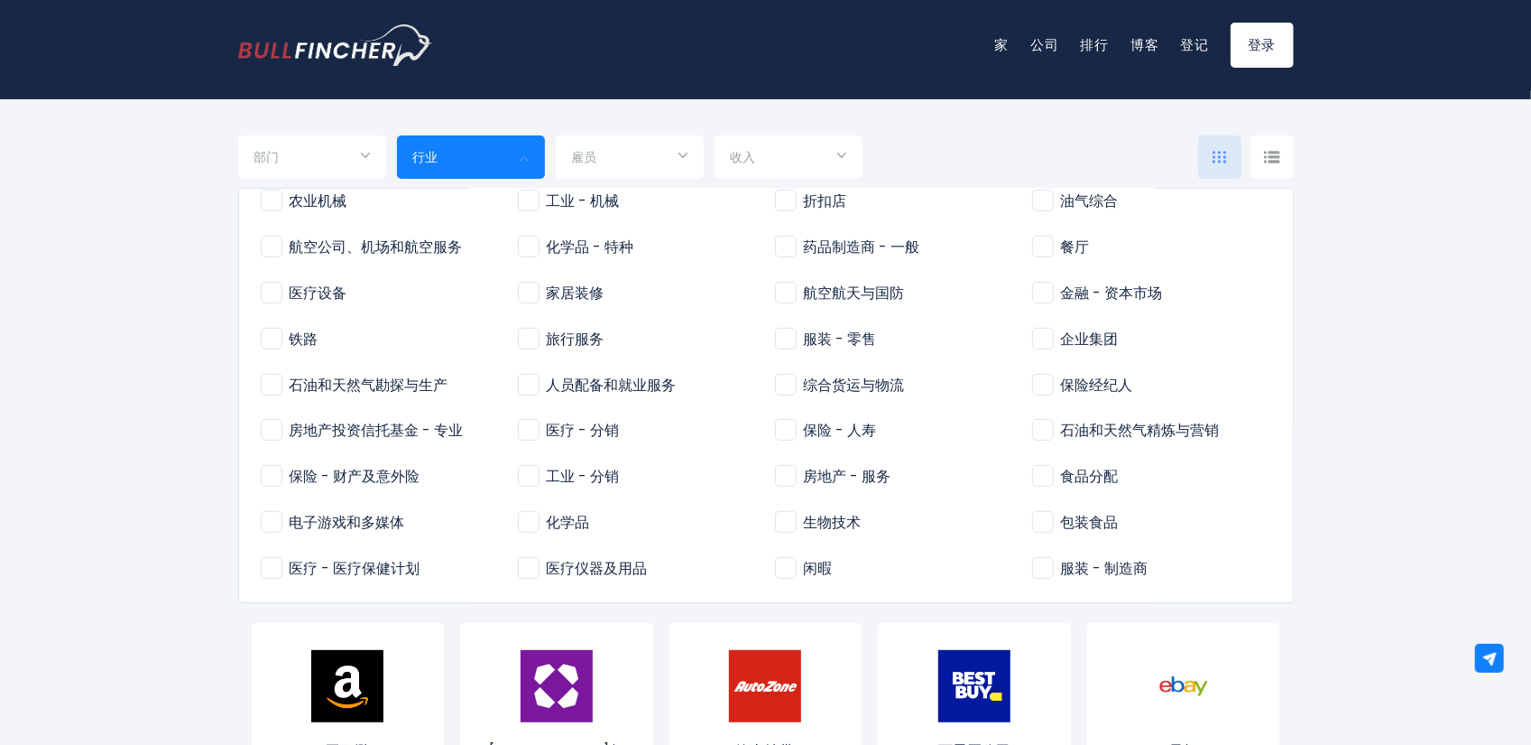
click at [858, 479] on font "食品分配" at bounding box center [1090, 476] width 58 height 21
type input "****"
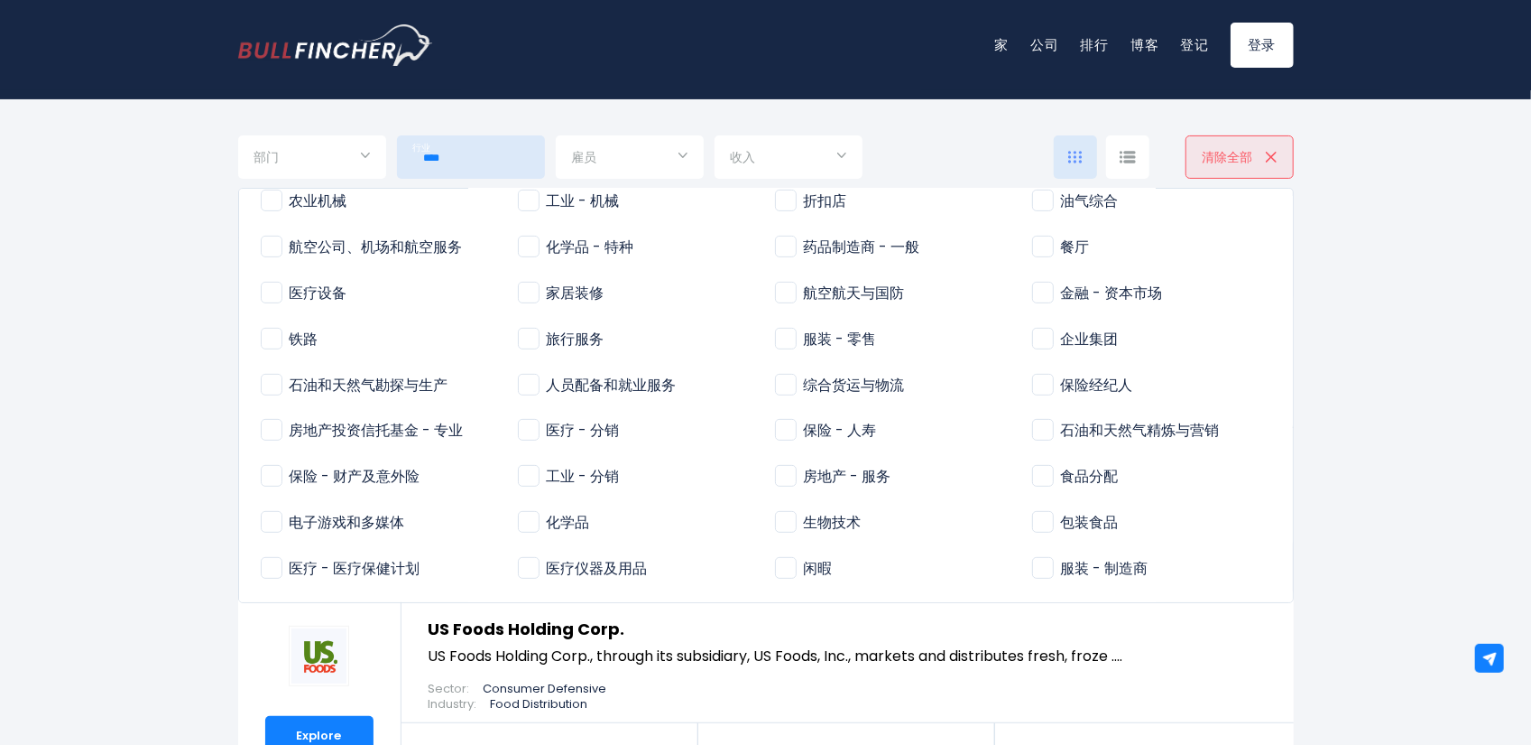
click at [858, 252] on div at bounding box center [765, 372] width 1531 height 745
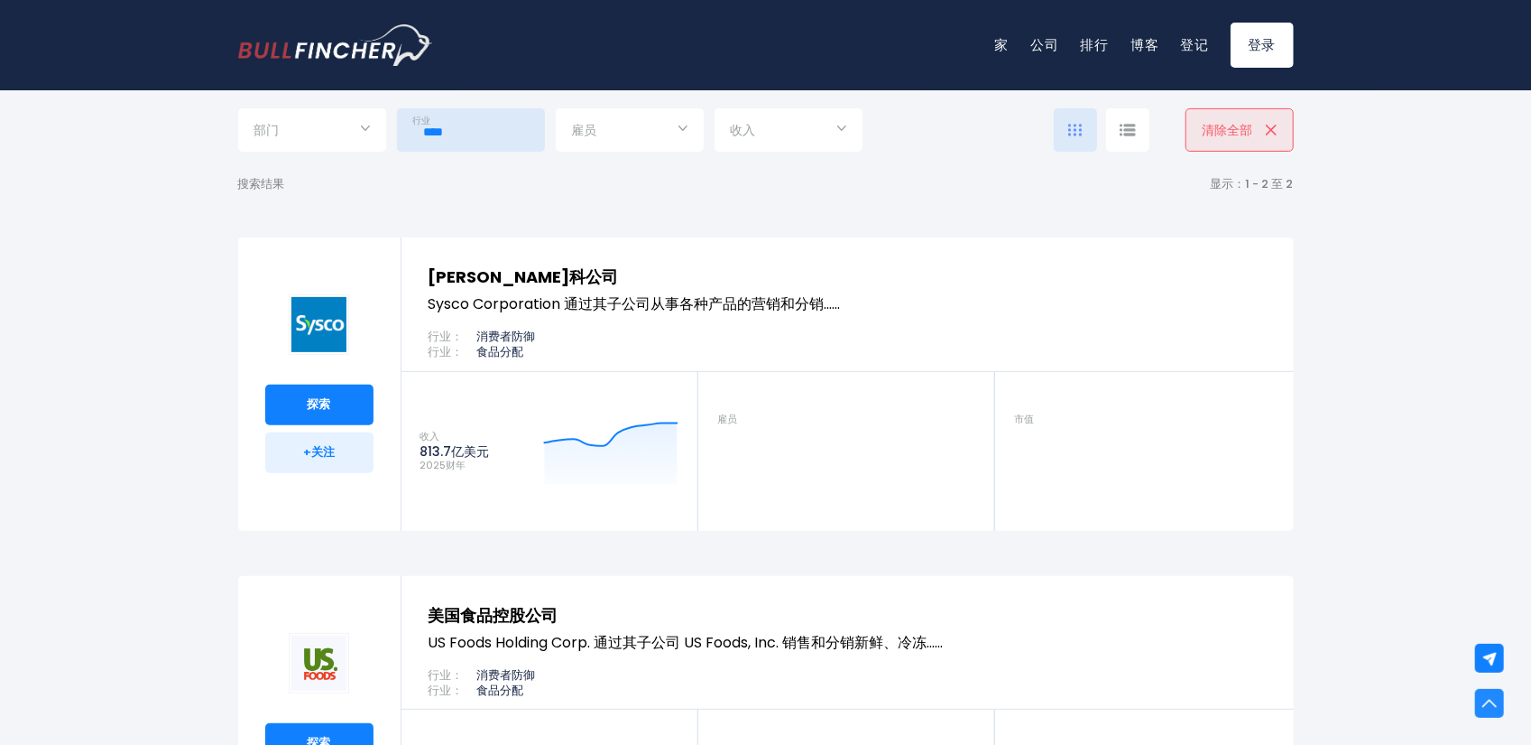
scroll to position [180, 0]
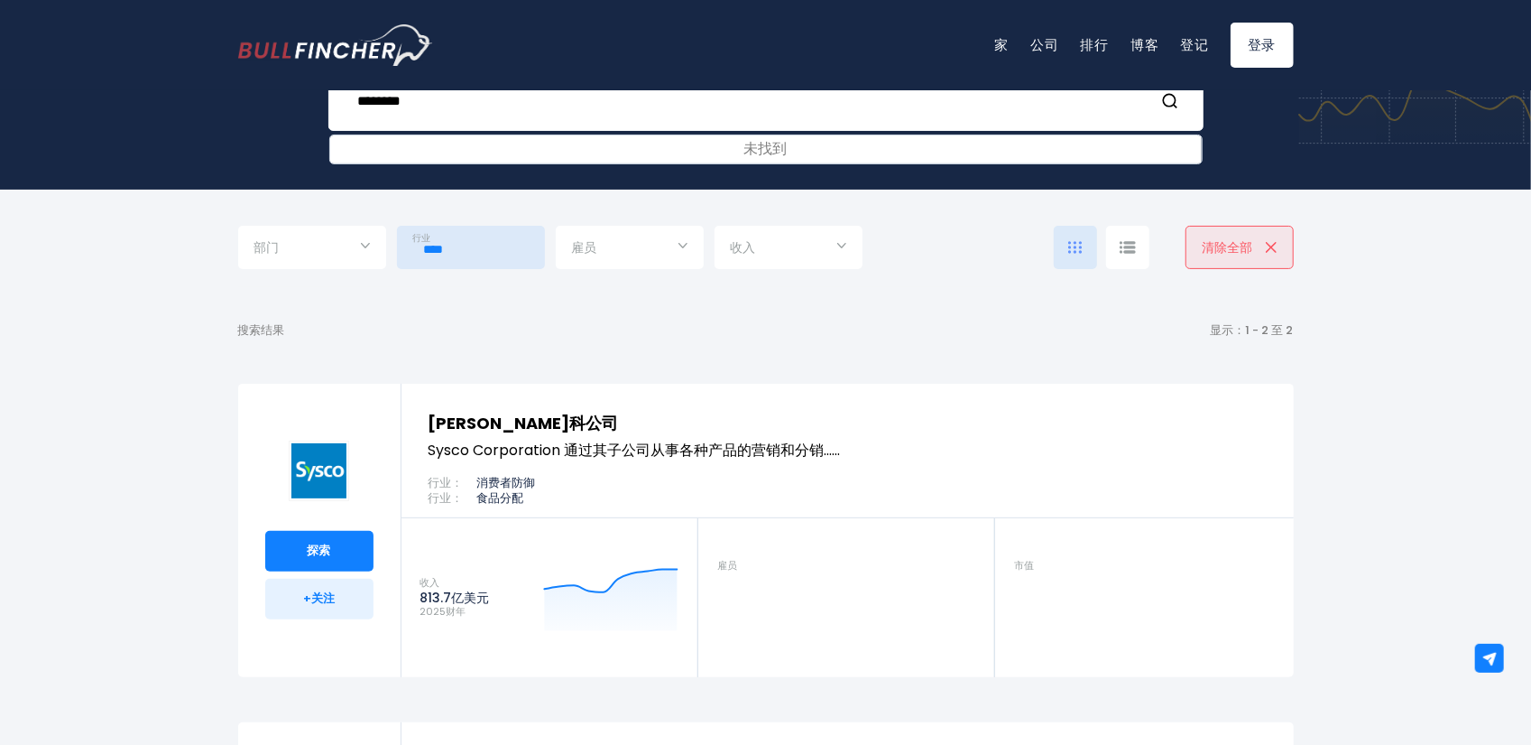
click at [464, 246] on input "****" at bounding box center [471, 249] width 116 height 32
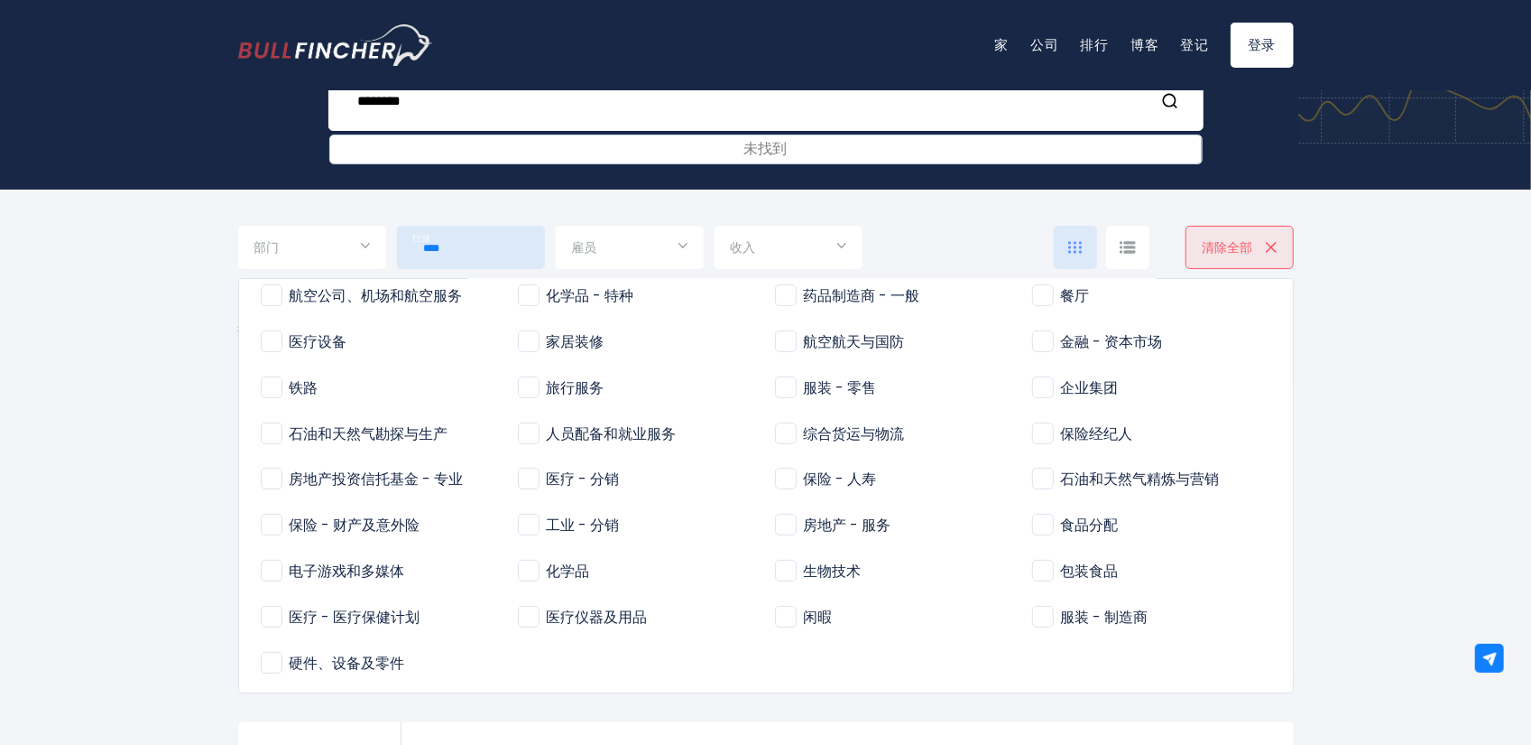
scroll to position [515, 0]
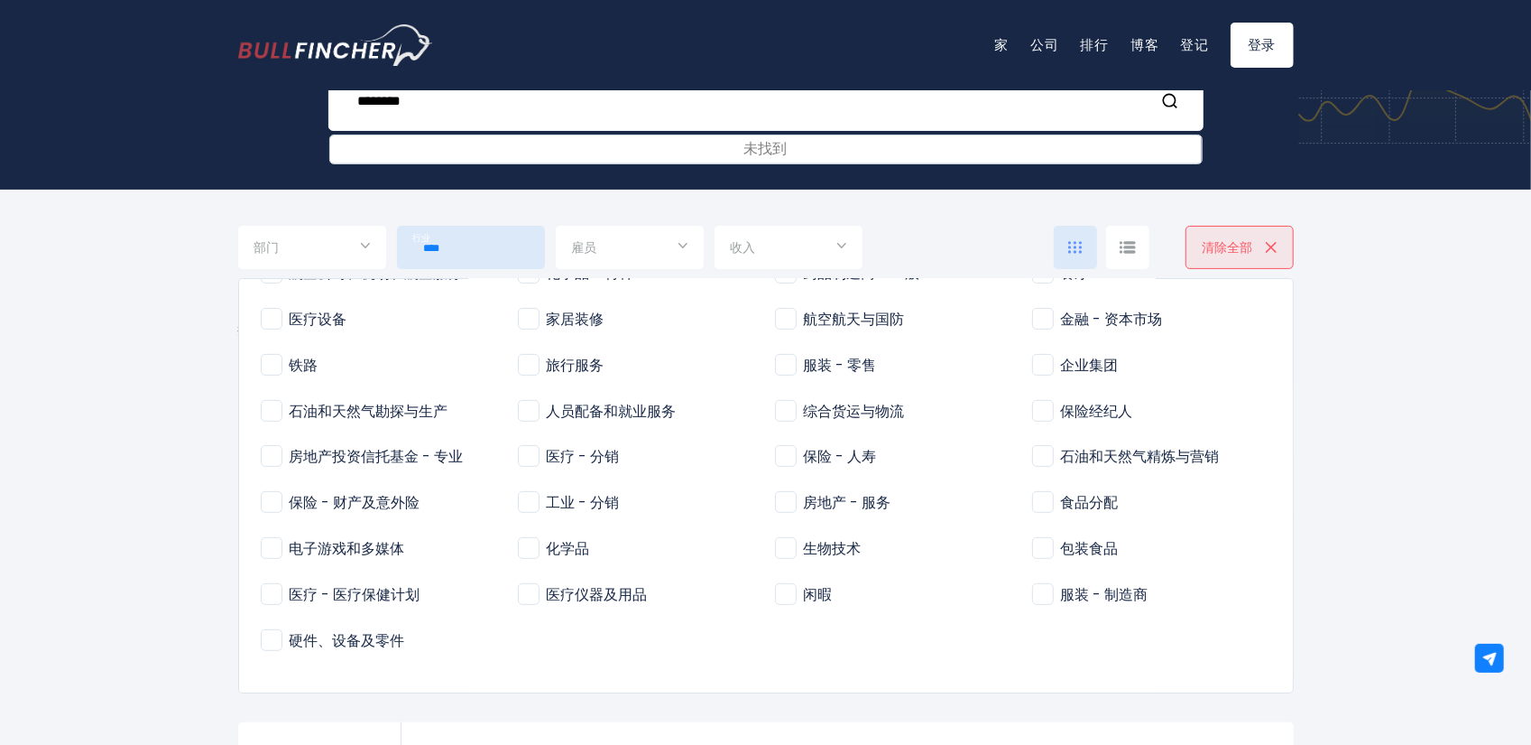
click at [858, 500] on span "食品分配" at bounding box center [1075, 503] width 87 height 19
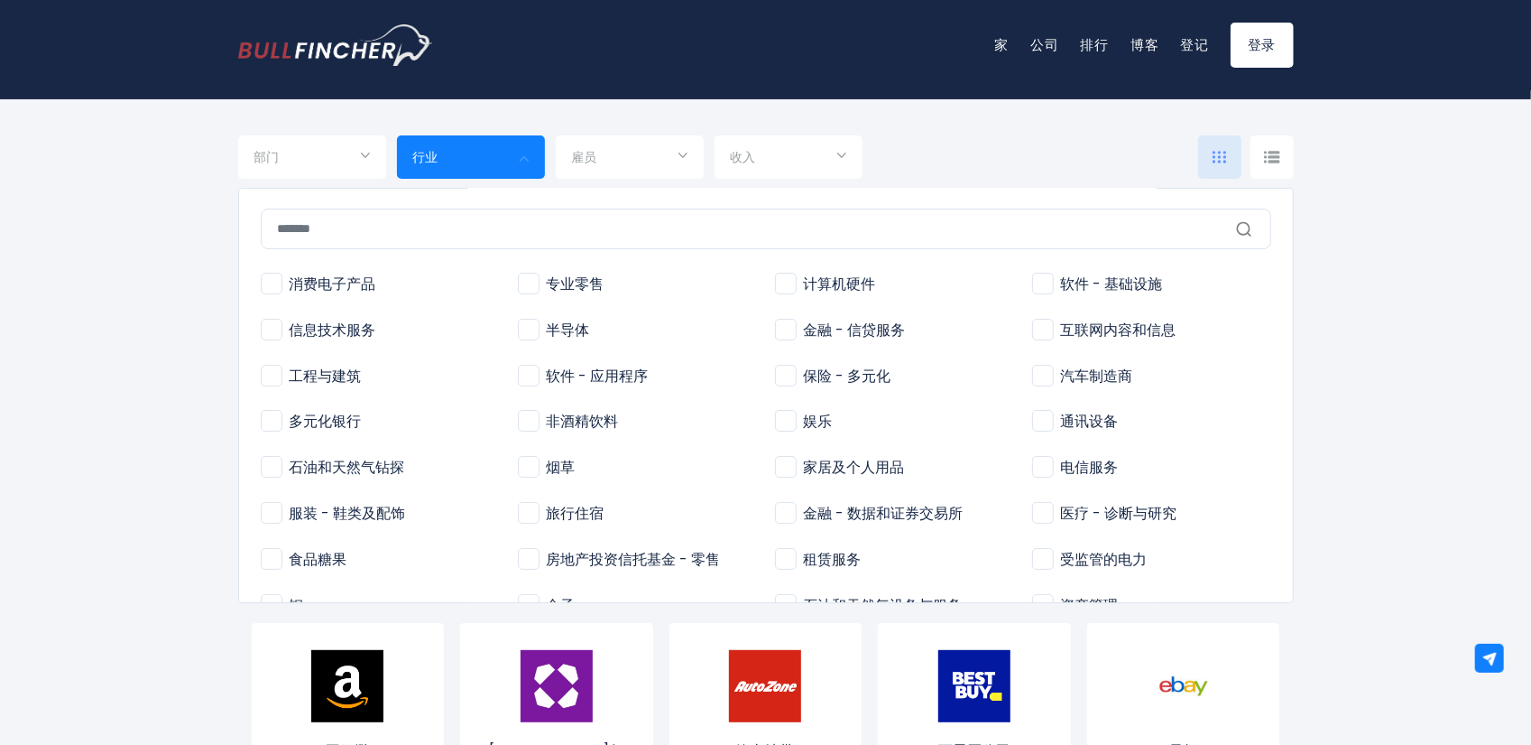
scroll to position [0, 0]
click at [858, 162] on div at bounding box center [765, 372] width 1531 height 745
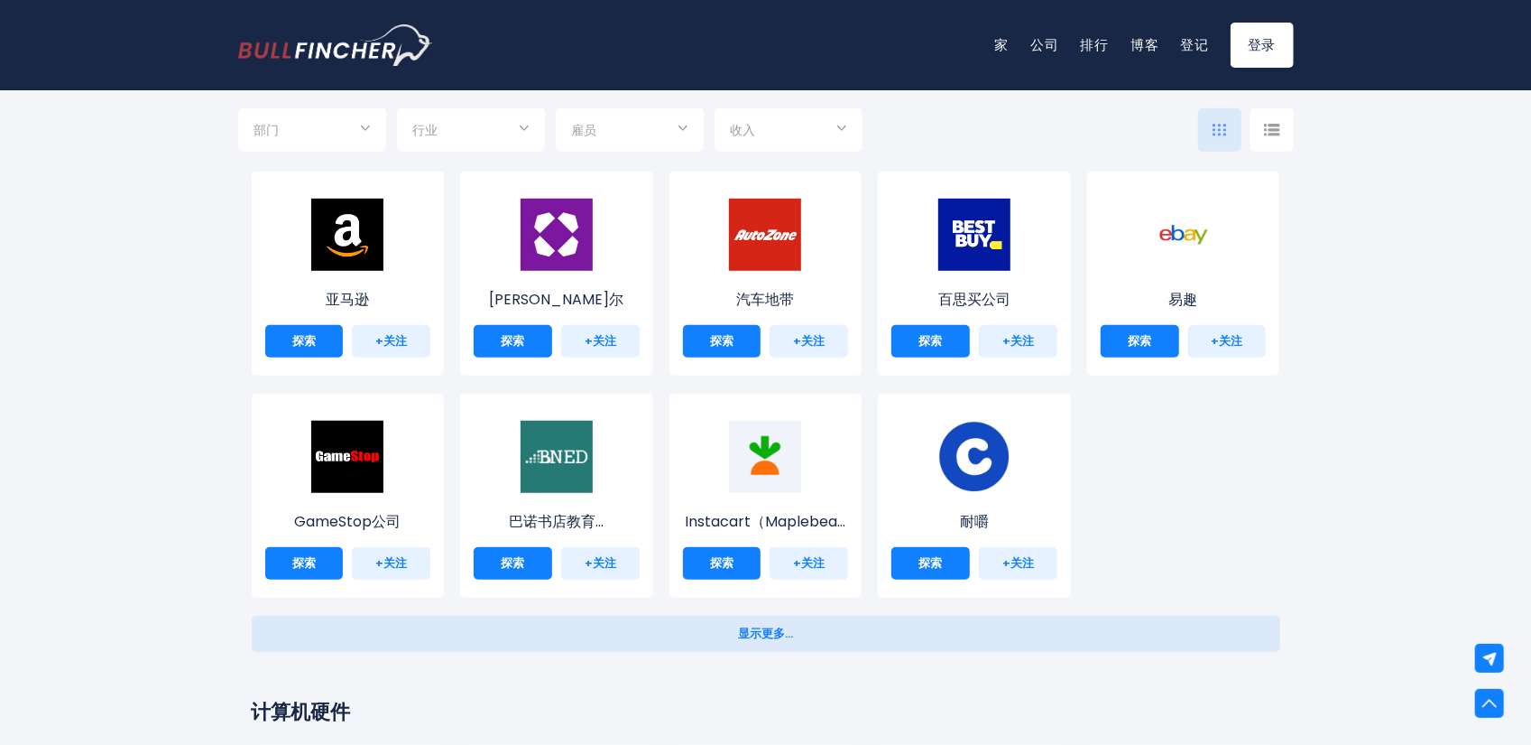
scroll to position [180, 0]
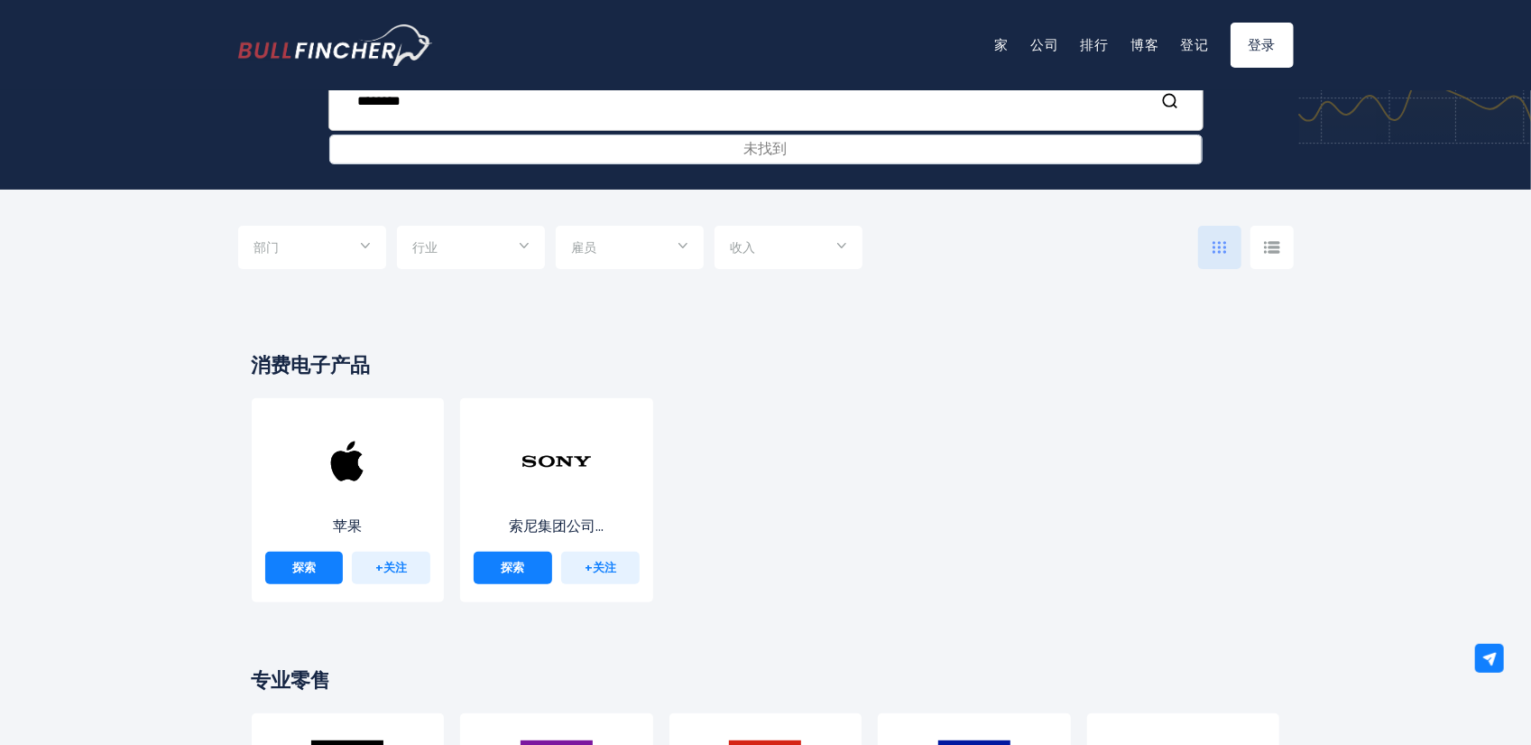
click at [451, 102] on input "********" at bounding box center [743, 100] width 792 height 33
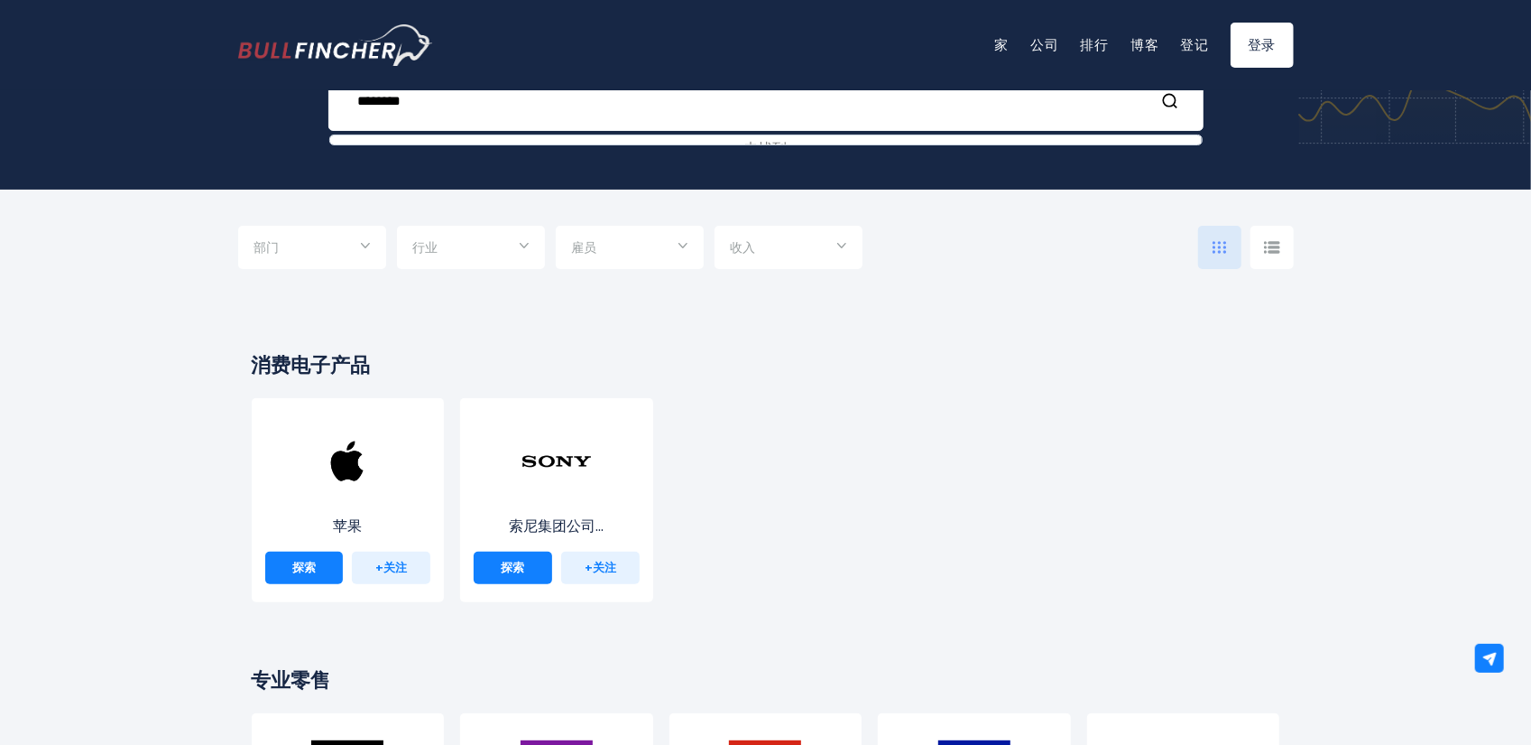
drag, startPoint x: 450, startPoint y: 102, endPoint x: 70, endPoint y: 158, distance: 384.0
click at [70, 158] on div "搜索、可视化和发现 公司洞察与趋势 ******** 未找到 近期搜索 Uber Technologies 热门搜索 苹果概述 元平台概述" at bounding box center [765, 36] width 1531 height 307
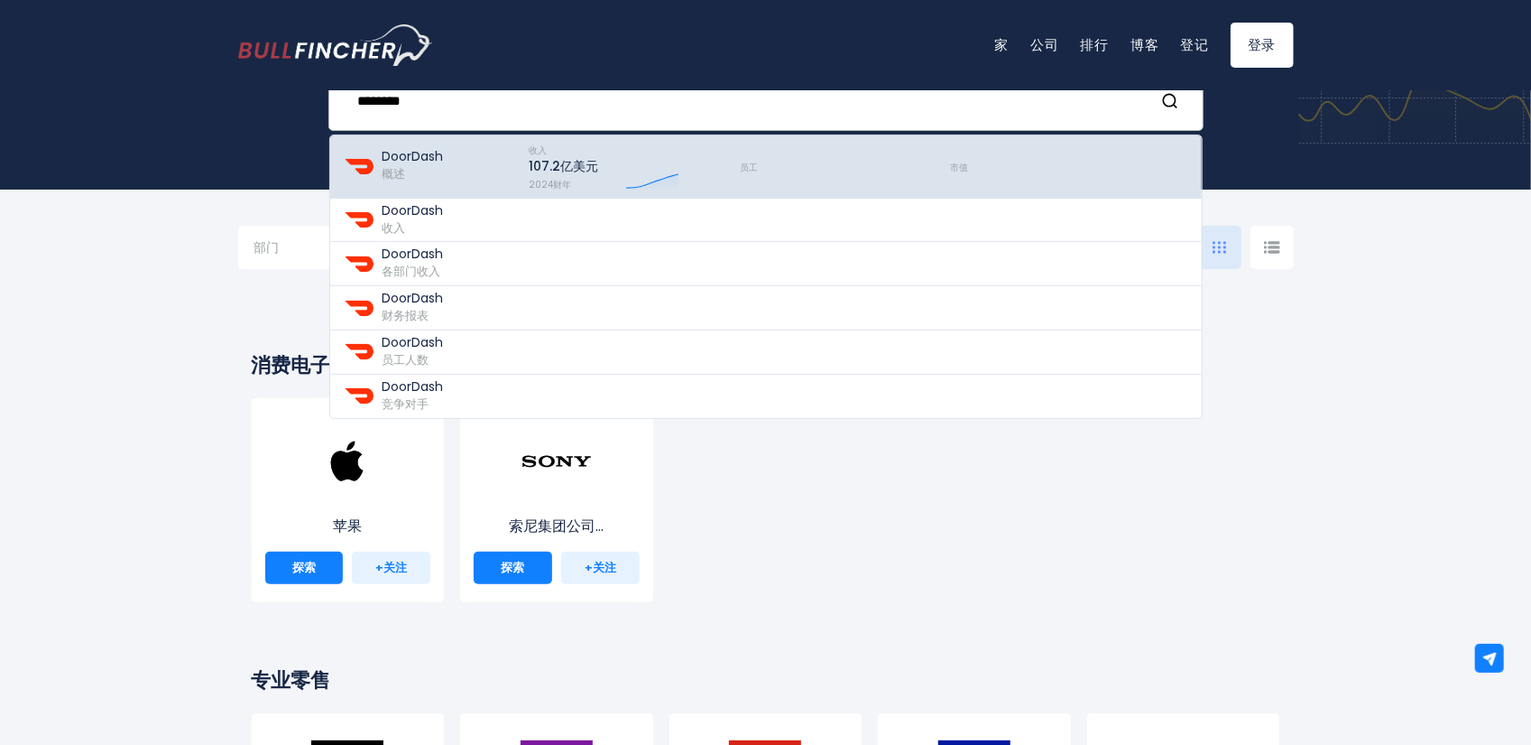
type input "********"
click at [454, 165] on div "DoorDash 概述" at bounding box center [428, 166] width 169 height 53
click at [399, 159] on font "DoorDash" at bounding box center [413, 156] width 61 height 18
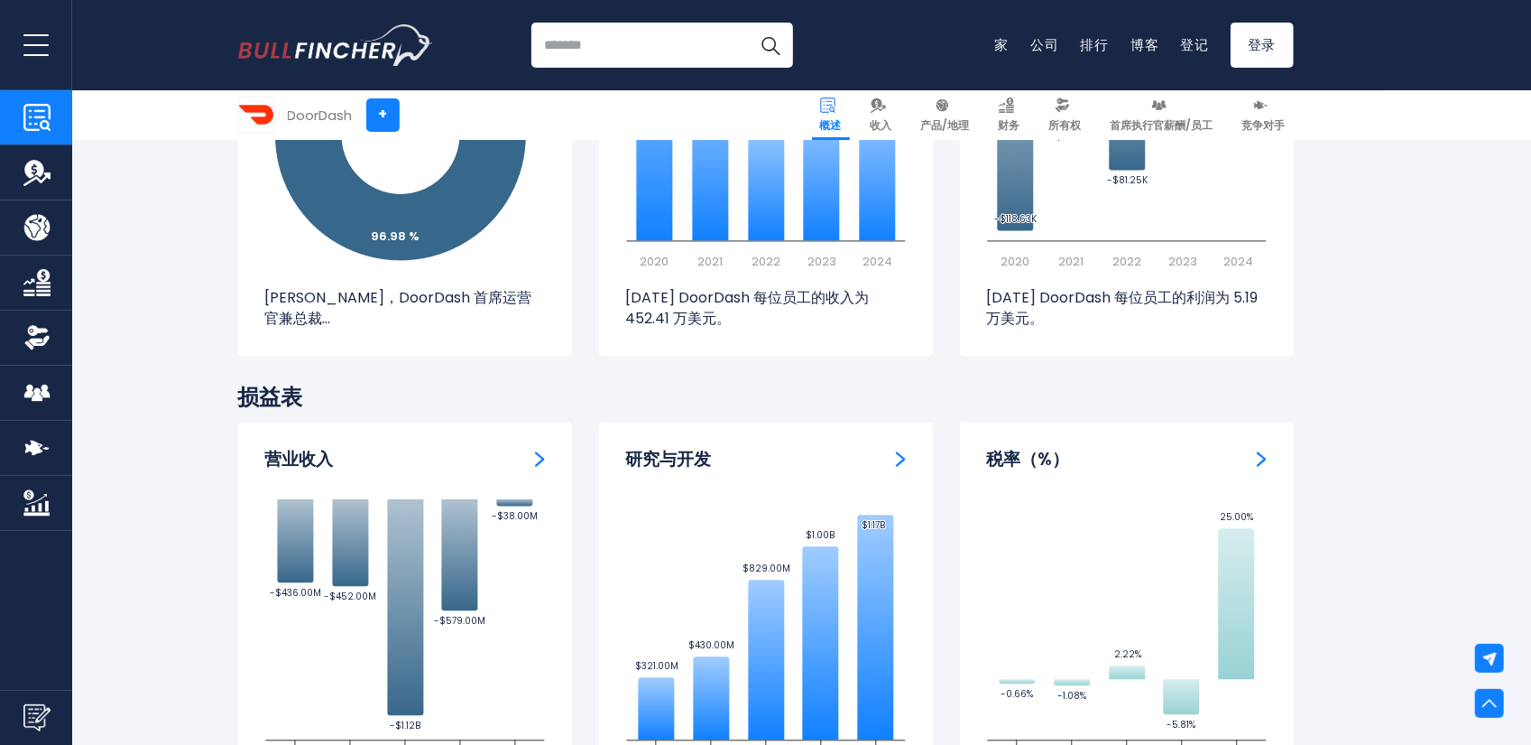
scroll to position [2437, 0]
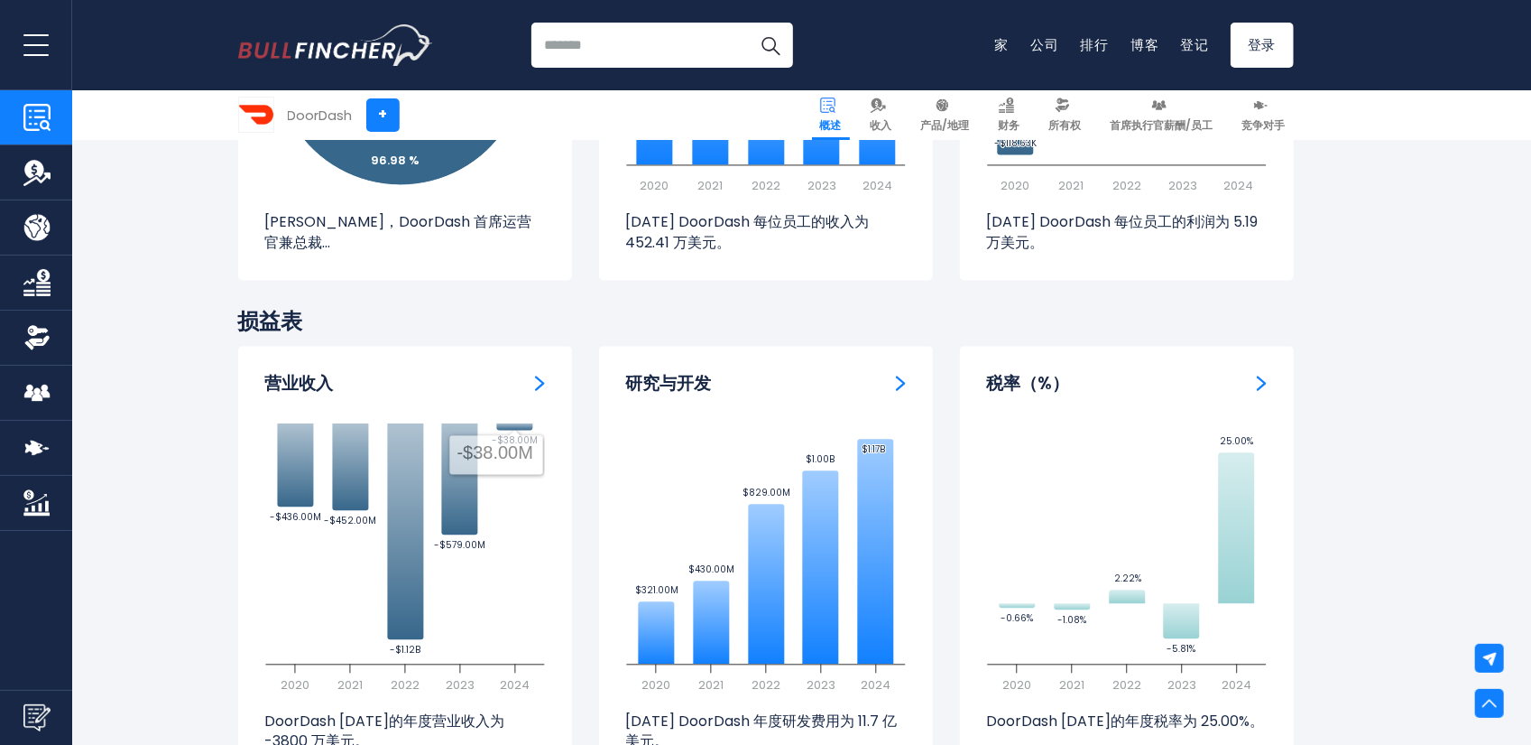
click at [532, 384] on div "营业收入" at bounding box center [405, 384] width 280 height 23
click at [537, 382] on img "营业收入" at bounding box center [540, 383] width 10 height 16
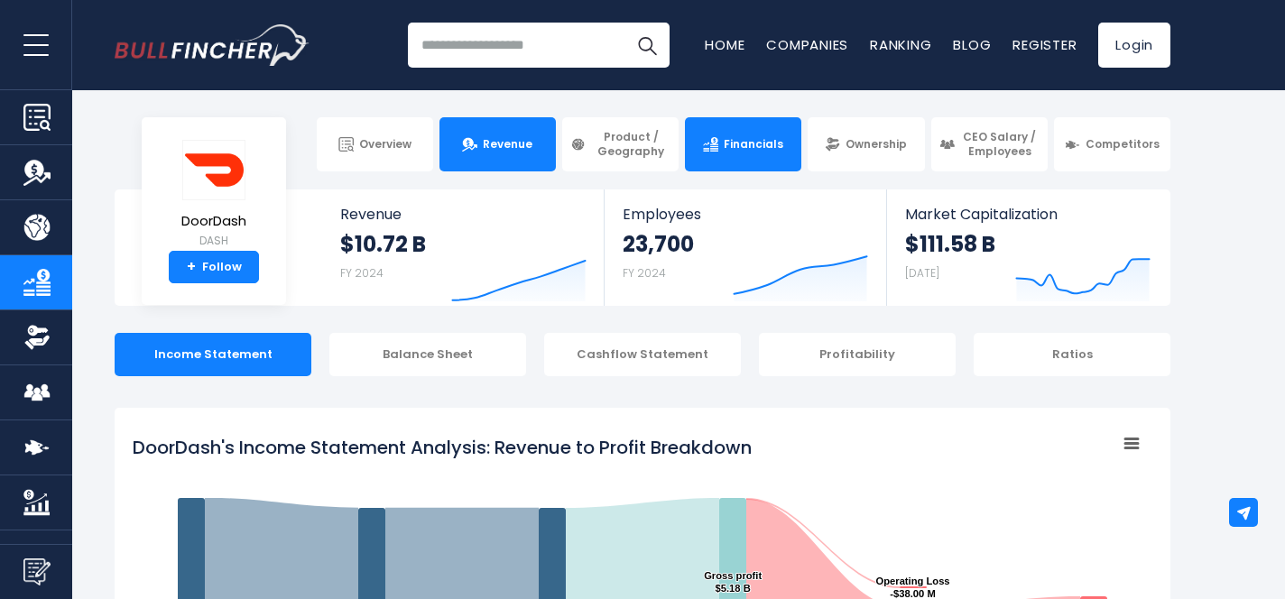
click at [495, 147] on span "Revenue" at bounding box center [508, 144] width 50 height 14
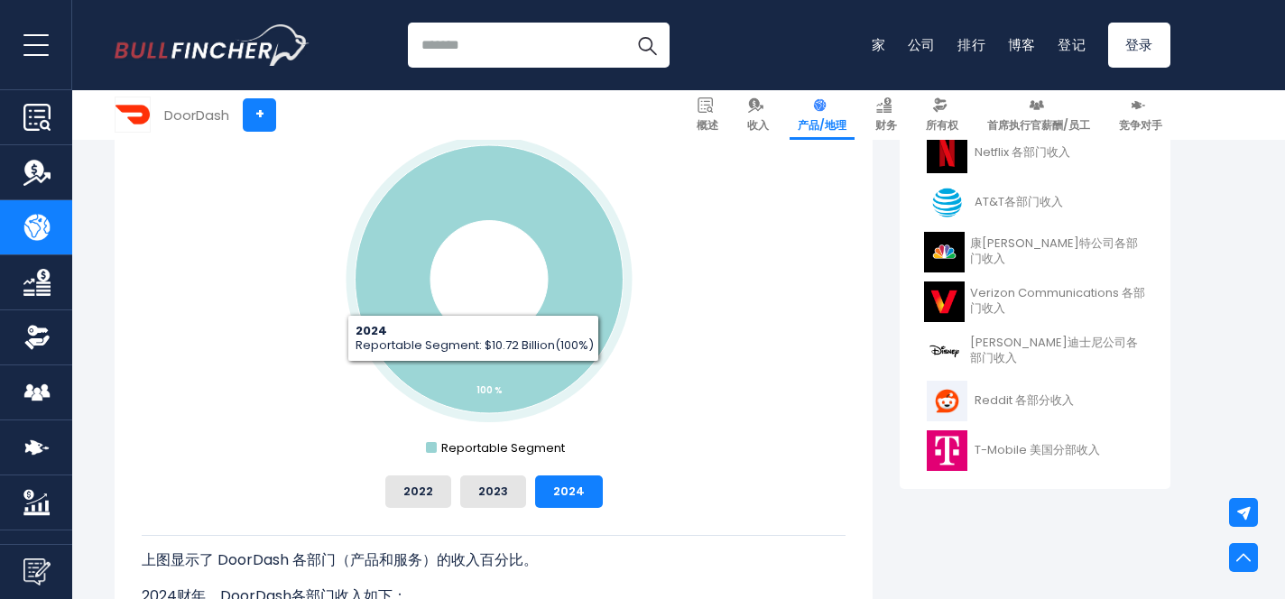
scroll to position [812, 0]
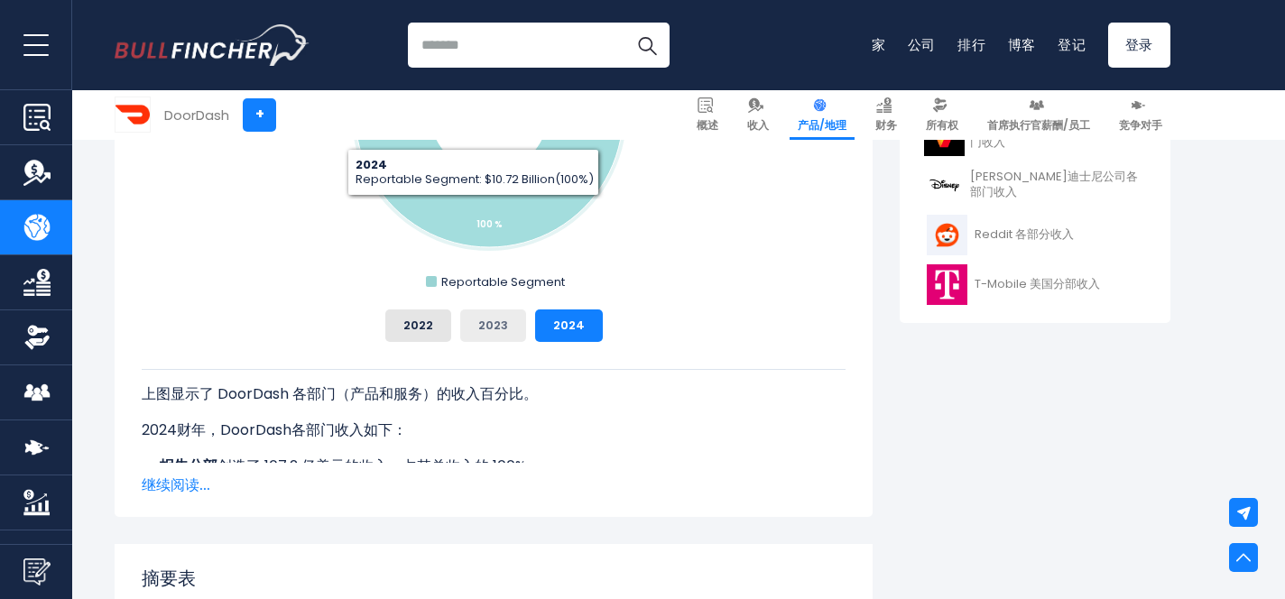
click at [482, 333] on font "2023" at bounding box center [493, 325] width 30 height 17
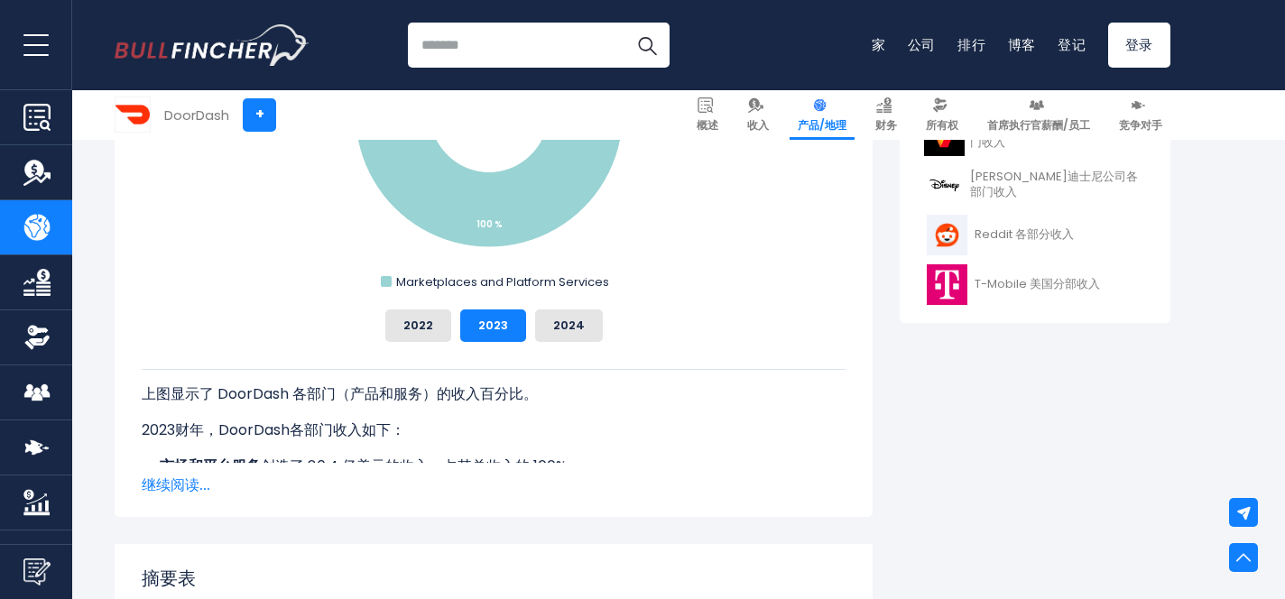
click at [171, 486] on font "继续阅读..." at bounding box center [176, 485] width 69 height 21
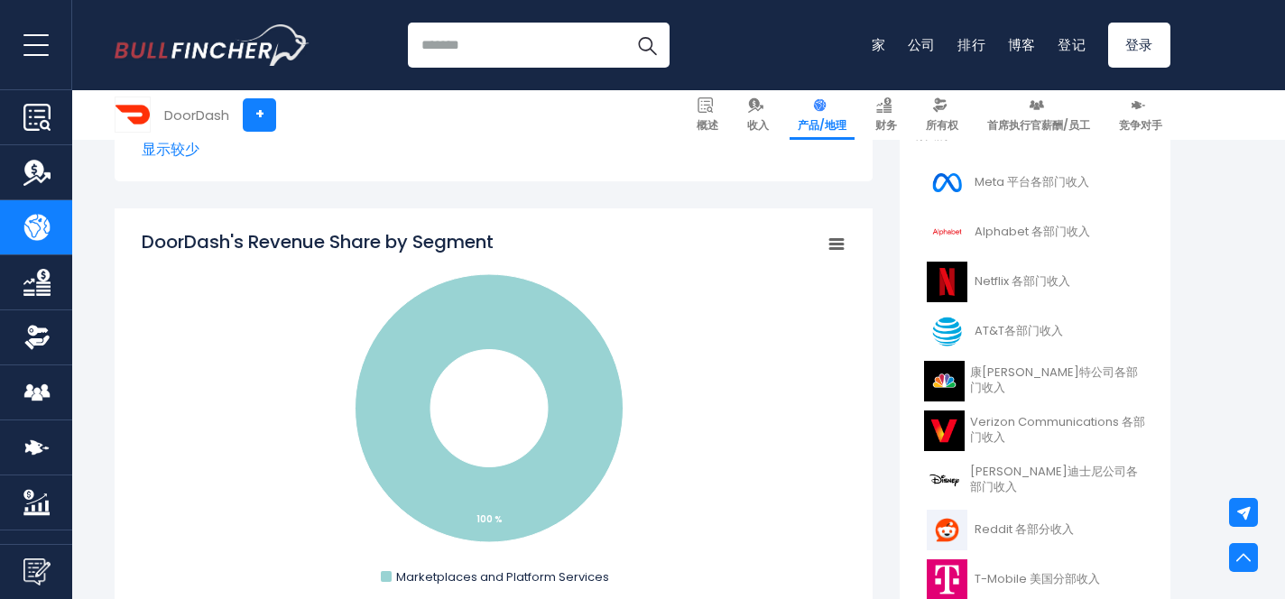
scroll to position [90, 0]
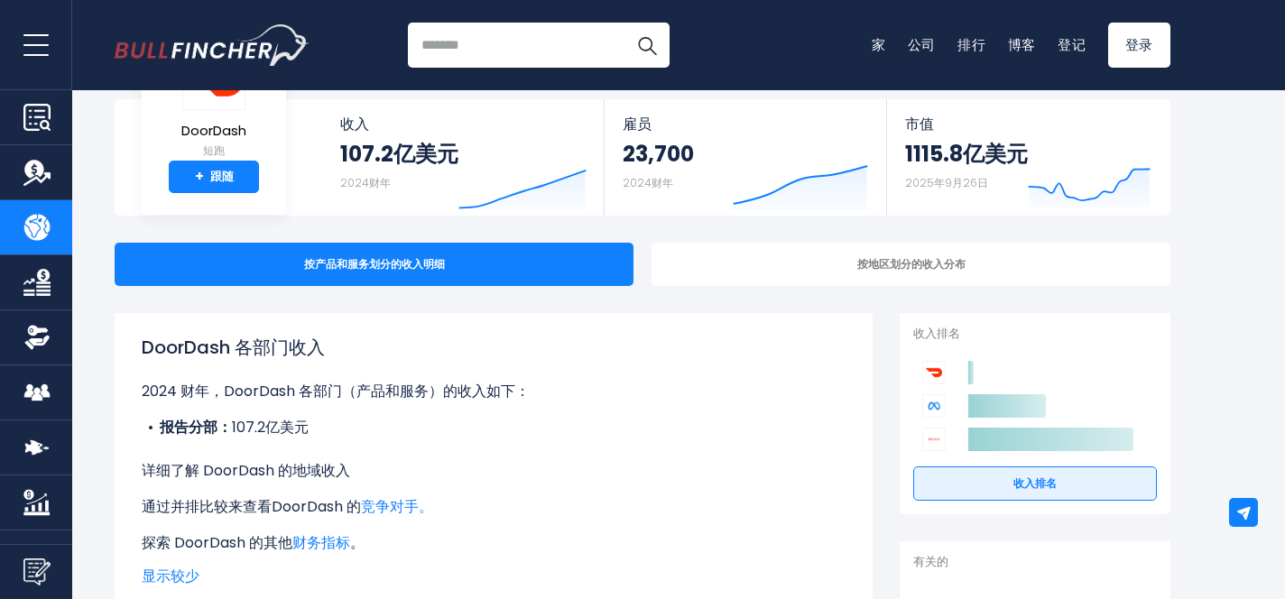
click at [309, 477] on font "地域收入" at bounding box center [321, 470] width 58 height 21
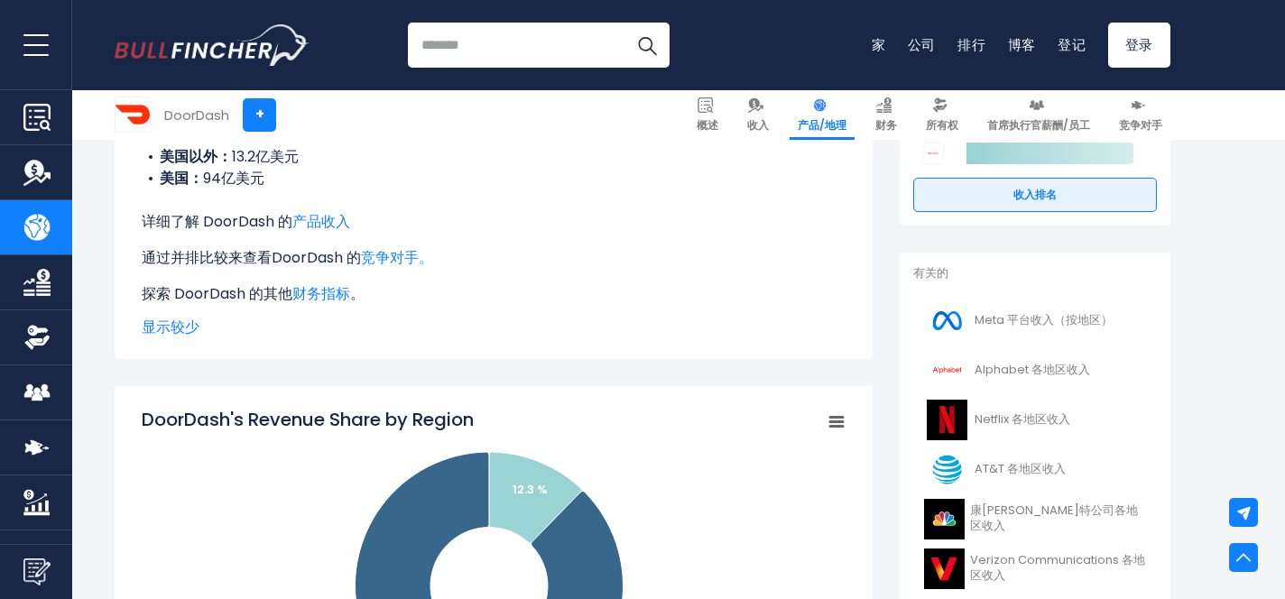
scroll to position [271, 0]
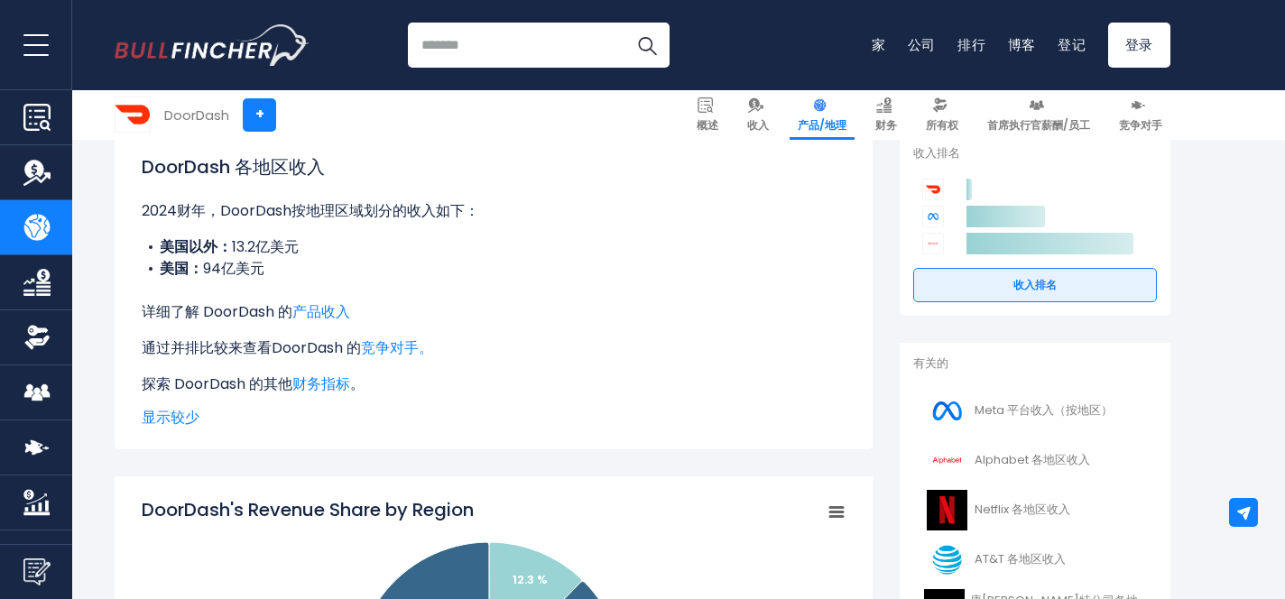
drag, startPoint x: 704, startPoint y: 232, endPoint x: 671, endPoint y: 239, distance: 33.3
click at [704, 232] on div "DoorDash 各地区收入 2024财年，DoorDash按地理区域划分的收入如下： 美国以外： 13.2亿美元 美国： 94亿美元 详细了解 DoorDa…" at bounding box center [494, 274] width 704 height 242
click at [572, 286] on div "DoorDash 各地区收入 2024财年，DoorDash按地理区域划分的收入如下： 美国以外： 13.2亿美元 美国： 94亿美元 详细了解 DoorDa…" at bounding box center [494, 274] width 704 height 242
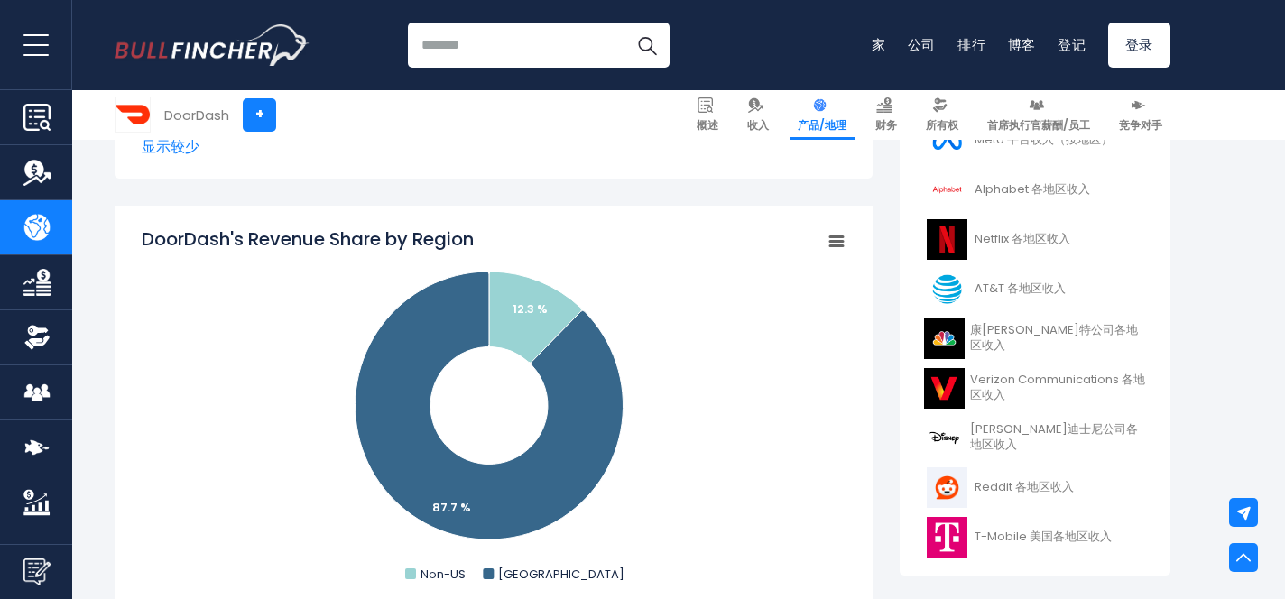
scroll to position [902, 0]
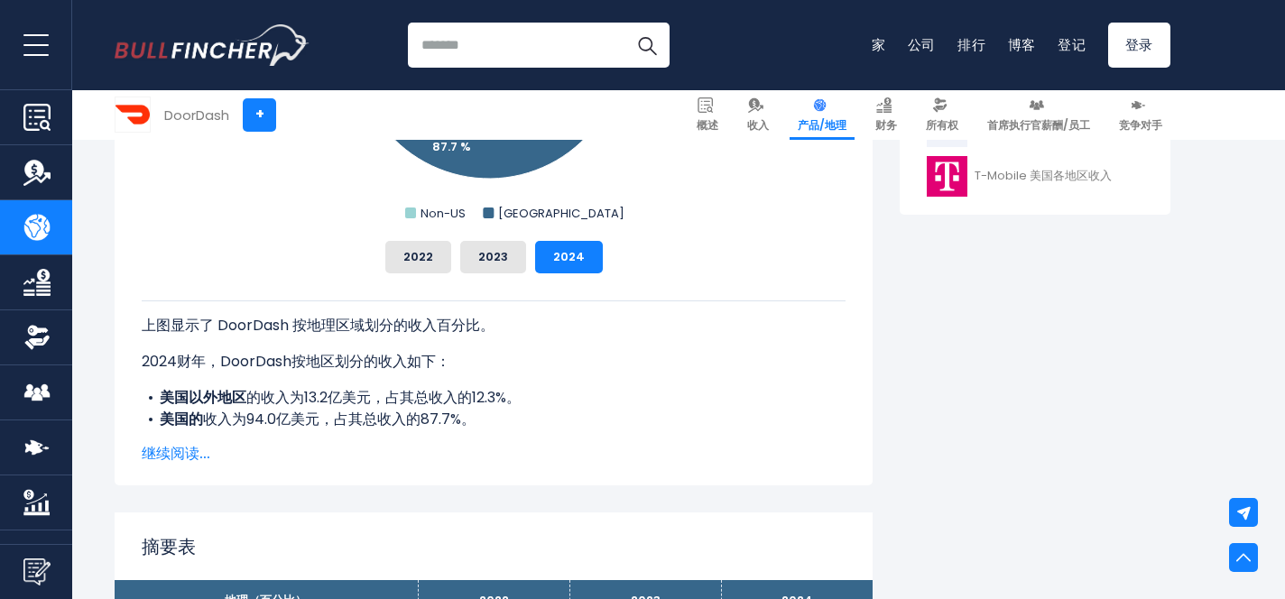
drag, startPoint x: 175, startPoint y: 451, endPoint x: 206, endPoint y: 439, distance: 32.8
click at [175, 451] on font "继续阅读..." at bounding box center [176, 453] width 69 height 21
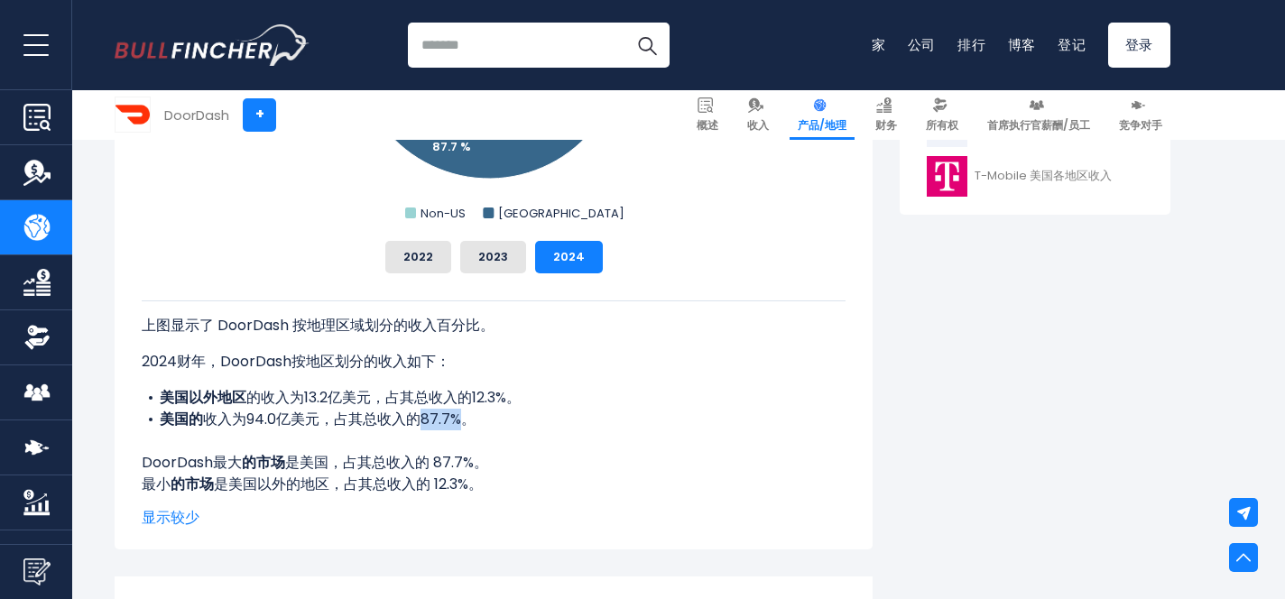
drag, startPoint x: 419, startPoint y: 422, endPoint x: 462, endPoint y: 423, distance: 43.3
click at [462, 423] on font "收入为94.0亿美元，占其总收入的87.7%。" at bounding box center [339, 419] width 273 height 21
copy font "87.7%"
click at [551, 396] on li "美国以外地区 的收入为13.2亿美元，占其总收入的12.3%。" at bounding box center [494, 398] width 704 height 22
click at [497, 250] on button "2023" at bounding box center [493, 257] width 66 height 32
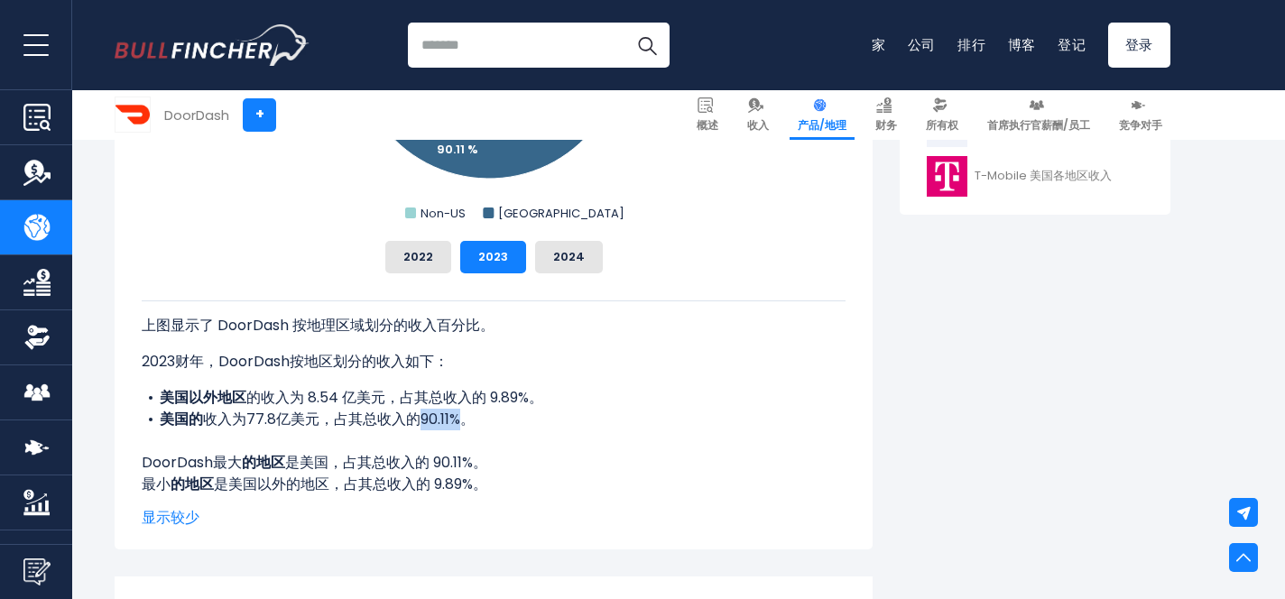
drag, startPoint x: 421, startPoint y: 425, endPoint x: 461, endPoint y: 425, distance: 40.6
click at [461, 425] on font "收入为77.8亿美元，占其总收入的90.11%。" at bounding box center [339, 419] width 272 height 21
copy font "90.11%"
click at [532, 353] on p "2023财年，DoorDash按地区划分的收入如下：" at bounding box center [494, 362] width 704 height 22
click at [424, 267] on button "2022" at bounding box center [418, 257] width 66 height 32
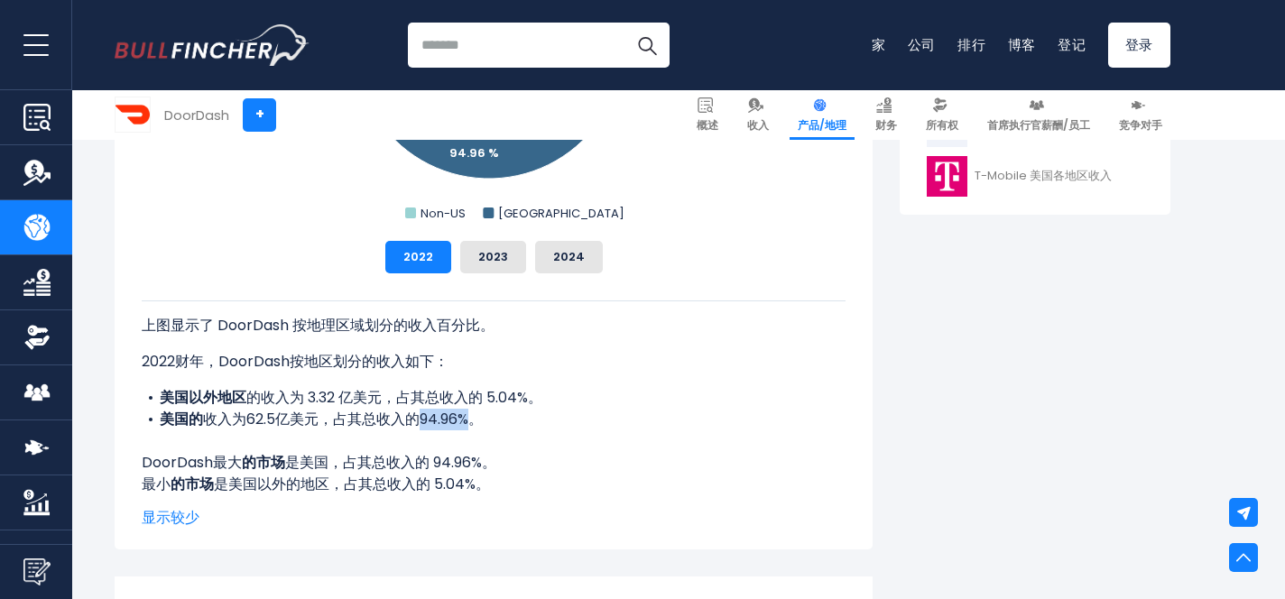
drag, startPoint x: 424, startPoint y: 425, endPoint x: 473, endPoint y: 425, distance: 48.7
click at [473, 425] on font "收入为62.5亿美元，占其总收入的94.96%。" at bounding box center [343, 419] width 280 height 21
copy font "94.96%"
click at [652, 439] on div "上图显示了 DoorDash 按地理区域划分的收入百分比。 2022财年，DoorDash按地区划分的收入如下： 美国以外地区 的收入为 3.32 亿美元，占…" at bounding box center [494, 398] width 704 height 195
drag, startPoint x: 668, startPoint y: 416, endPoint x: 640, endPoint y: 416, distance: 28.0
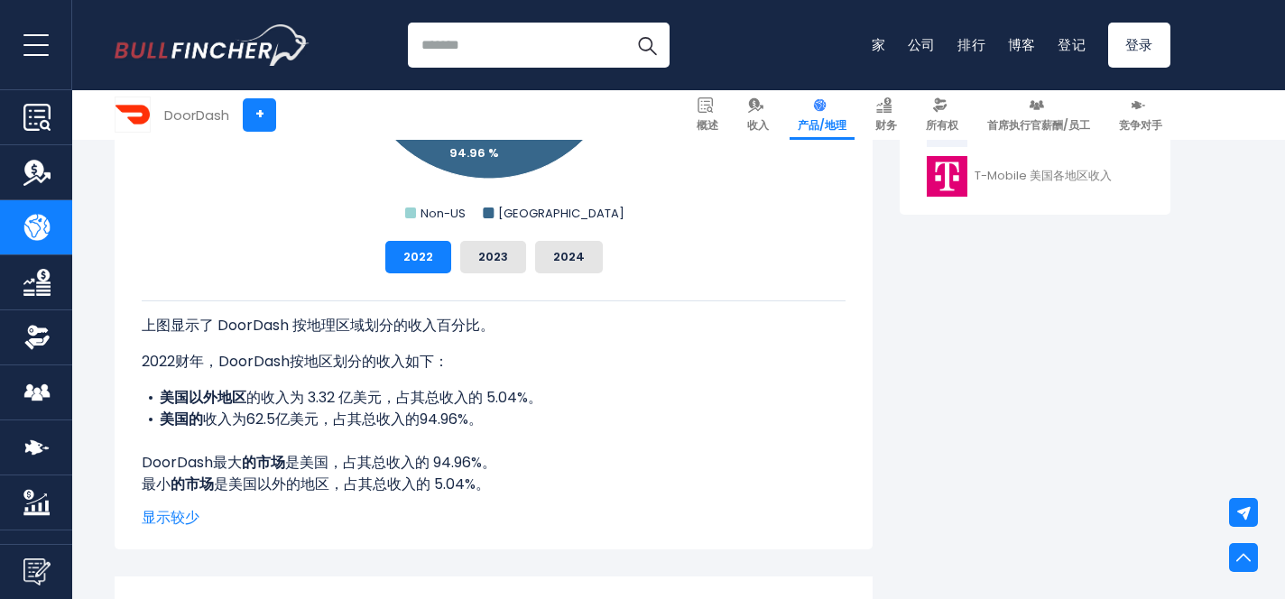
click at [668, 416] on li "美国的 收入为62.5亿美元，占其总收入的94.96%。" at bounding box center [494, 420] width 704 height 22
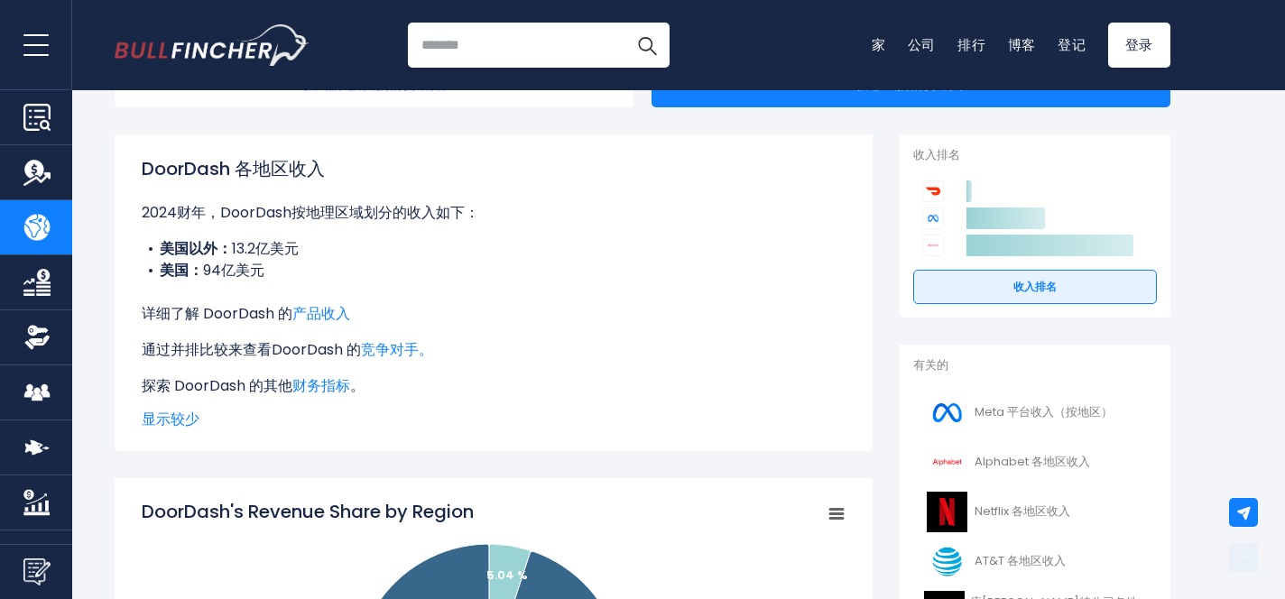
scroll to position [0, 0]
